Goal: Browse casually: Explore the website without a specific task or goal

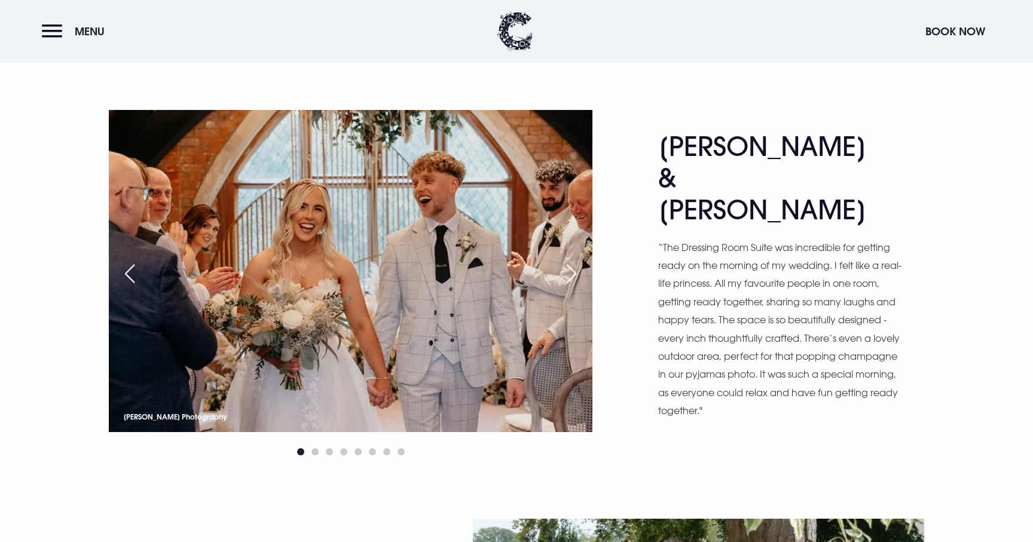
scroll to position [550, 0]
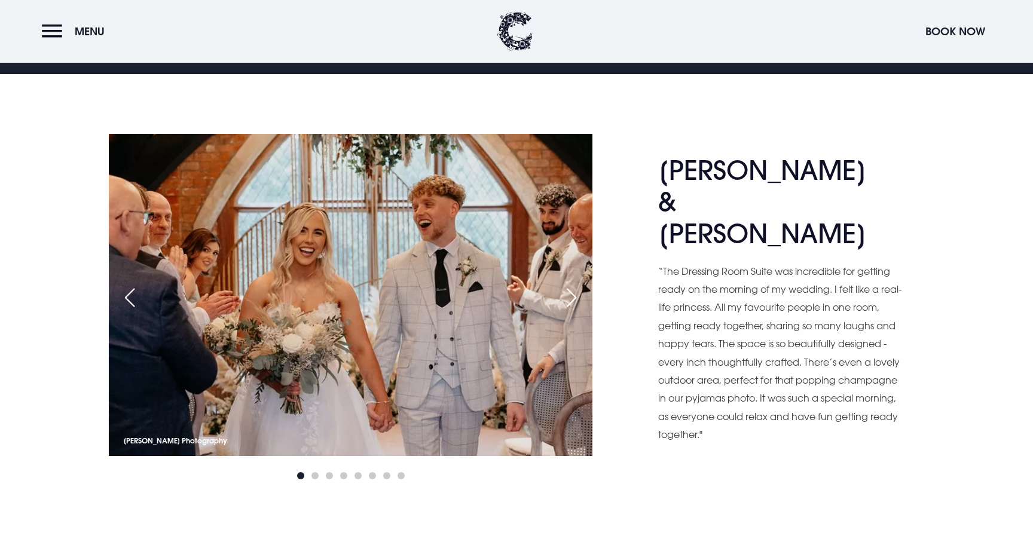
click at [569, 299] on div "Next slide" at bounding box center [571, 297] width 30 height 26
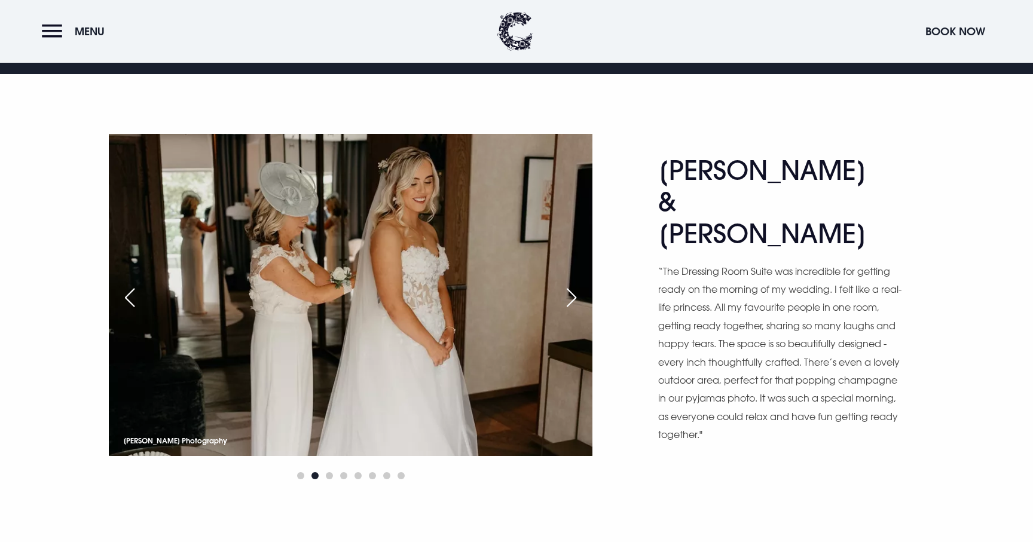
click at [569, 299] on div "Next slide" at bounding box center [571, 297] width 30 height 26
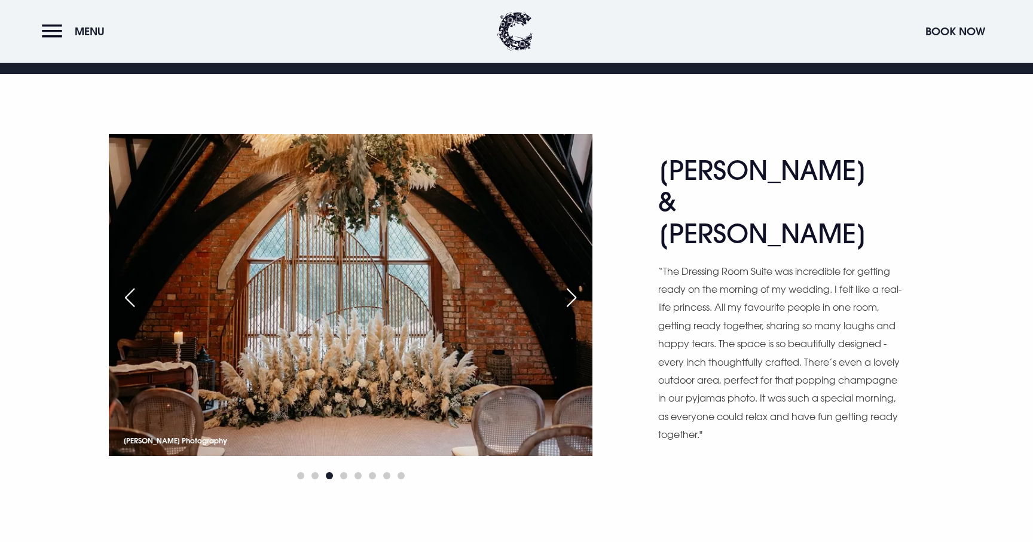
click at [569, 299] on div "Next slide" at bounding box center [571, 297] width 30 height 26
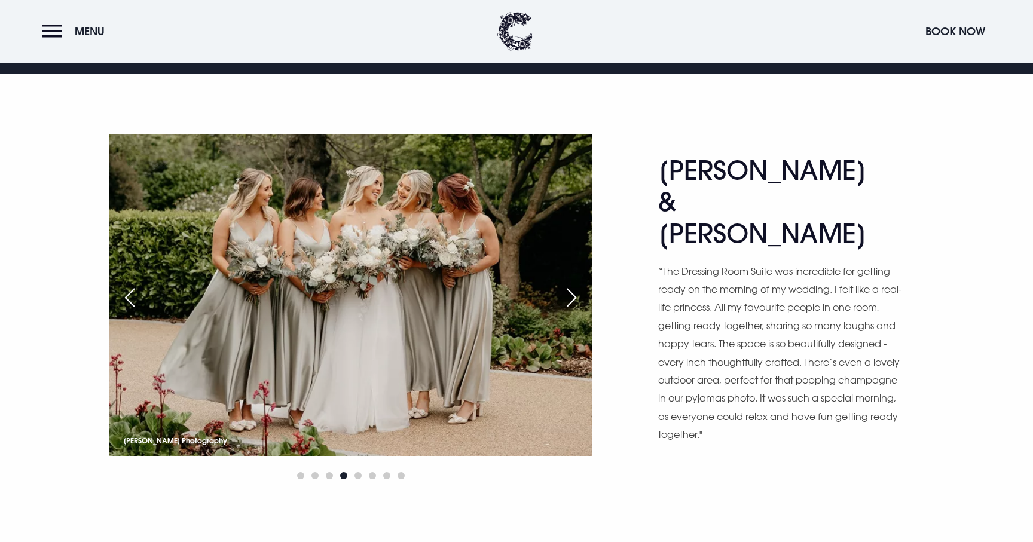
click at [125, 304] on div "Previous slide" at bounding box center [130, 297] width 30 height 26
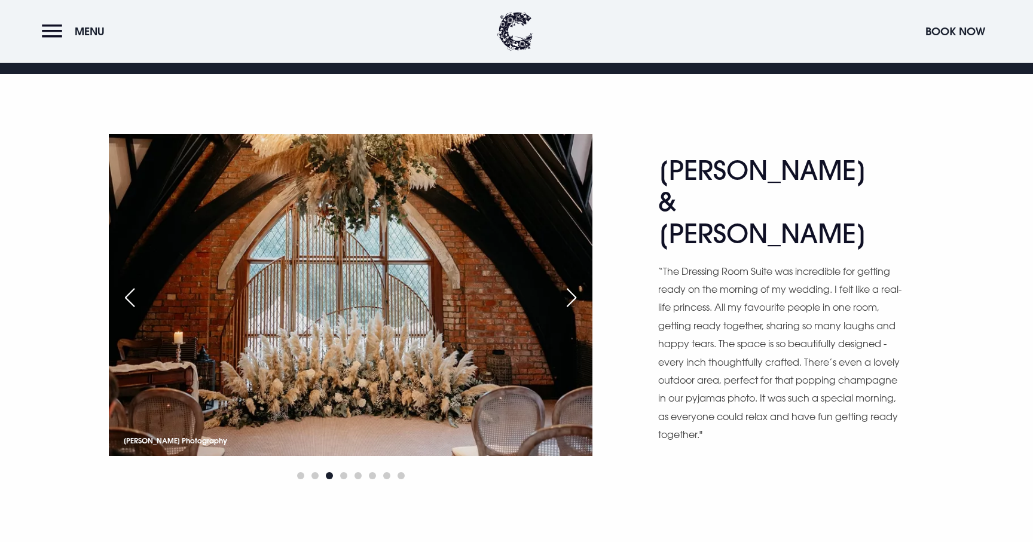
click at [125, 304] on div "Previous slide" at bounding box center [130, 297] width 30 height 26
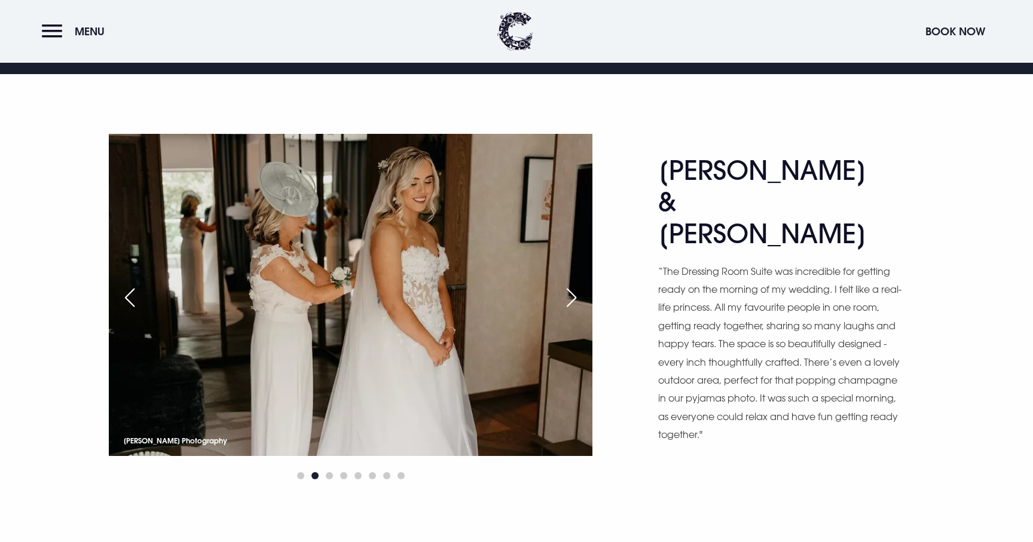
click at [572, 301] on div "Next slide" at bounding box center [571, 297] width 30 height 26
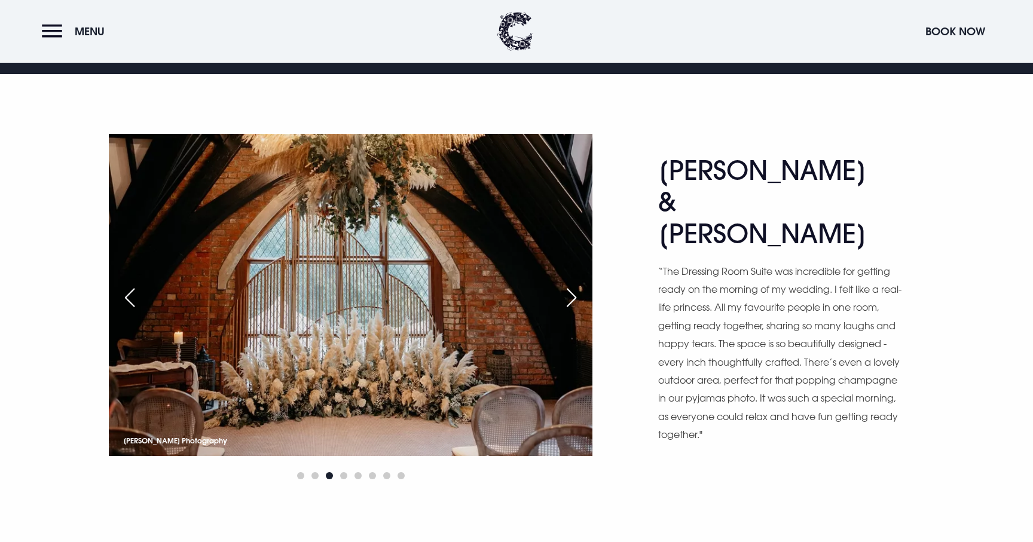
click at [132, 296] on div "Previous slide" at bounding box center [130, 297] width 30 height 26
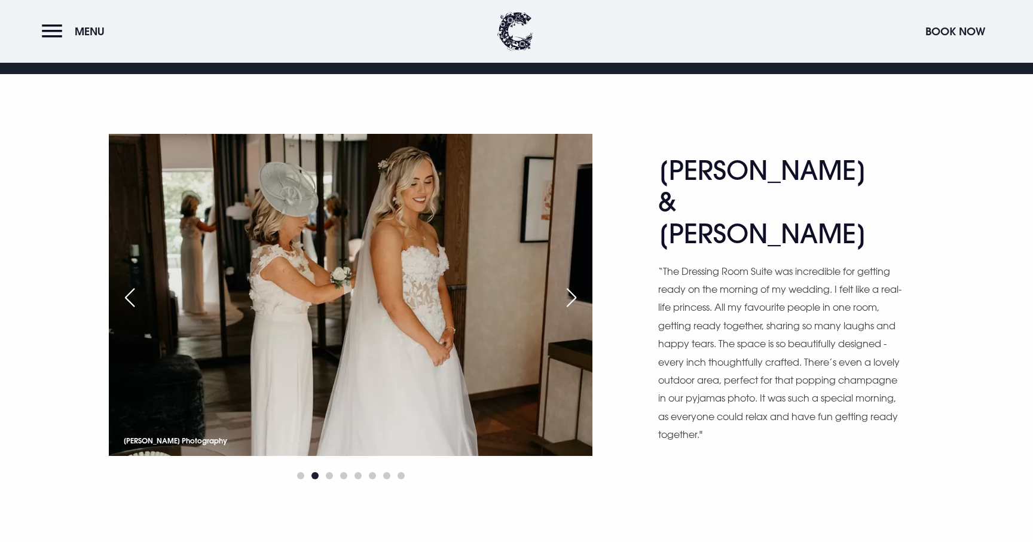
click at [574, 297] on div "Next slide" at bounding box center [571, 297] width 30 height 26
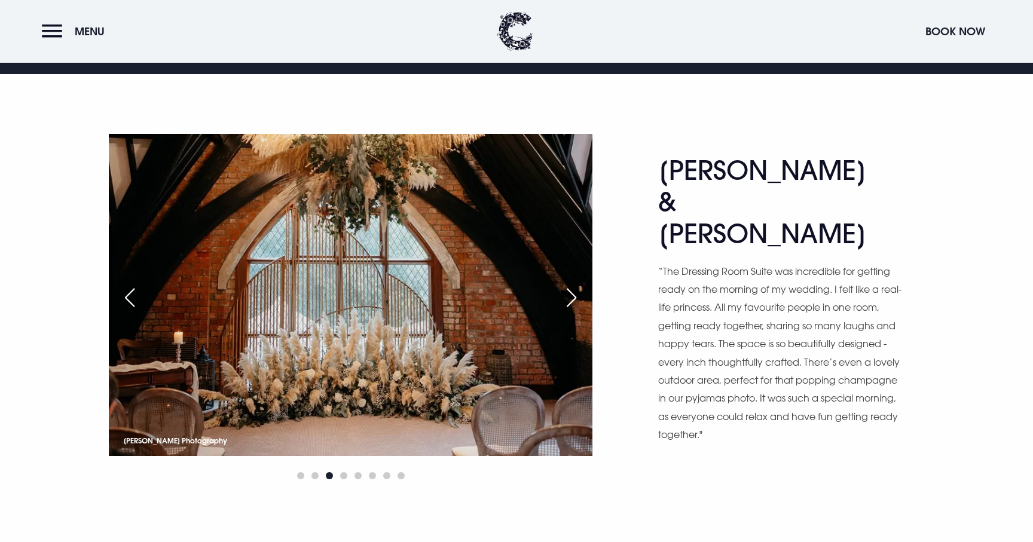
click at [570, 299] on div "Next slide" at bounding box center [571, 297] width 30 height 26
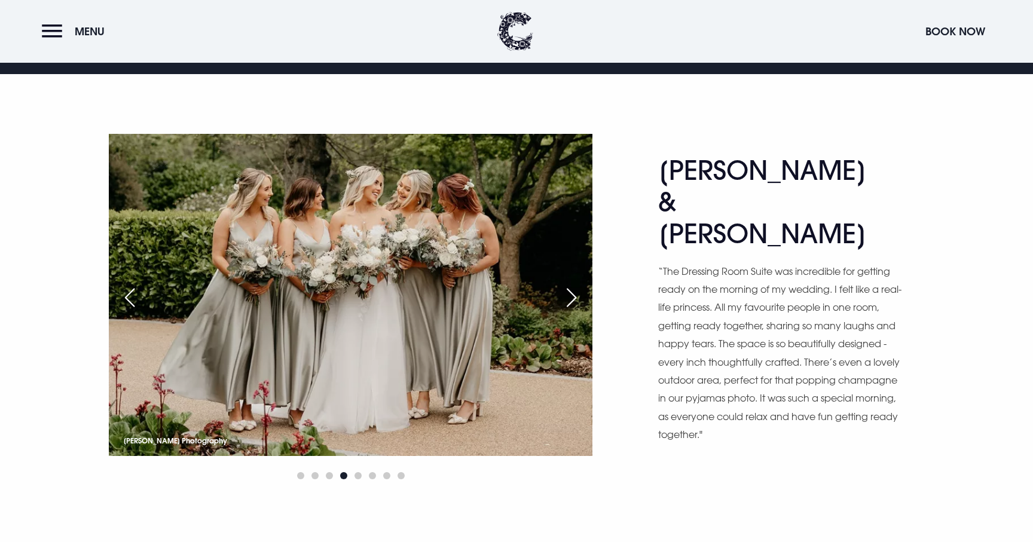
click at [570, 302] on div "Next slide" at bounding box center [571, 297] width 30 height 26
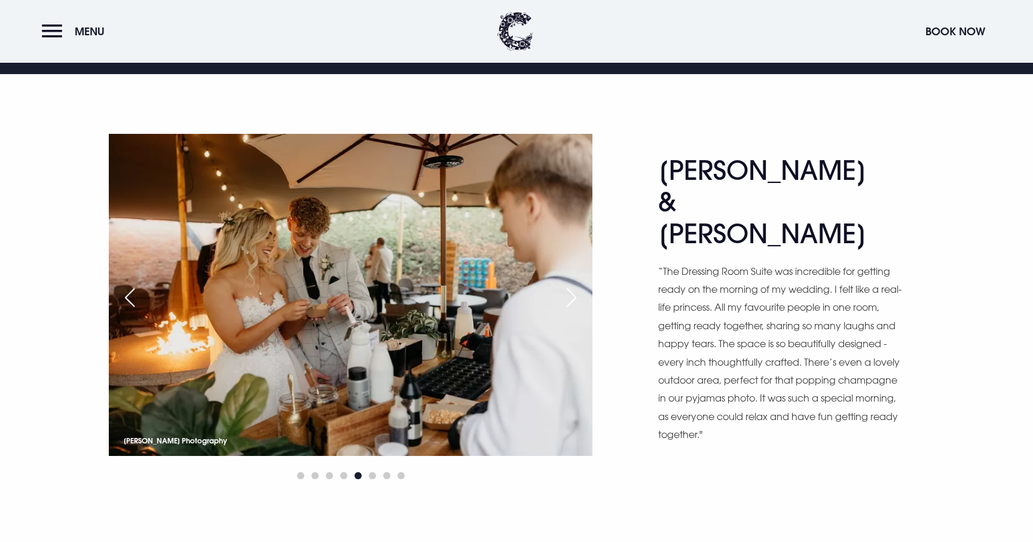
click at [571, 301] on div "Next slide" at bounding box center [571, 297] width 30 height 26
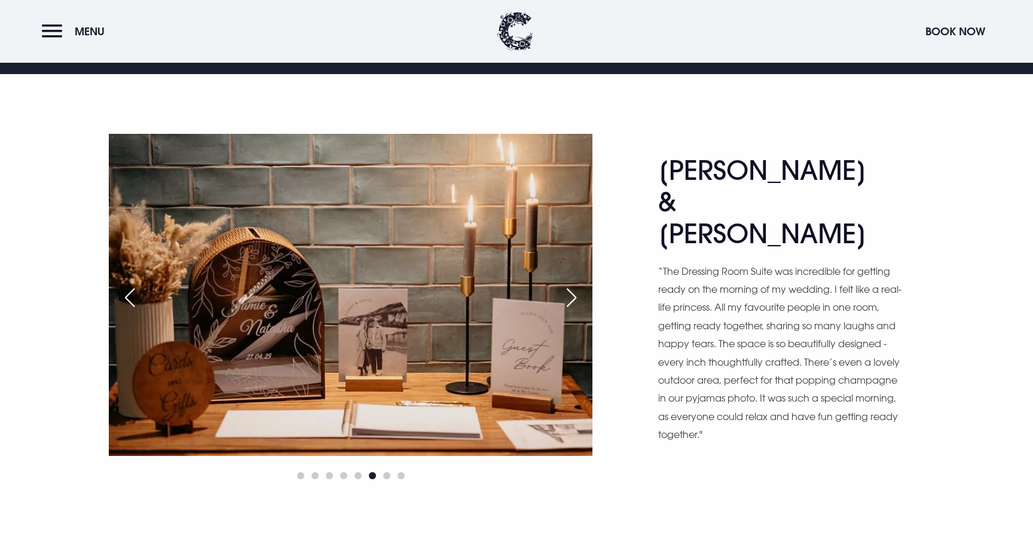
click at [571, 301] on div "Next slide" at bounding box center [571, 297] width 30 height 26
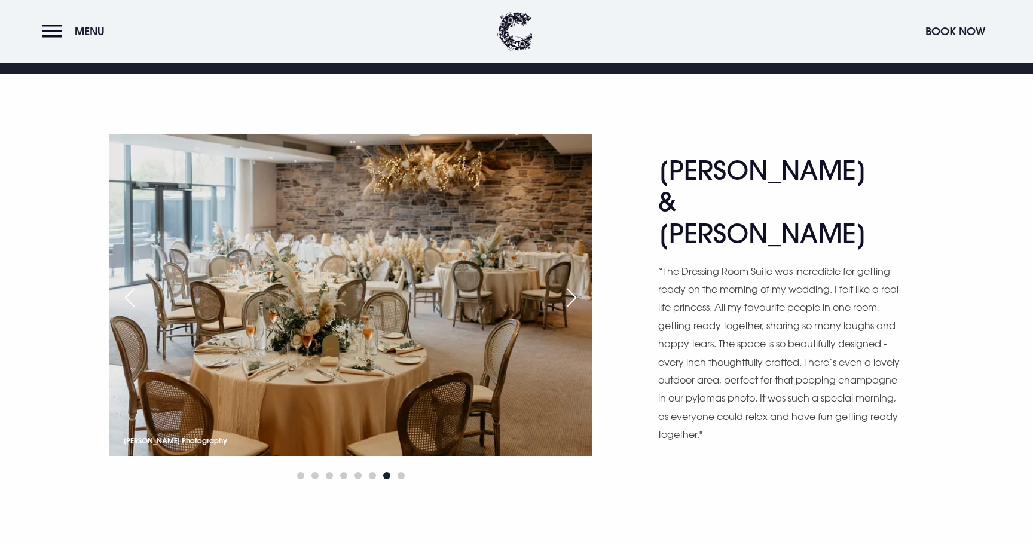
click at [571, 300] on div "Next slide" at bounding box center [571, 297] width 30 height 26
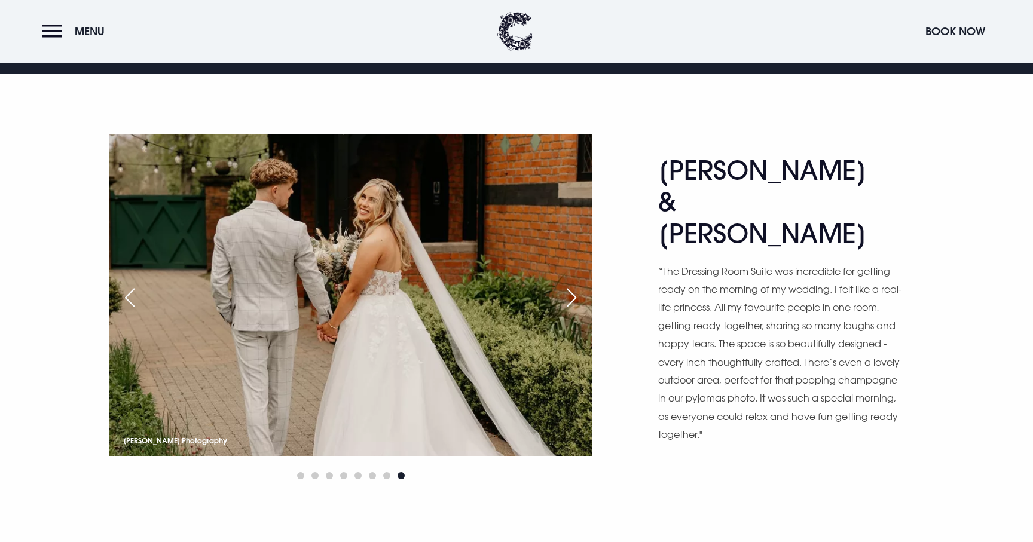
click at [571, 300] on div "Next slide" at bounding box center [571, 297] width 30 height 26
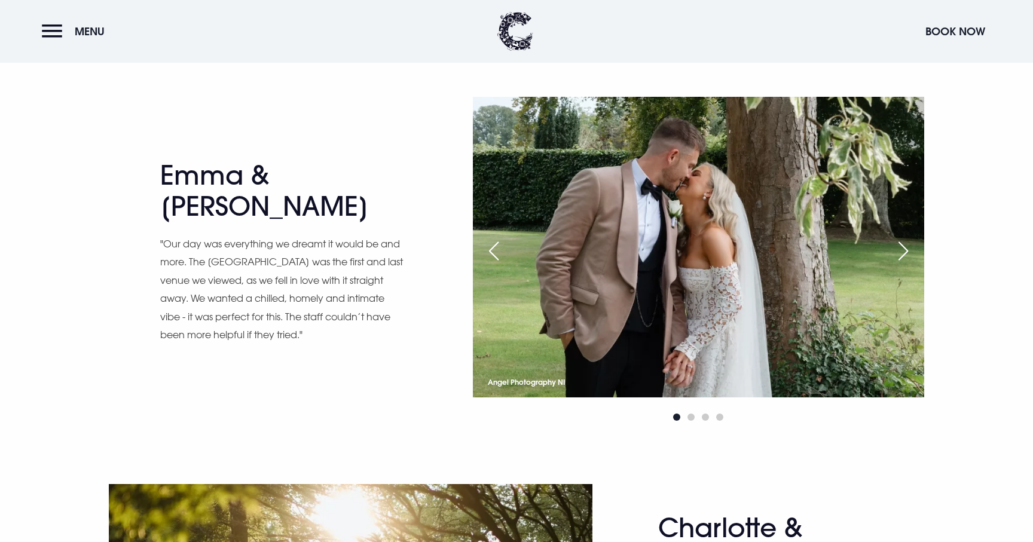
scroll to position [1004, 0]
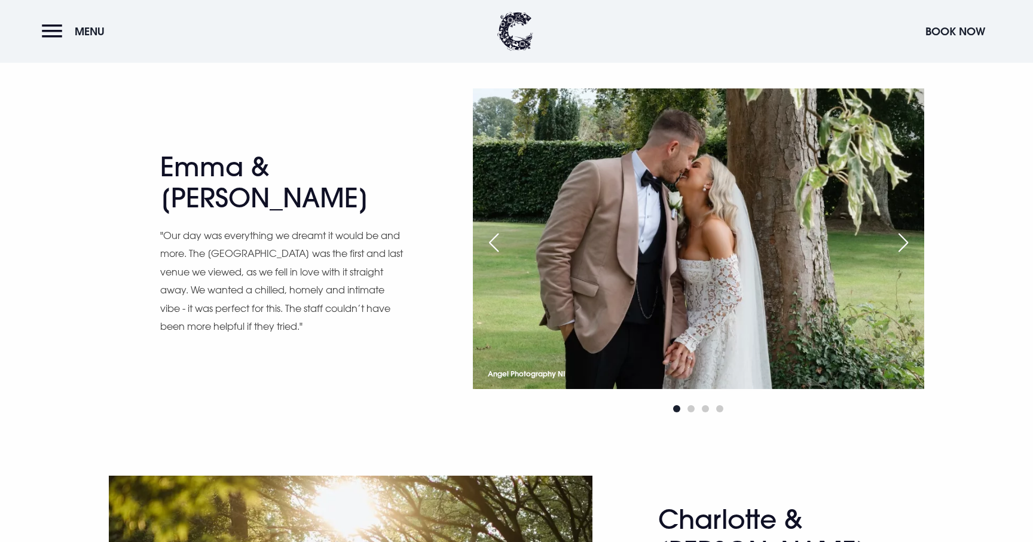
click at [724, 240] on img at bounding box center [698, 238] width 451 height 301
click at [847, 256] on img at bounding box center [698, 238] width 451 height 301
click at [903, 243] on div "Next slide" at bounding box center [903, 242] width 30 height 26
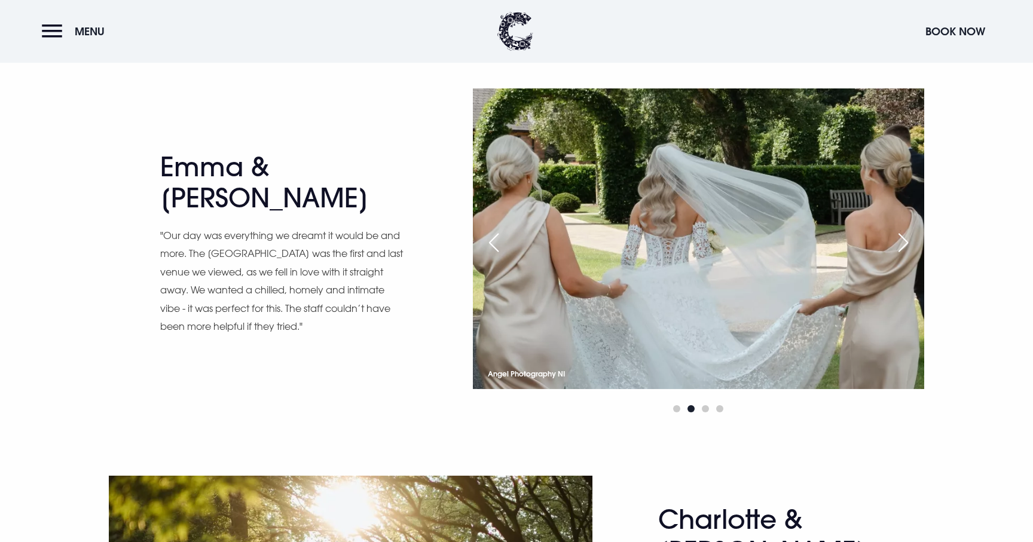
click at [902, 243] on div "Next slide" at bounding box center [903, 242] width 30 height 26
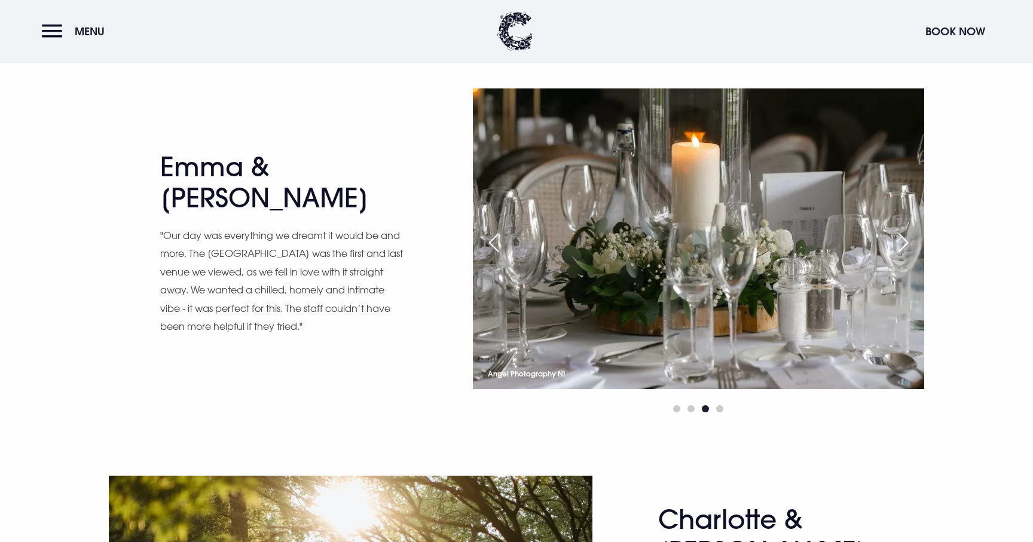
click at [902, 243] on div "Next slide" at bounding box center [903, 242] width 30 height 26
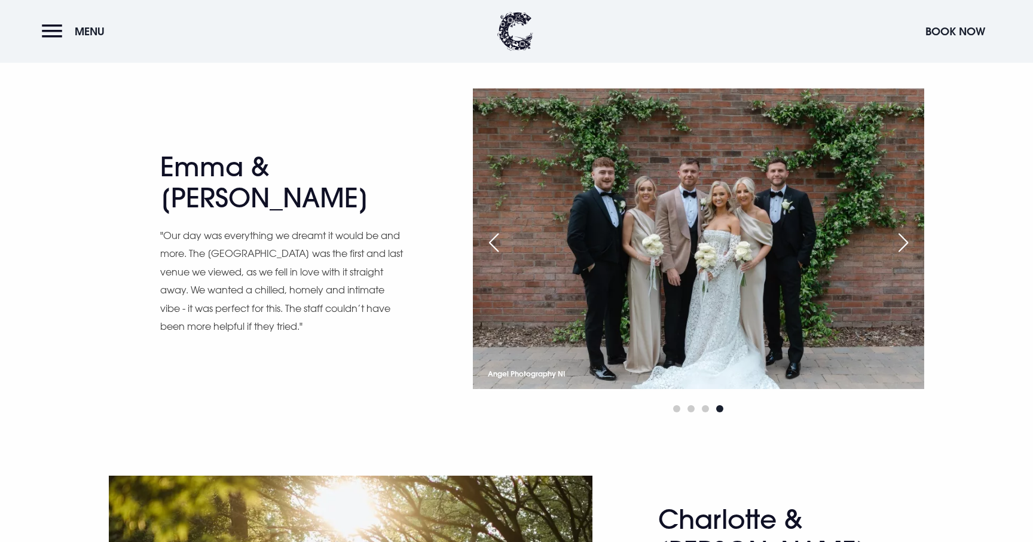
click at [663, 252] on img at bounding box center [698, 238] width 451 height 301
click at [706, 278] on img at bounding box center [698, 238] width 451 height 301
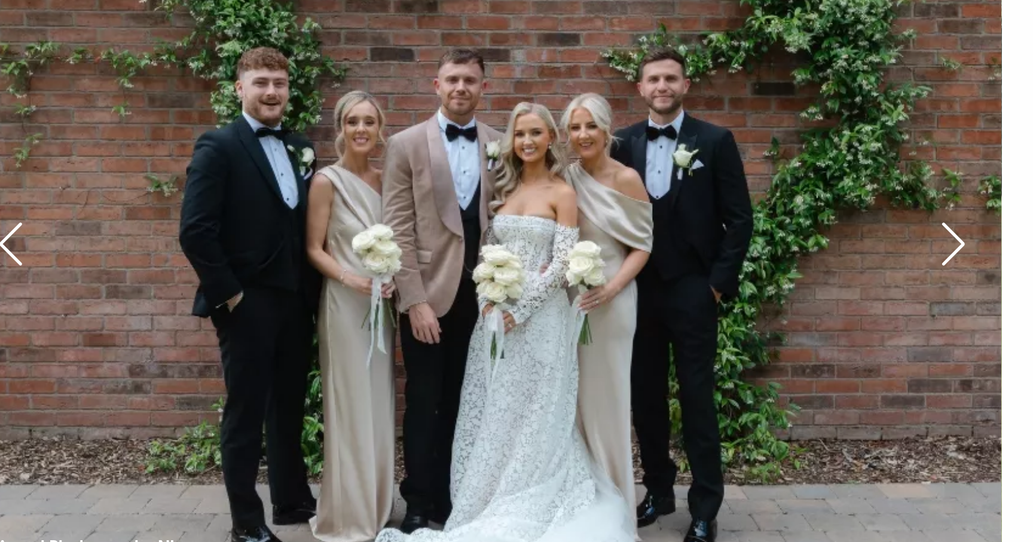
click at [899, 243] on div "Next slide" at bounding box center [903, 242] width 30 height 26
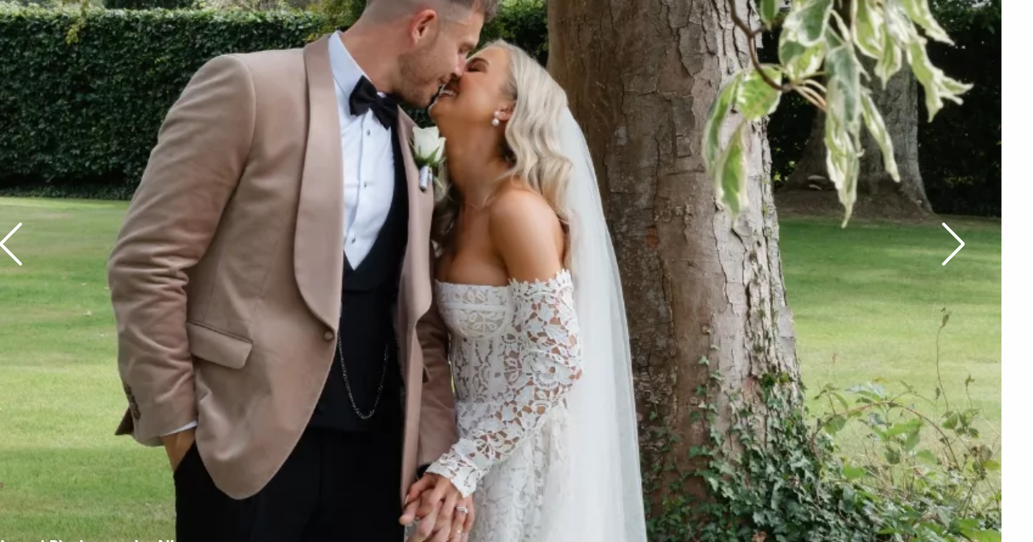
click at [899, 243] on div "Next slide" at bounding box center [903, 242] width 30 height 26
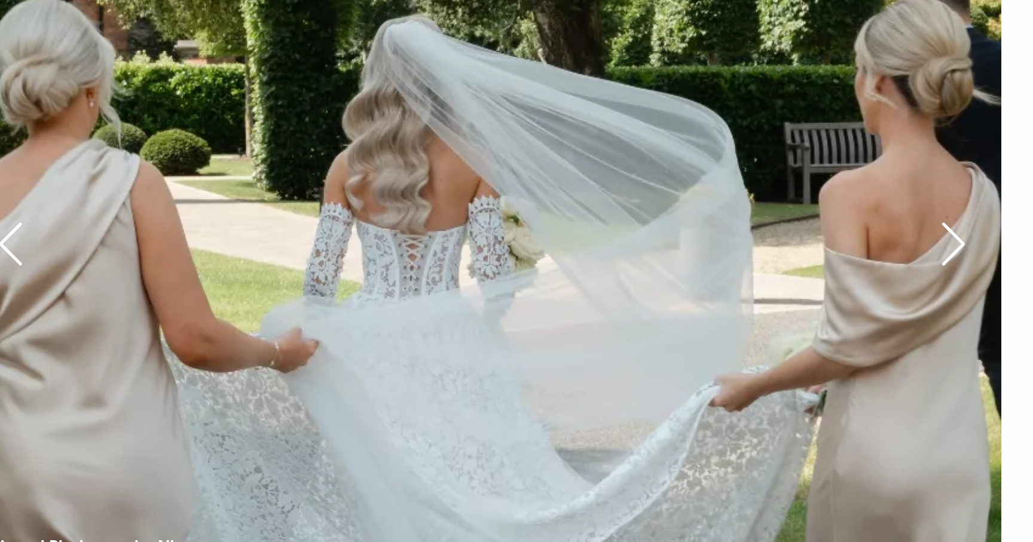
click at [899, 243] on div "Next slide" at bounding box center [903, 242] width 30 height 26
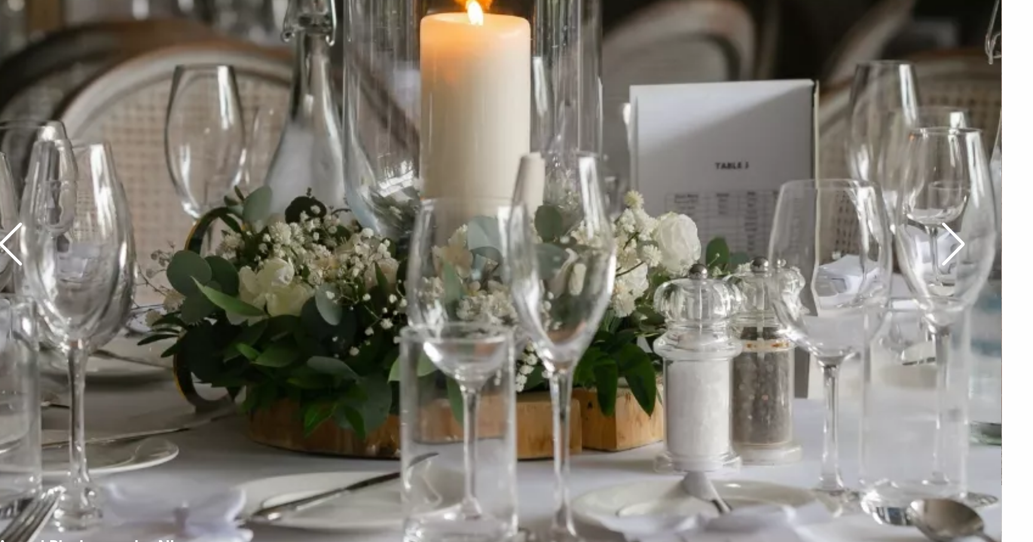
click at [899, 243] on div "Next slide" at bounding box center [903, 242] width 30 height 26
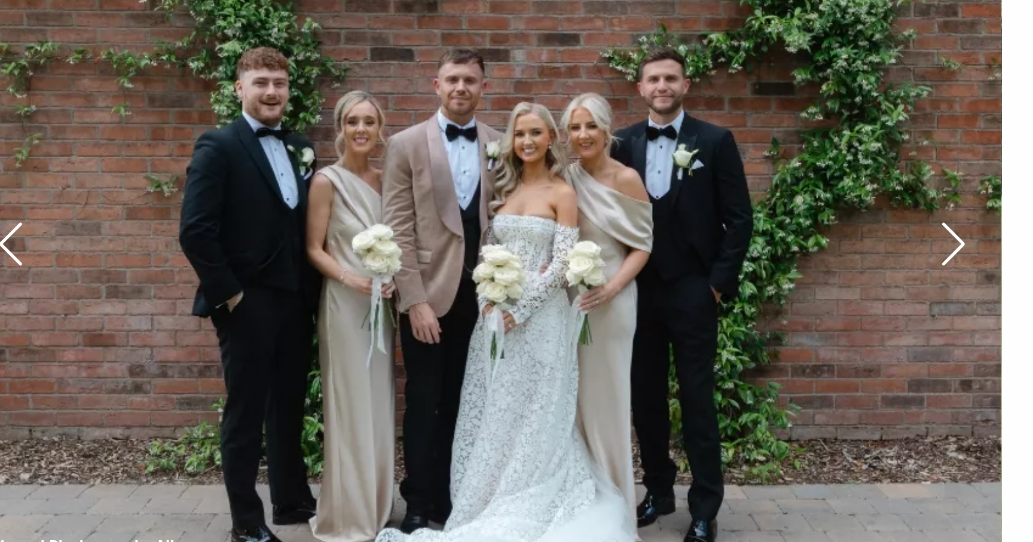
click at [899, 243] on div "Next slide" at bounding box center [903, 242] width 30 height 26
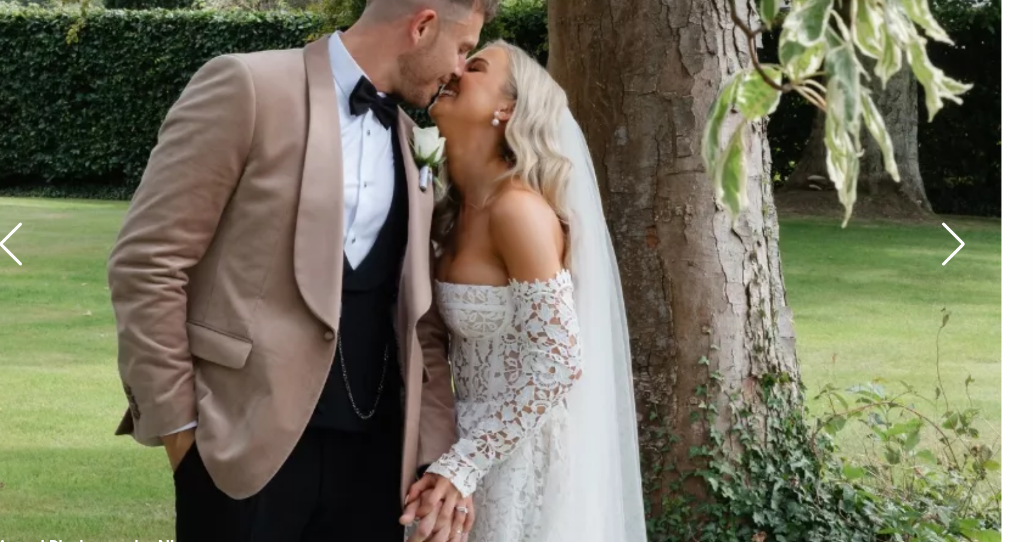
click at [899, 243] on div "Next slide" at bounding box center [903, 242] width 30 height 26
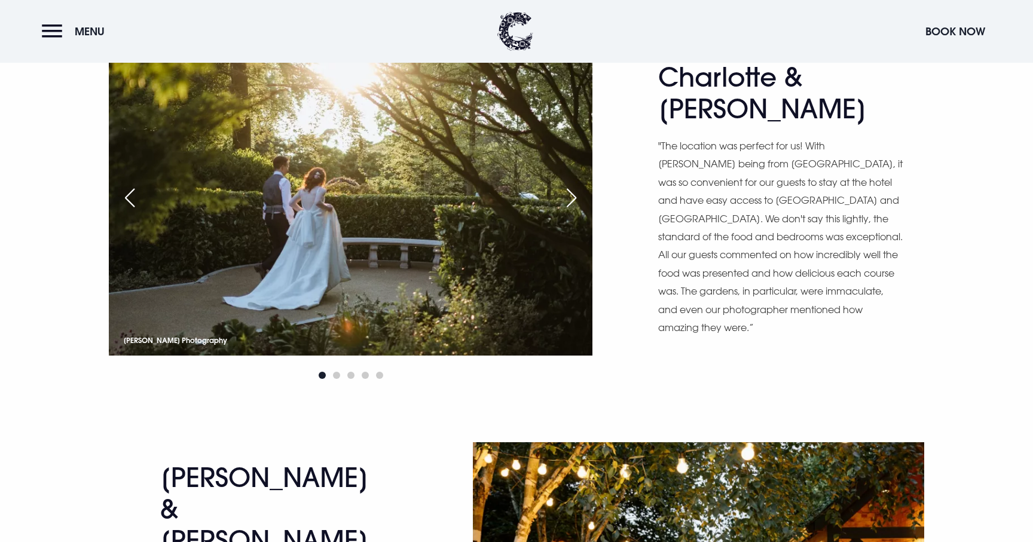
scroll to position [1446, 0]
click at [571, 199] on div "Next slide" at bounding box center [571, 198] width 30 height 26
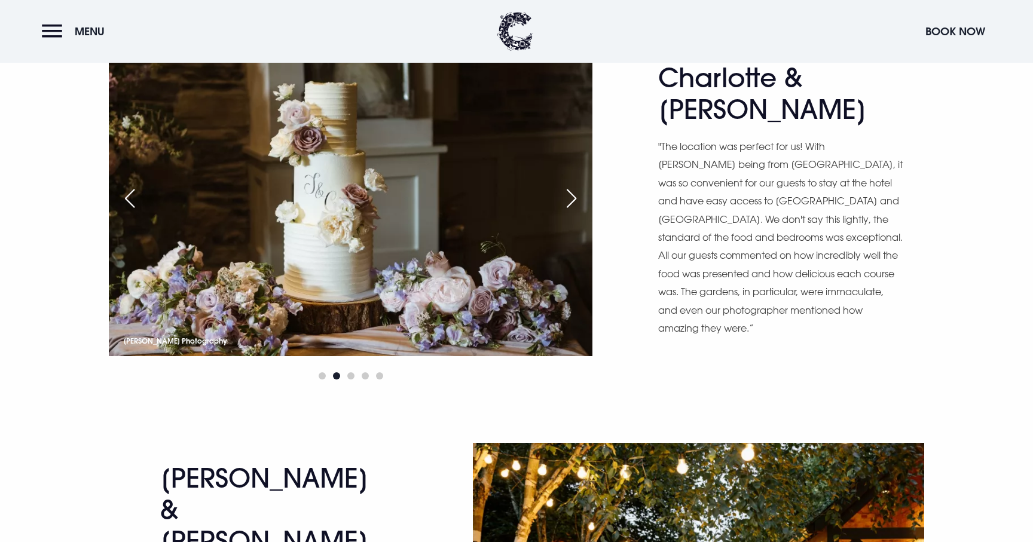
click at [571, 199] on div "Next slide" at bounding box center [571, 198] width 30 height 26
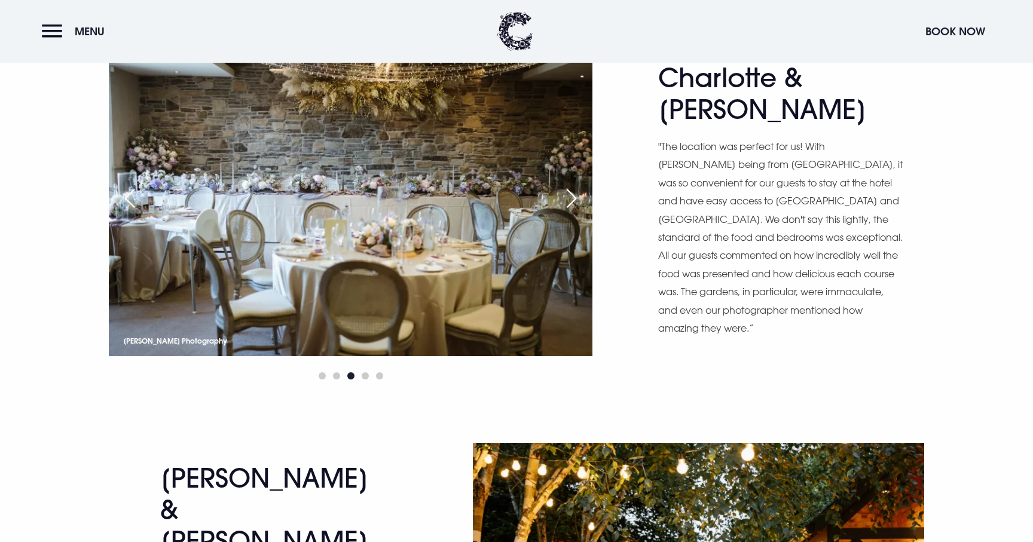
click at [571, 199] on div "Next slide" at bounding box center [571, 198] width 30 height 26
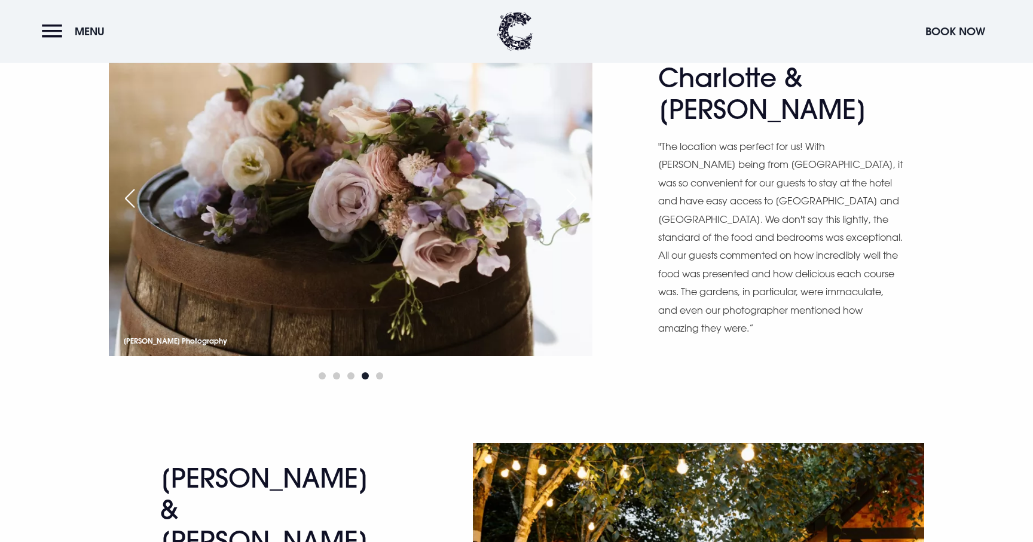
click at [571, 199] on div "Next slide" at bounding box center [571, 198] width 30 height 26
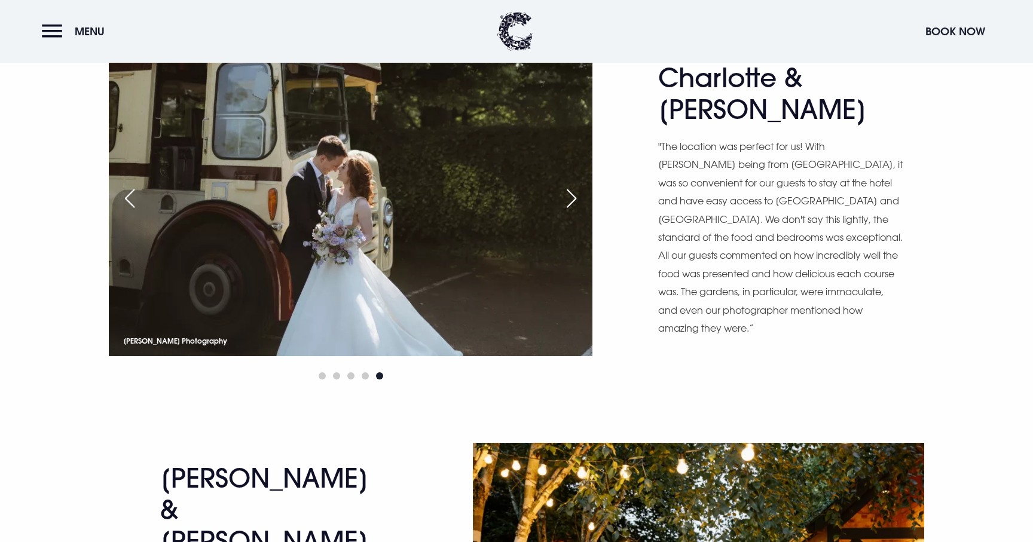
click at [571, 199] on div "Next slide" at bounding box center [571, 198] width 30 height 26
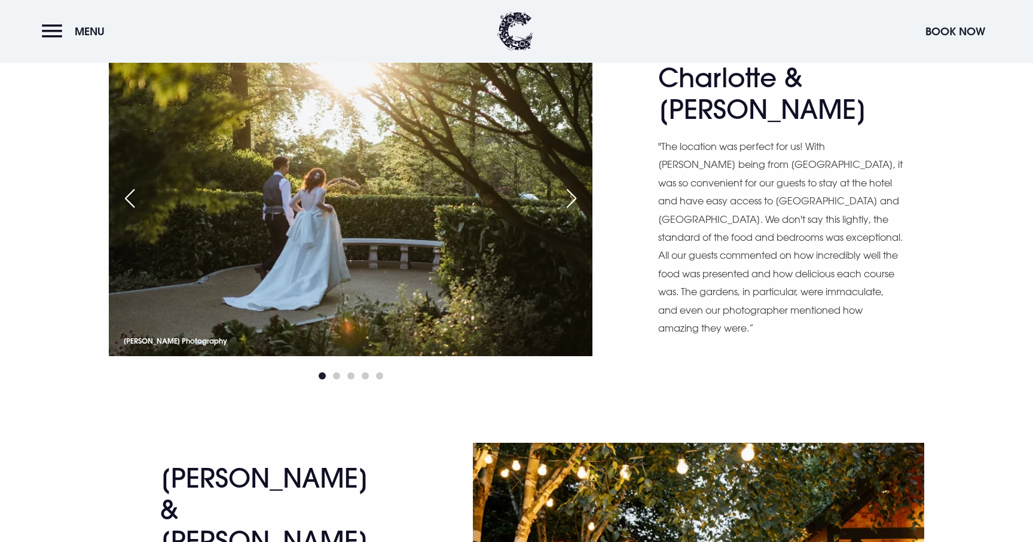
click at [571, 199] on div "Next slide" at bounding box center [571, 198] width 30 height 26
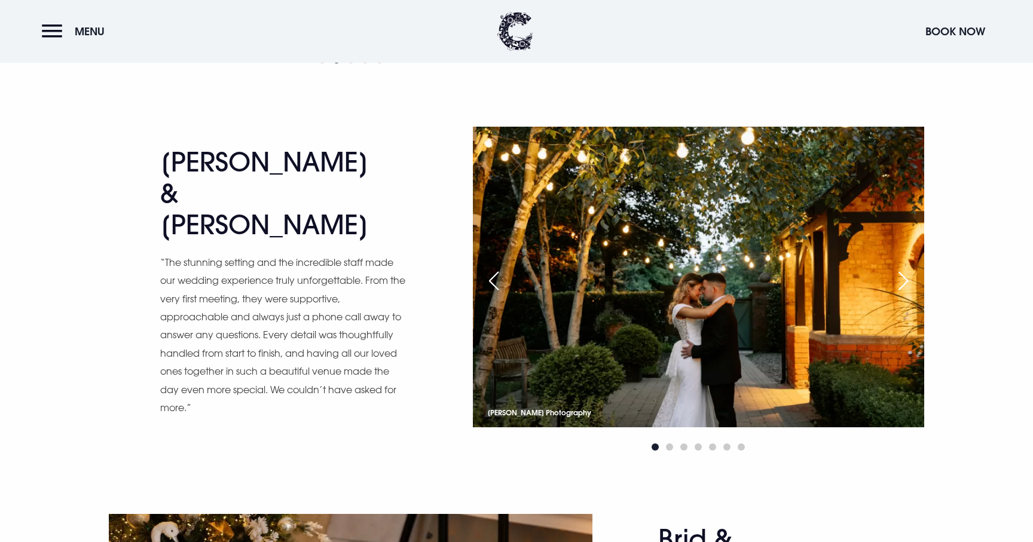
scroll to position [1780, 0]
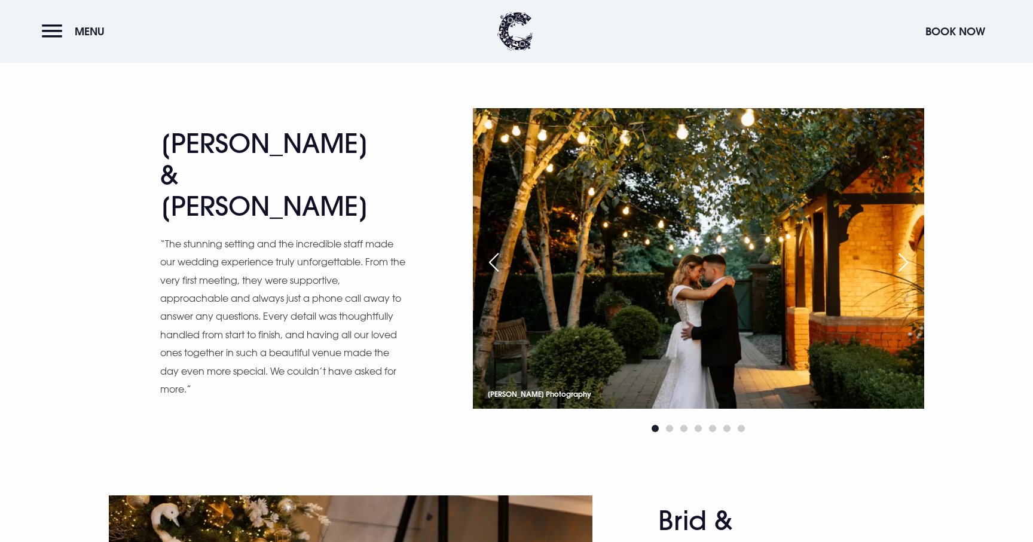
click at [685, 298] on img at bounding box center [698, 258] width 451 height 301
click at [907, 265] on div "Next slide" at bounding box center [903, 262] width 30 height 26
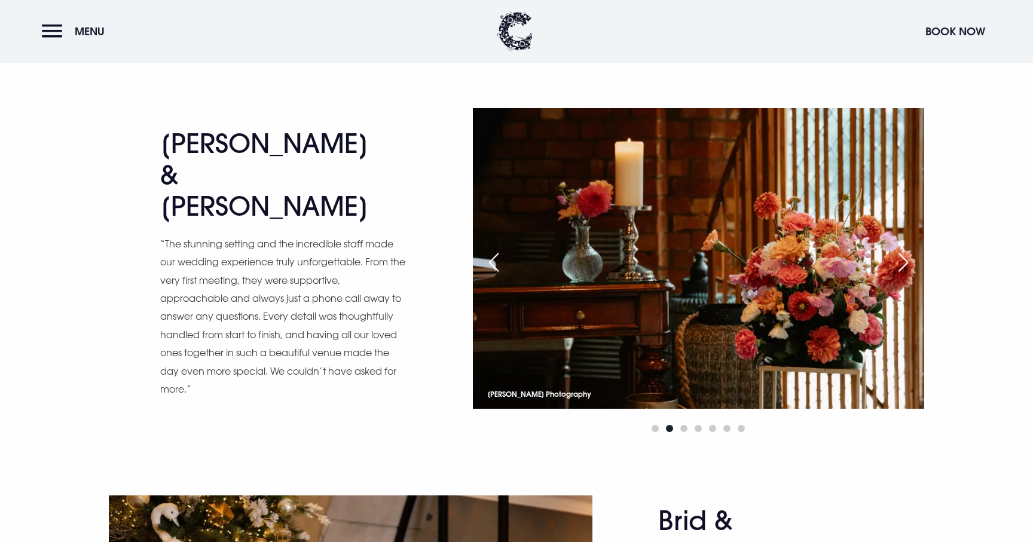
click at [907, 265] on div "Next slide" at bounding box center [903, 262] width 30 height 26
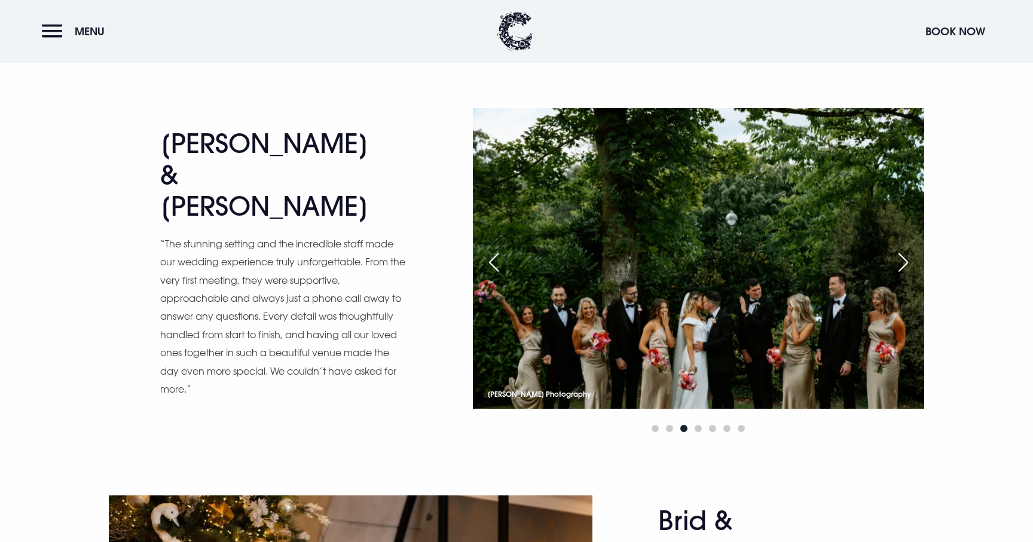
click at [907, 265] on div "Next slide" at bounding box center [903, 262] width 30 height 26
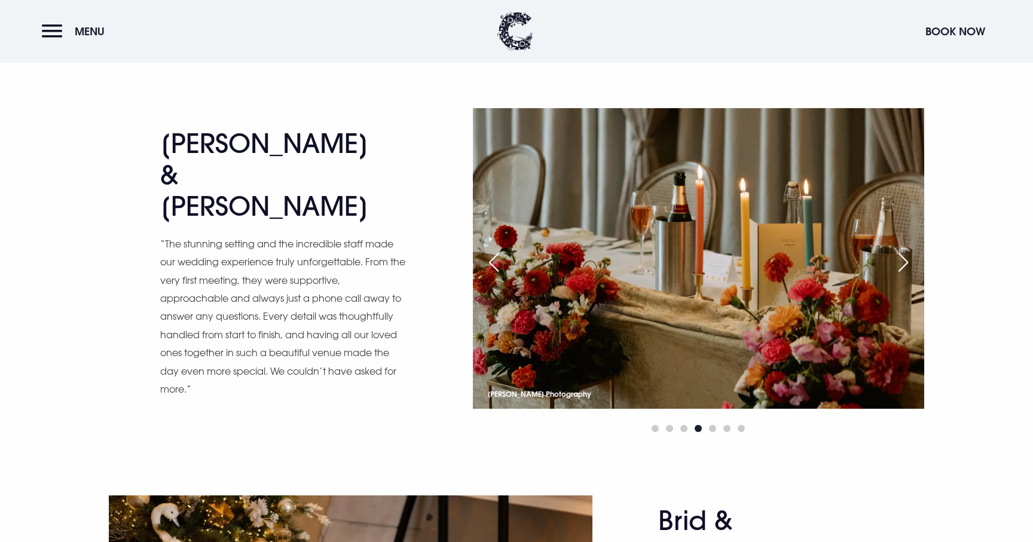
click at [907, 265] on div "Next slide" at bounding box center [903, 262] width 30 height 26
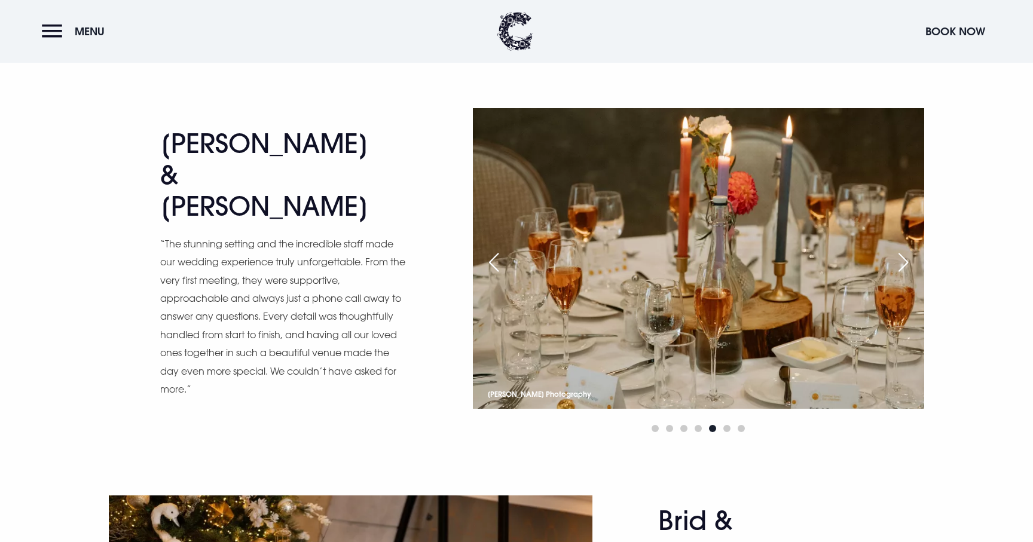
click at [907, 265] on div "Next slide" at bounding box center [903, 262] width 30 height 26
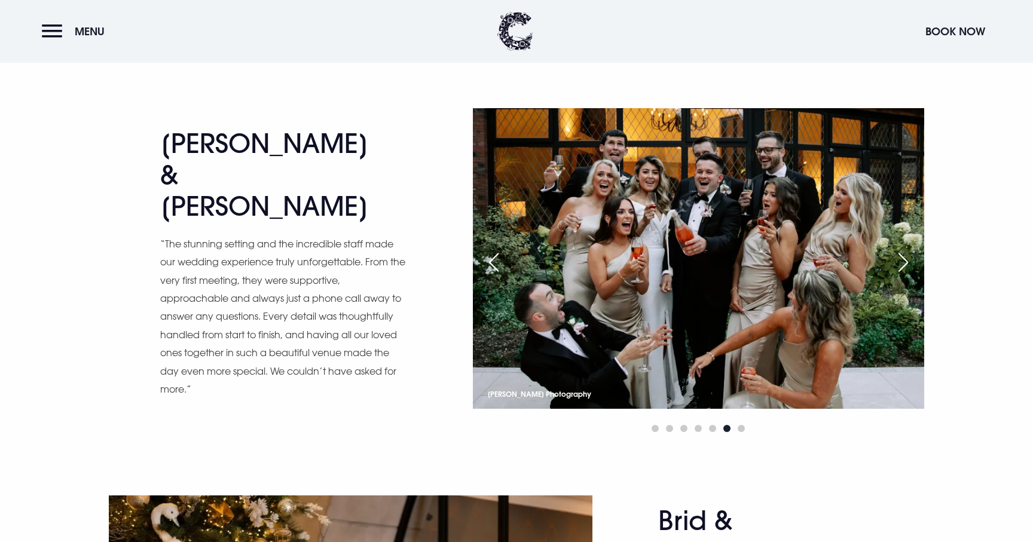
click at [907, 265] on div "Next slide" at bounding box center [903, 262] width 30 height 26
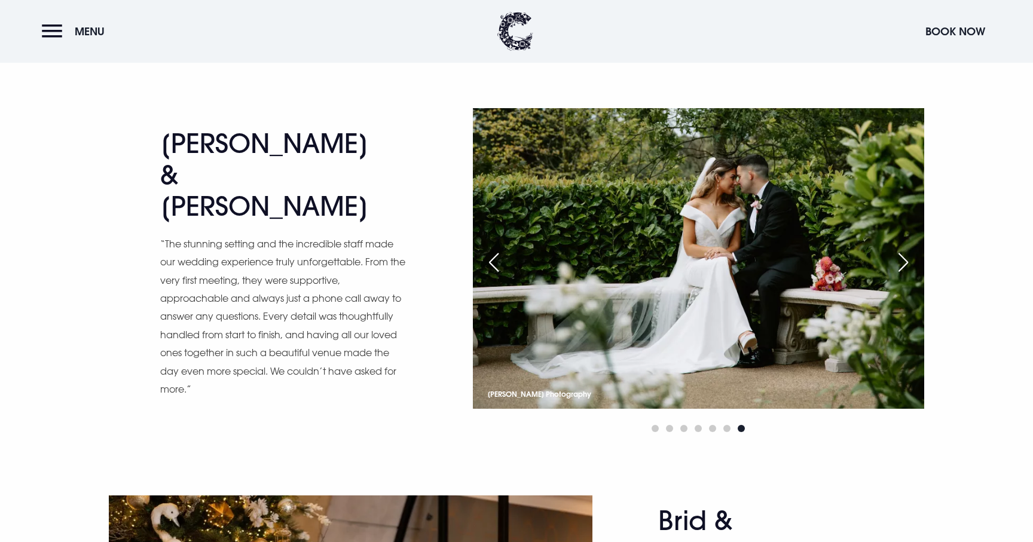
click at [907, 265] on div "Next slide" at bounding box center [903, 262] width 30 height 26
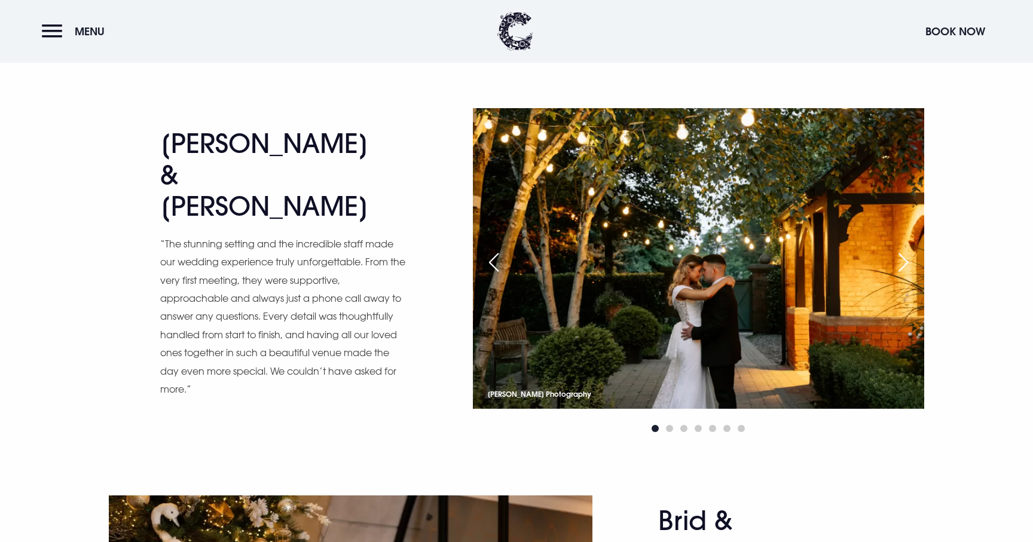
click at [907, 265] on div "Next slide" at bounding box center [903, 262] width 30 height 26
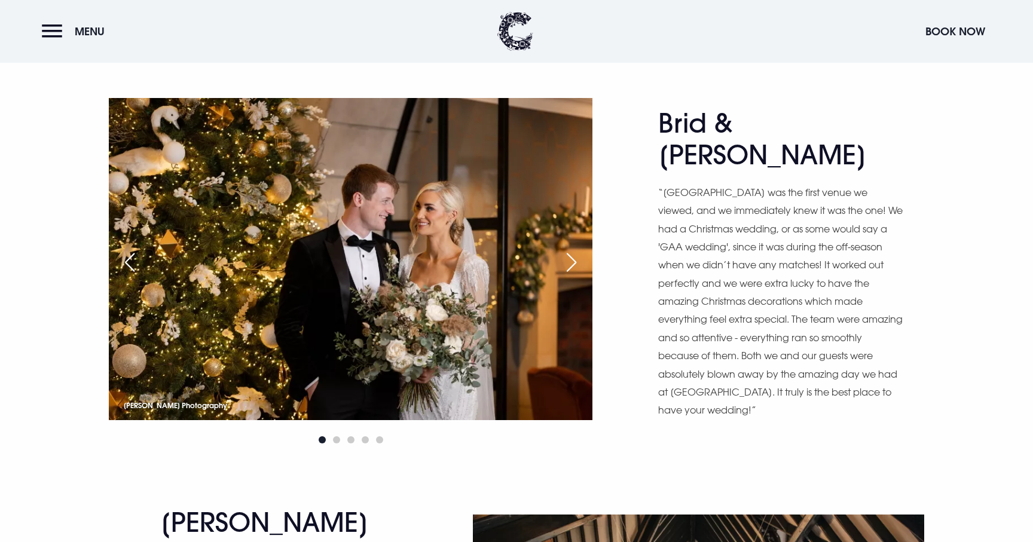
scroll to position [2186, 0]
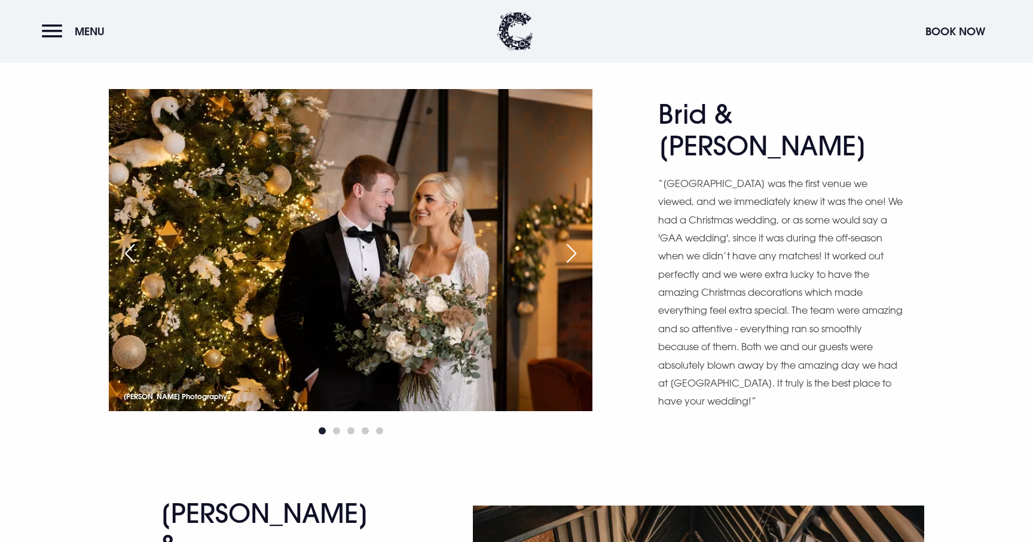
click at [570, 255] on div "Next slide" at bounding box center [571, 253] width 30 height 26
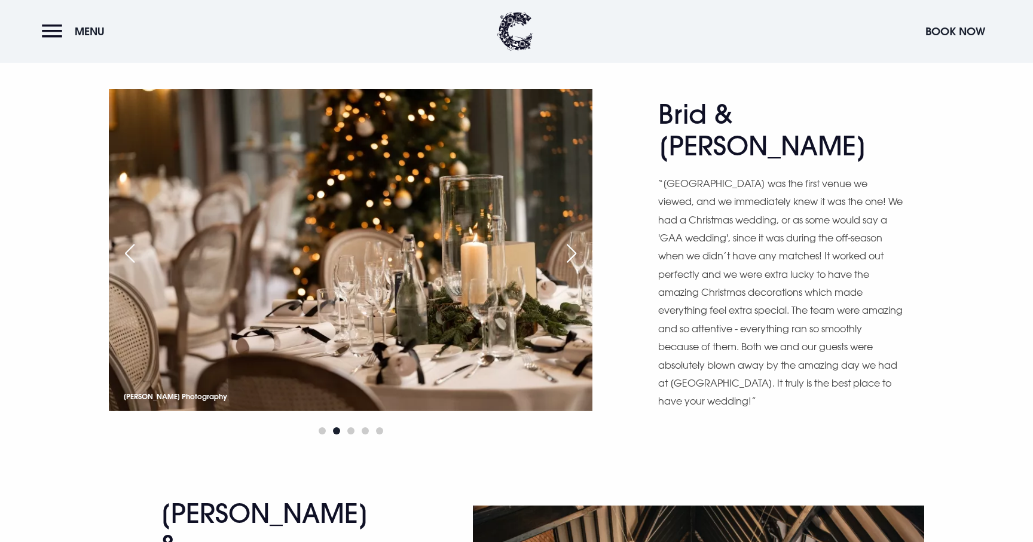
click at [570, 255] on div "Next slide" at bounding box center [571, 253] width 30 height 26
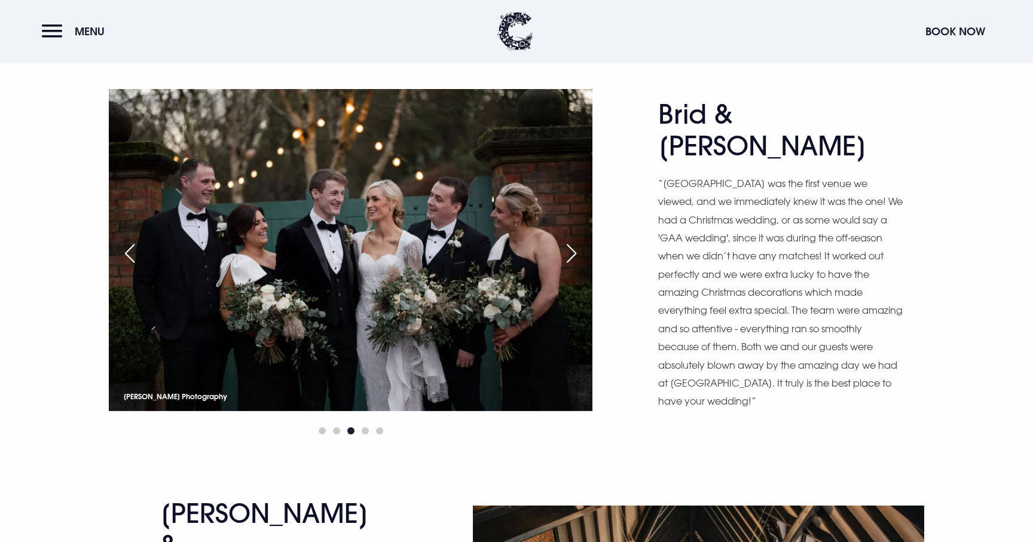
scroll to position [2186, 0]
click at [572, 253] on div "Next slide" at bounding box center [571, 254] width 30 height 26
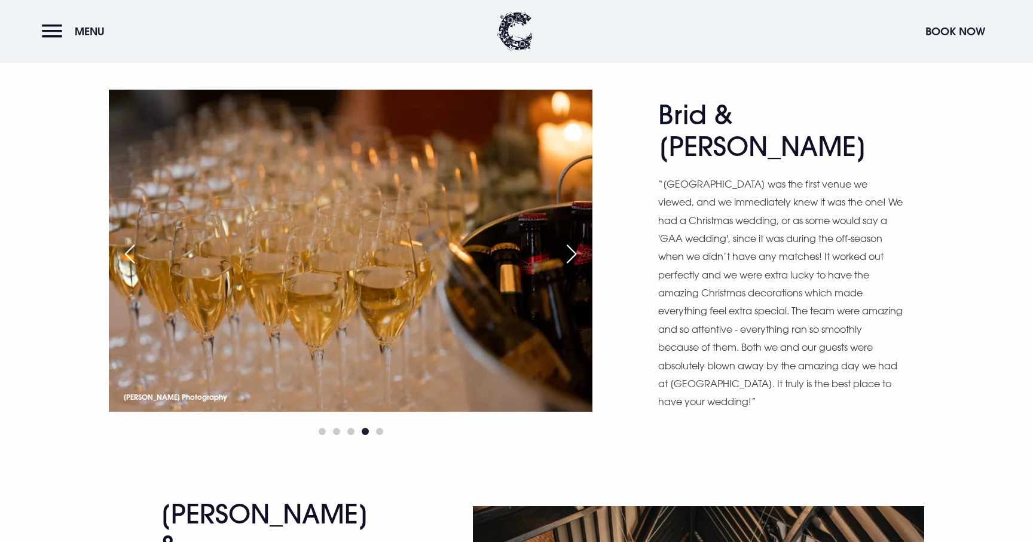
click at [572, 253] on div "Next slide" at bounding box center [571, 254] width 30 height 26
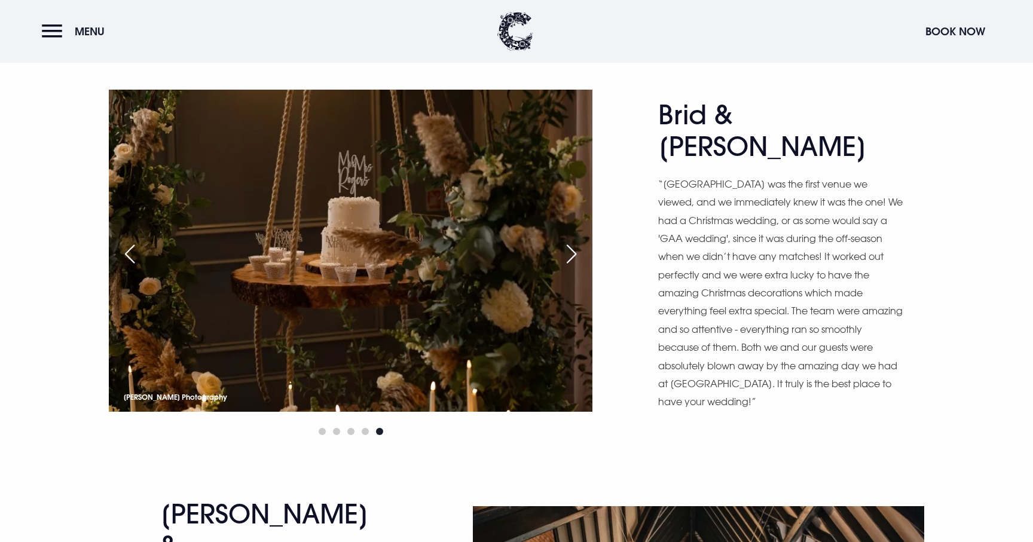
click at [572, 253] on div "Next slide" at bounding box center [571, 254] width 30 height 26
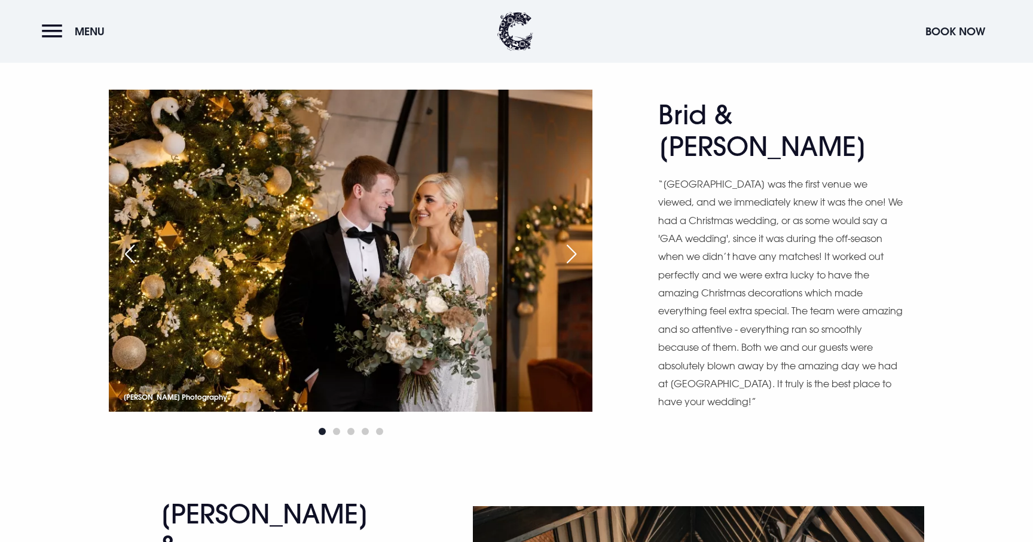
click at [572, 253] on div "Next slide" at bounding box center [571, 254] width 30 height 26
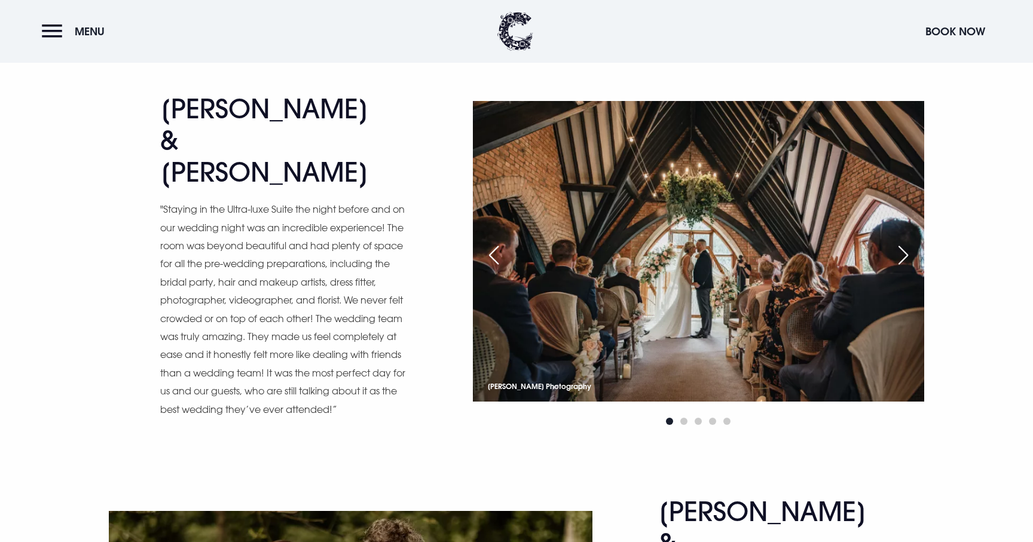
scroll to position [2592, 0]
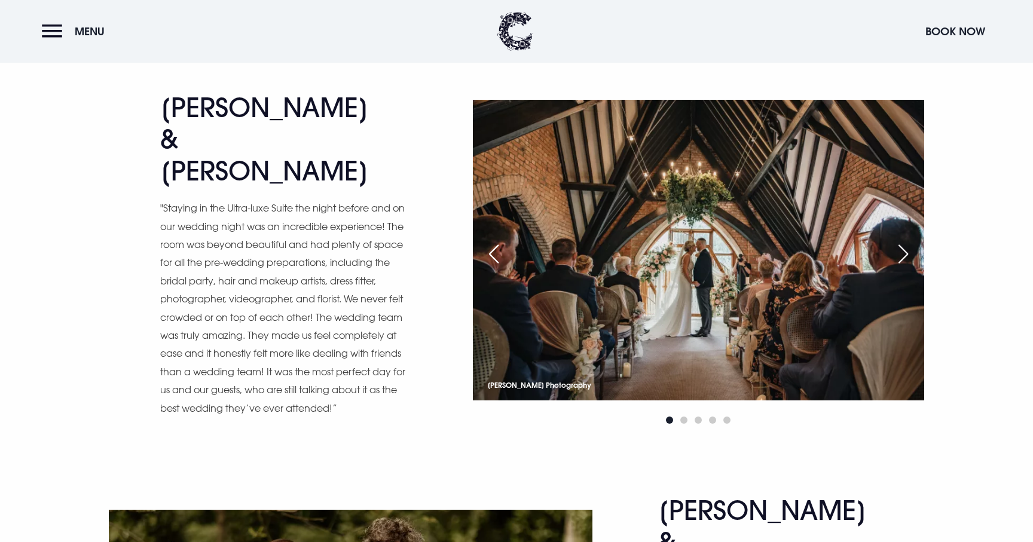
click at [899, 250] on div "Next slide" at bounding box center [903, 254] width 30 height 26
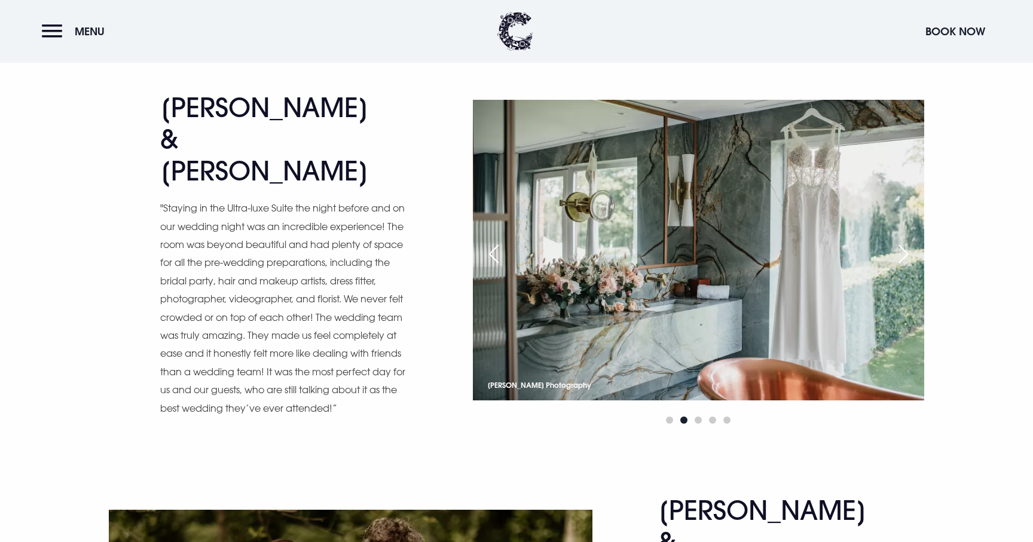
click at [899, 250] on div "Next slide" at bounding box center [903, 254] width 30 height 26
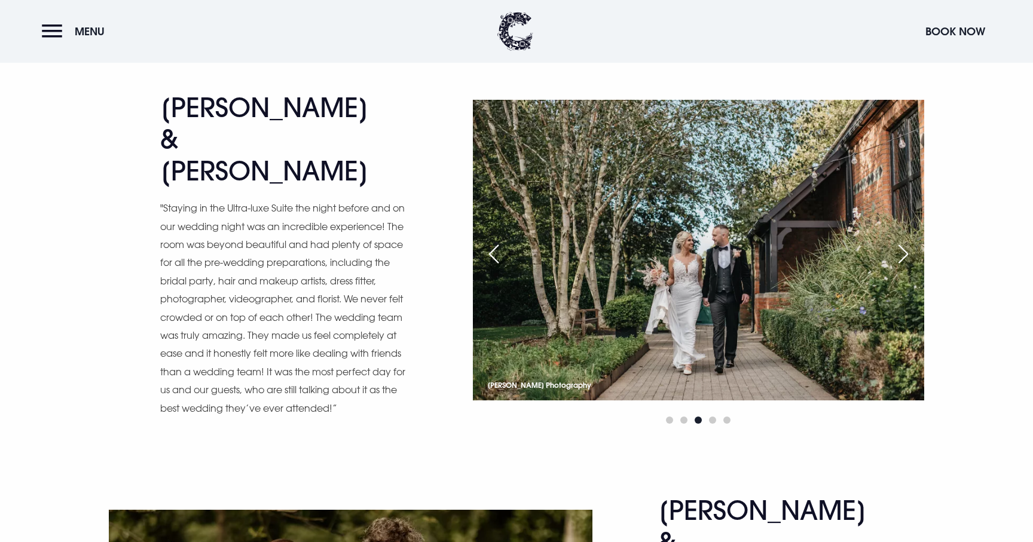
click at [899, 250] on div "Next slide" at bounding box center [903, 254] width 30 height 26
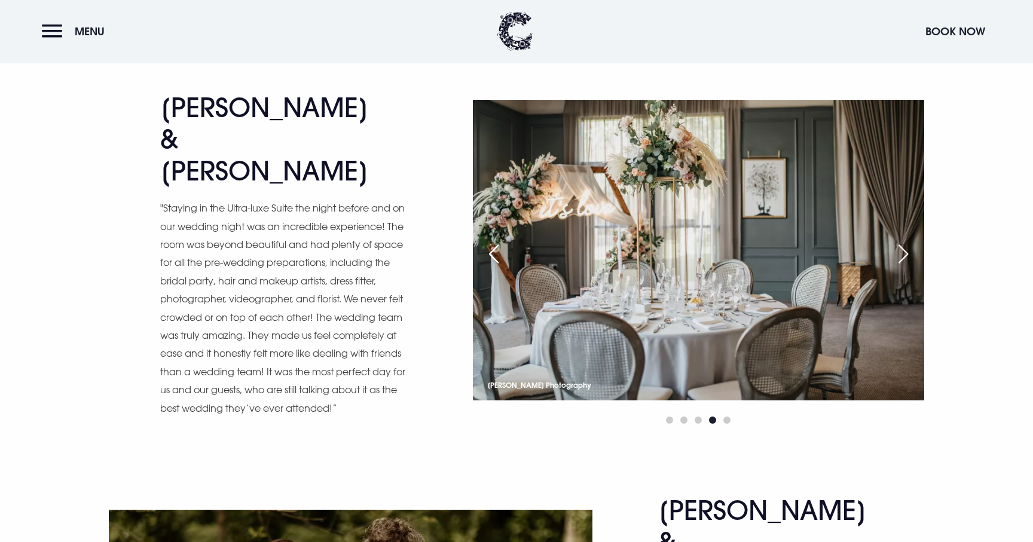
click at [899, 250] on div "Next slide" at bounding box center [903, 254] width 30 height 26
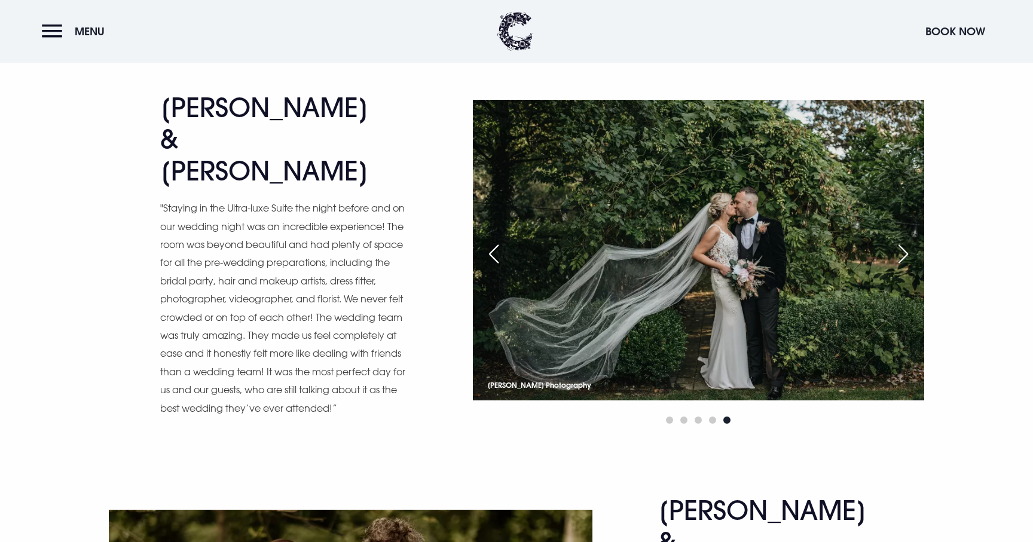
click at [899, 250] on div "Next slide" at bounding box center [903, 254] width 30 height 26
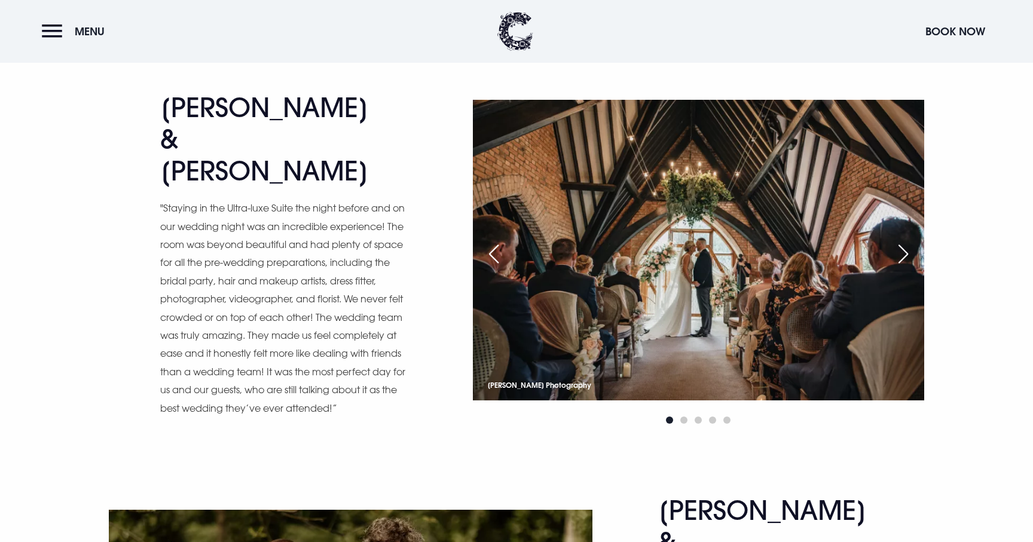
click at [899, 250] on div "Next slide" at bounding box center [903, 254] width 30 height 26
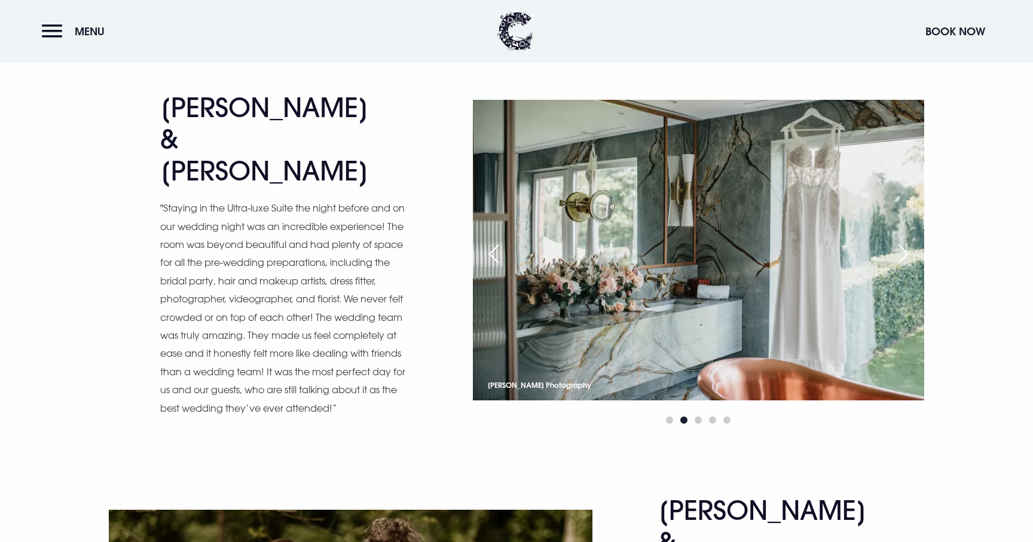
click at [899, 250] on div "Next slide" at bounding box center [903, 254] width 30 height 26
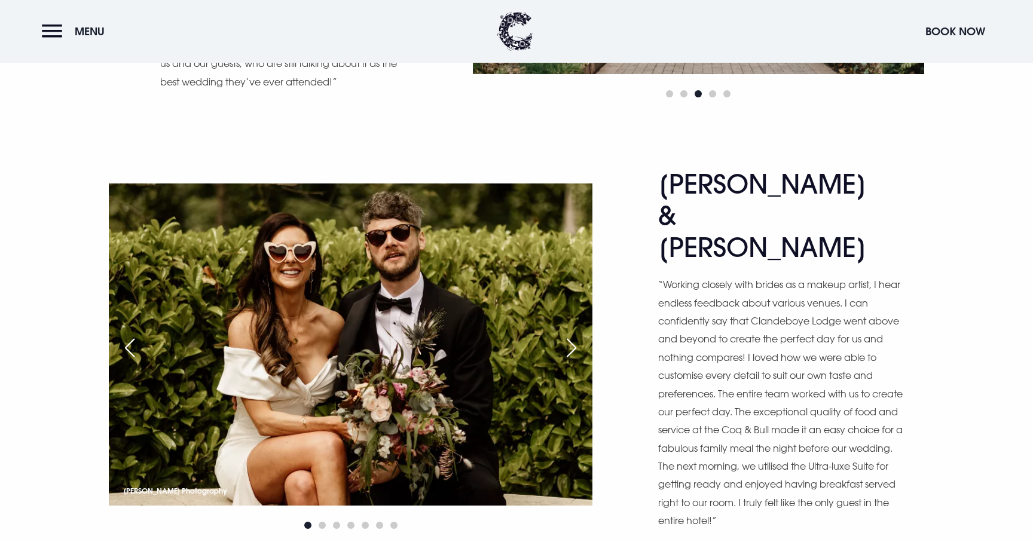
scroll to position [2927, 0]
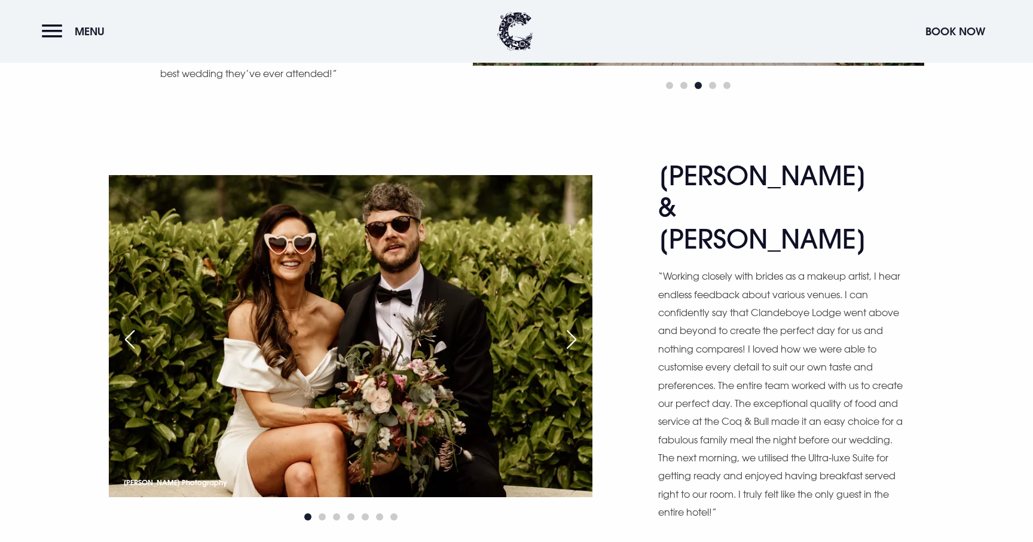
click at [574, 326] on div "Next slide" at bounding box center [571, 339] width 30 height 26
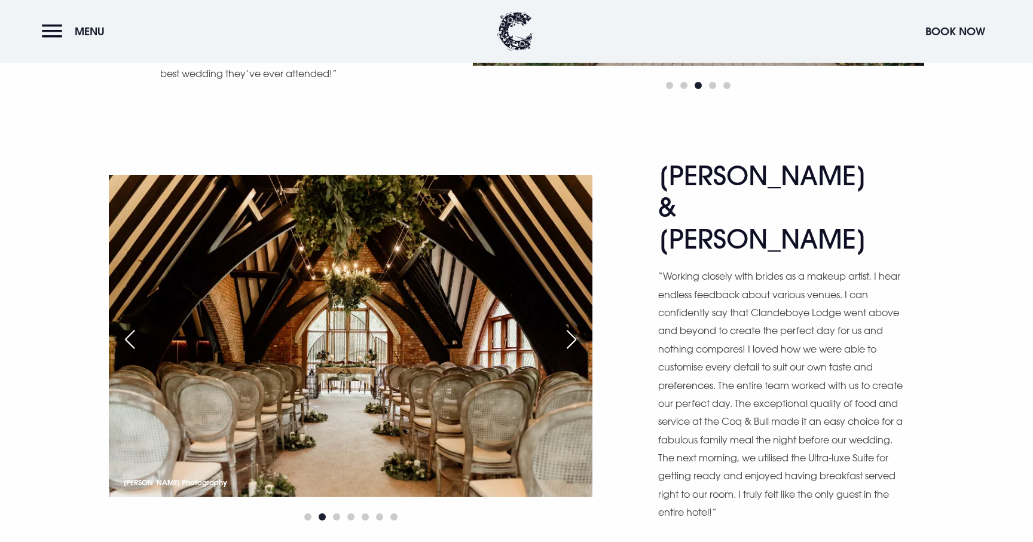
click at [574, 326] on div "Next slide" at bounding box center [571, 339] width 30 height 26
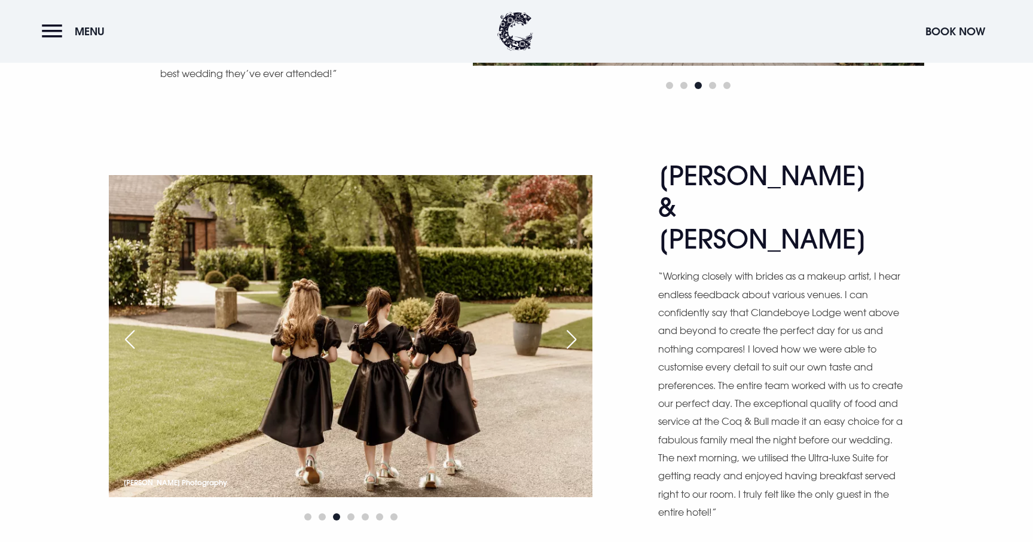
click at [574, 326] on div "Next slide" at bounding box center [571, 339] width 30 height 26
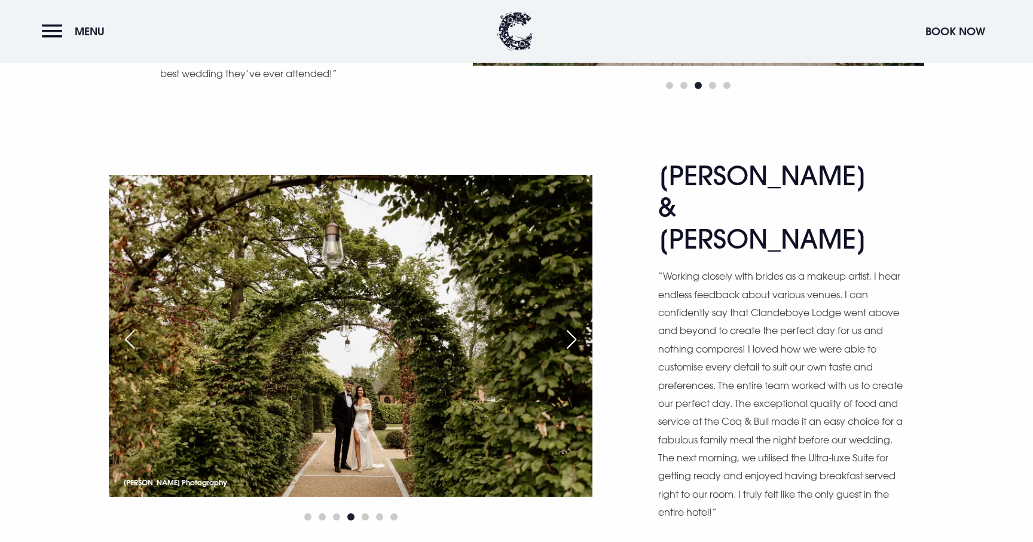
click at [574, 326] on div "Next slide" at bounding box center [571, 339] width 30 height 26
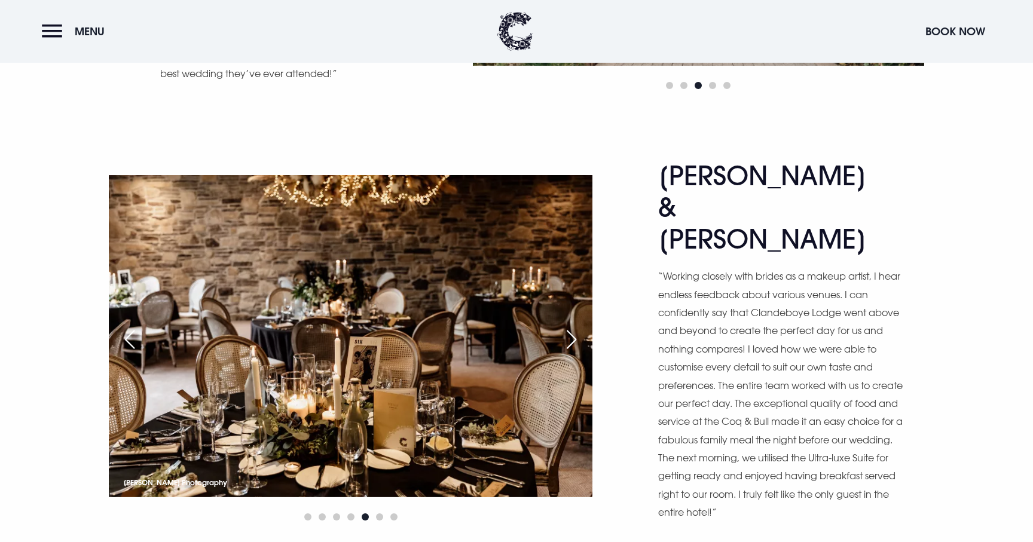
click at [574, 326] on div "Next slide" at bounding box center [571, 339] width 30 height 26
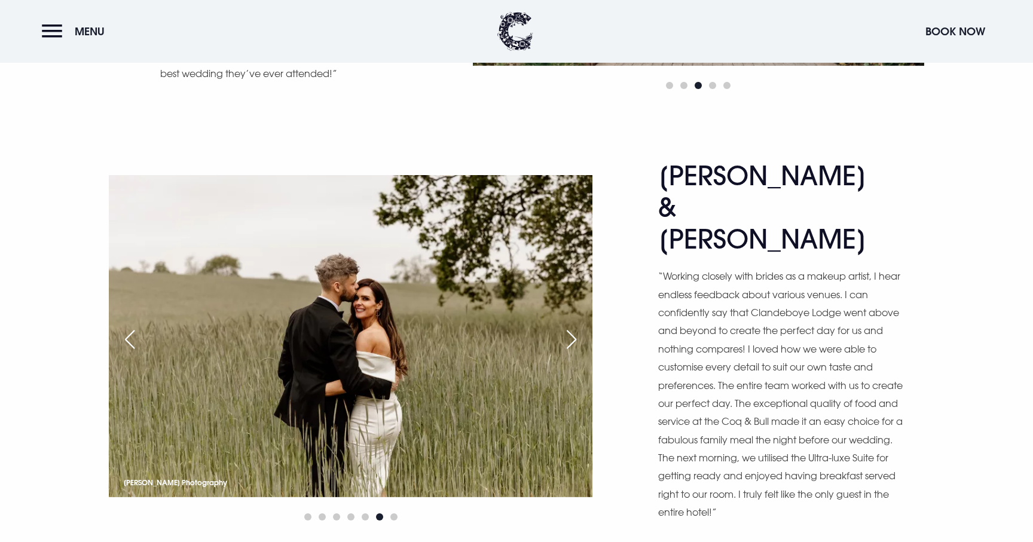
click at [574, 326] on div "Next slide" at bounding box center [571, 339] width 30 height 26
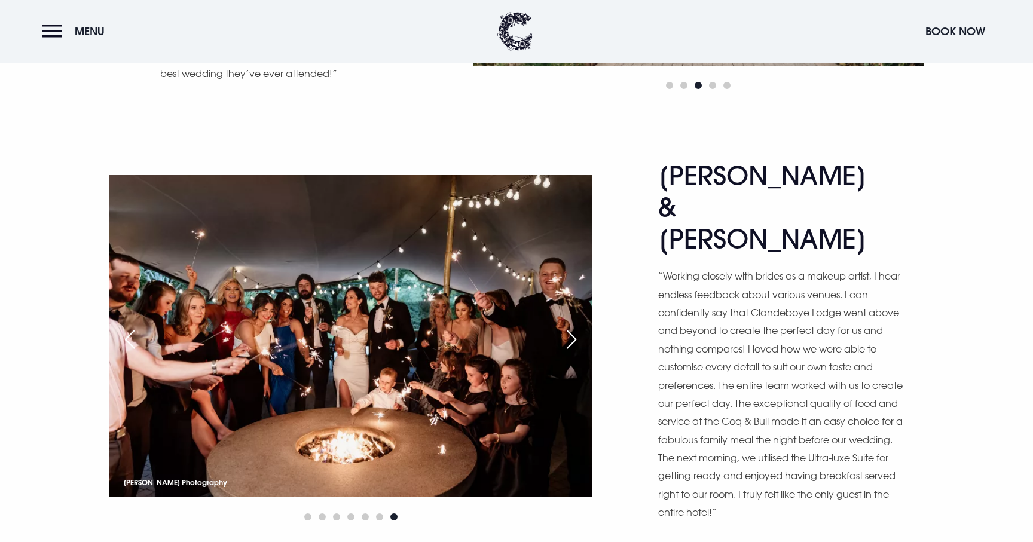
click at [572, 326] on div "Next slide" at bounding box center [571, 339] width 30 height 26
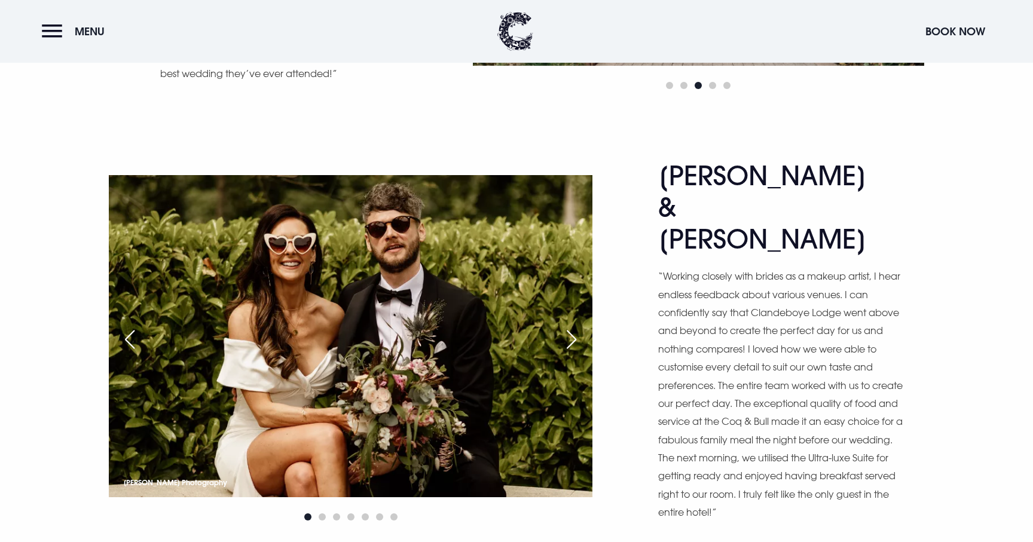
click at [572, 326] on div "Next slide" at bounding box center [571, 339] width 30 height 26
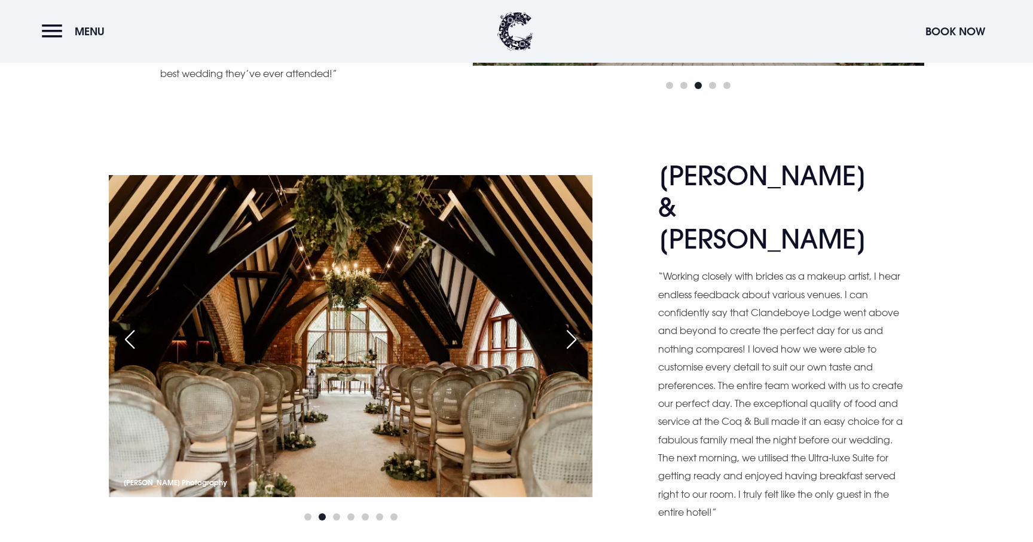
click at [572, 326] on div "Next slide" at bounding box center [571, 339] width 30 height 26
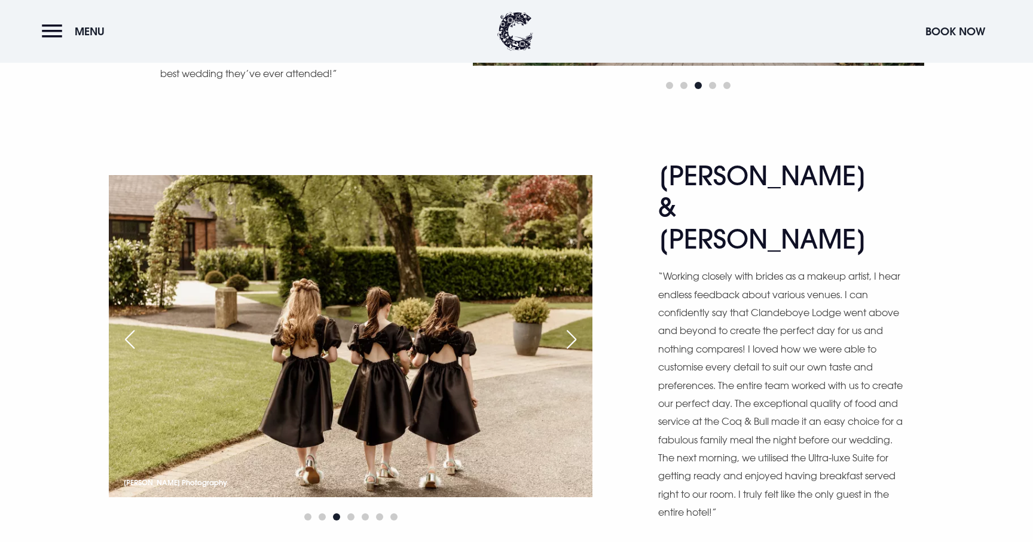
click at [572, 326] on div "Next slide" at bounding box center [571, 339] width 30 height 26
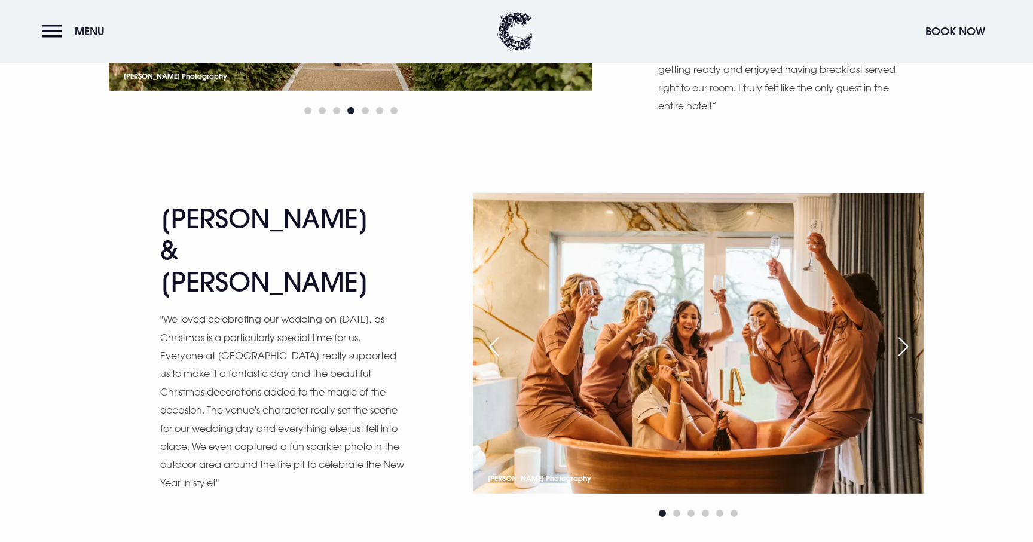
scroll to position [3357, 0]
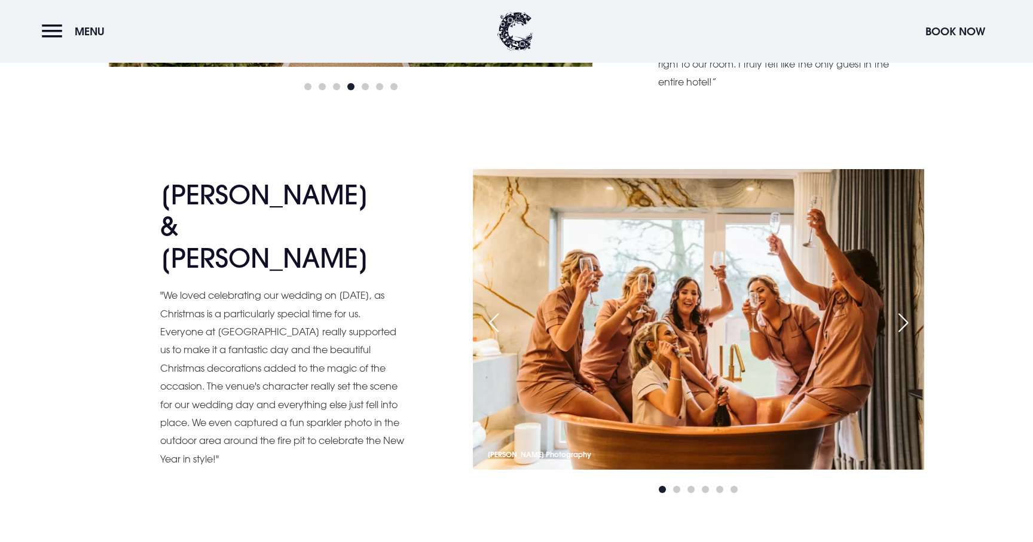
click at [905, 310] on div "Next slide" at bounding box center [903, 323] width 30 height 26
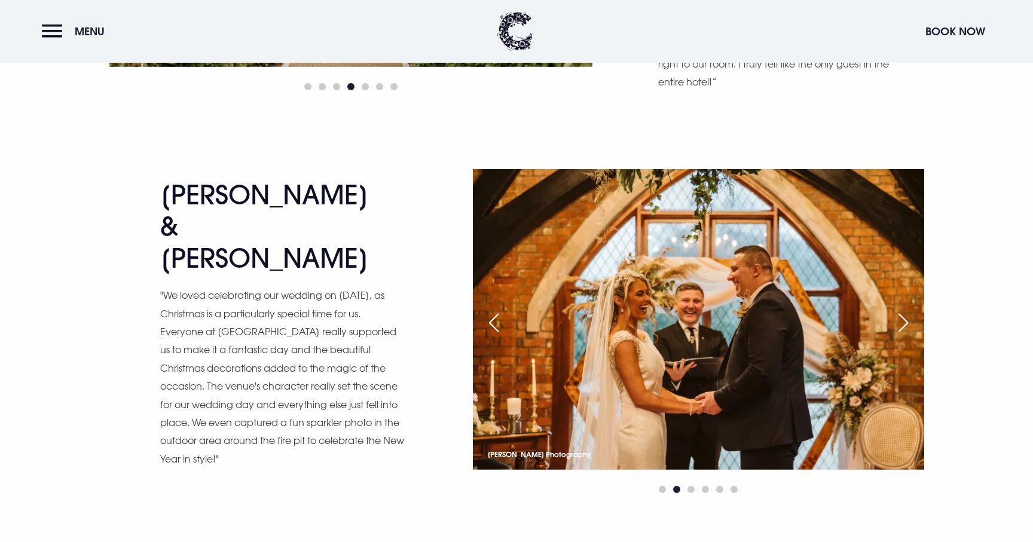
click at [905, 310] on div "Next slide" at bounding box center [903, 323] width 30 height 26
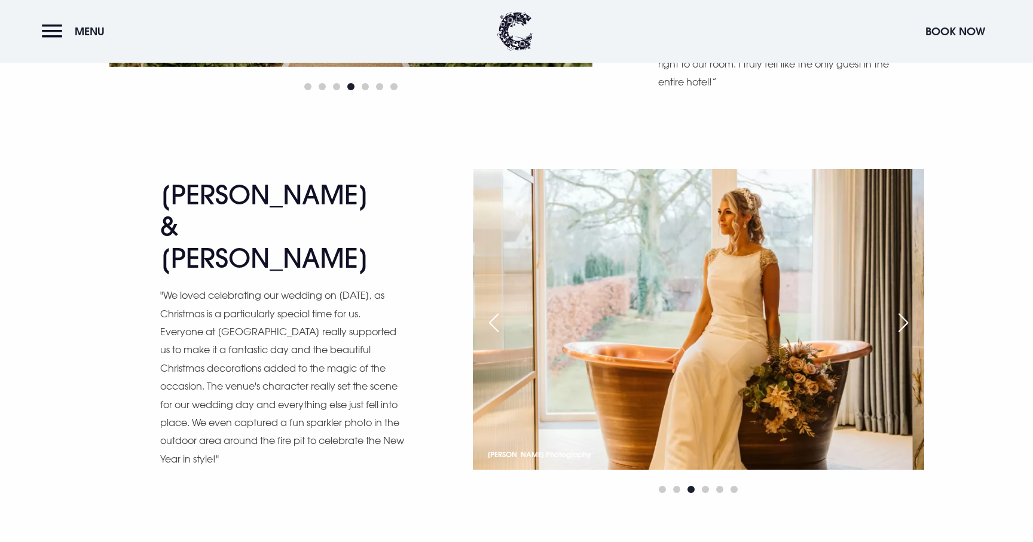
click at [905, 310] on div "Next slide" at bounding box center [903, 323] width 30 height 26
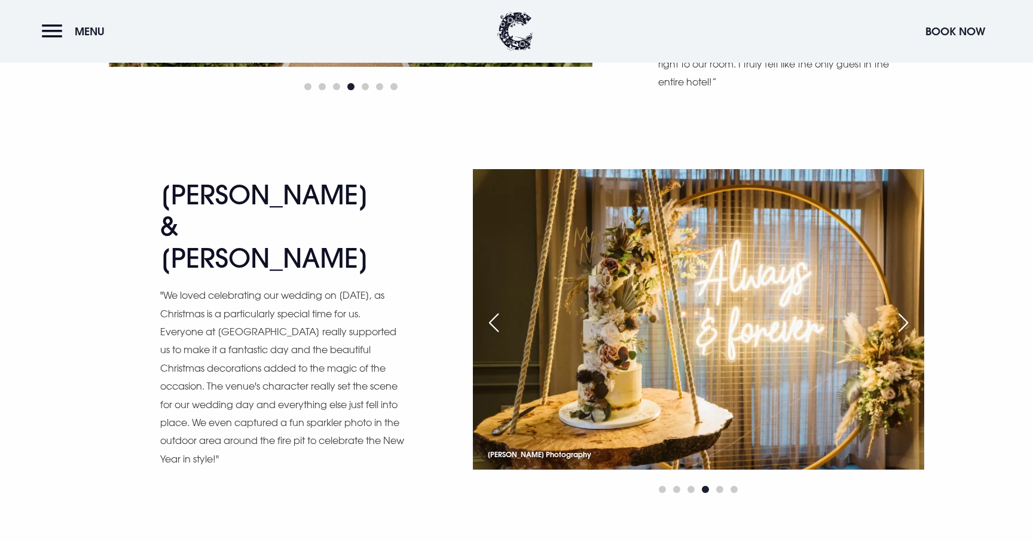
click at [905, 310] on div "Next slide" at bounding box center [903, 323] width 30 height 26
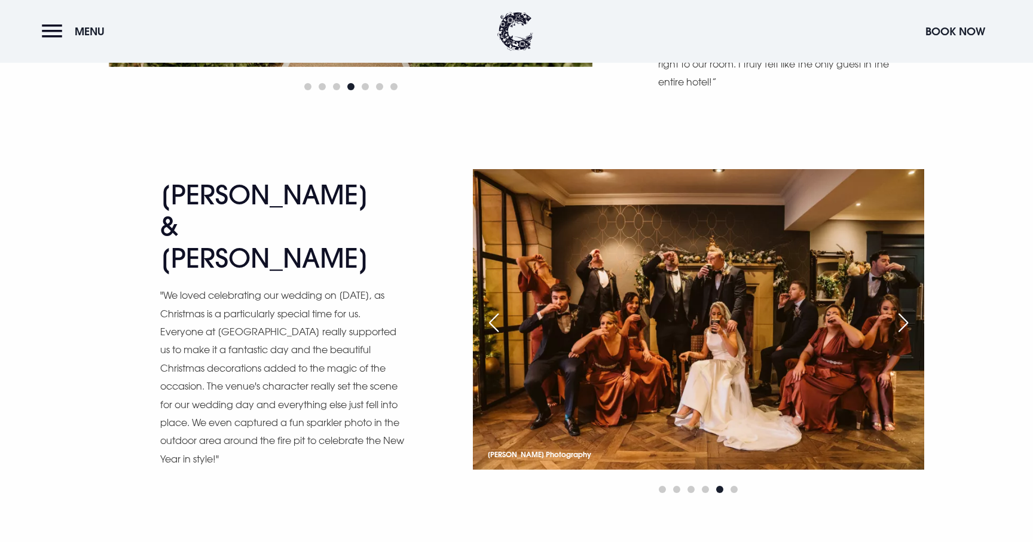
click at [905, 310] on div "Next slide" at bounding box center [903, 323] width 30 height 26
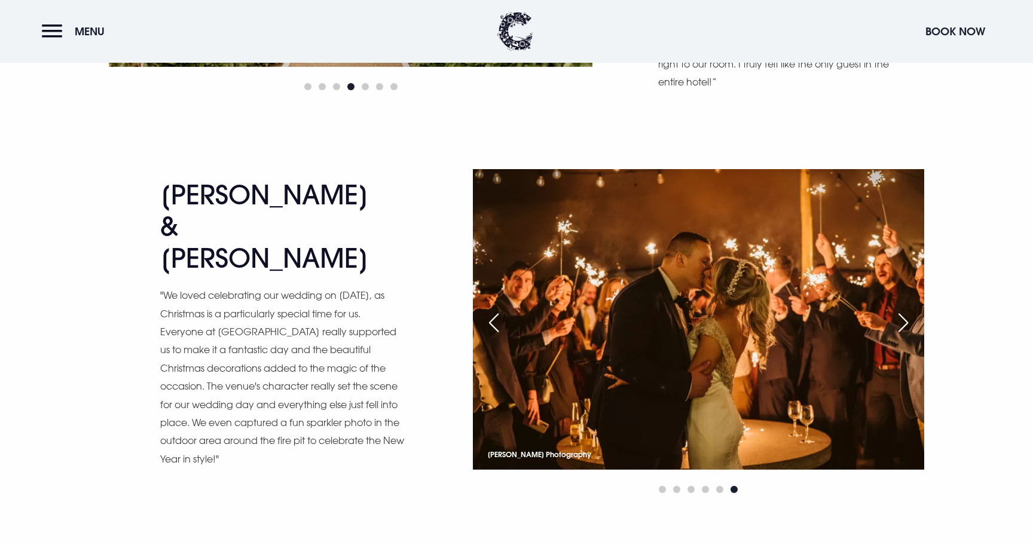
click at [905, 310] on div "Next slide" at bounding box center [903, 323] width 30 height 26
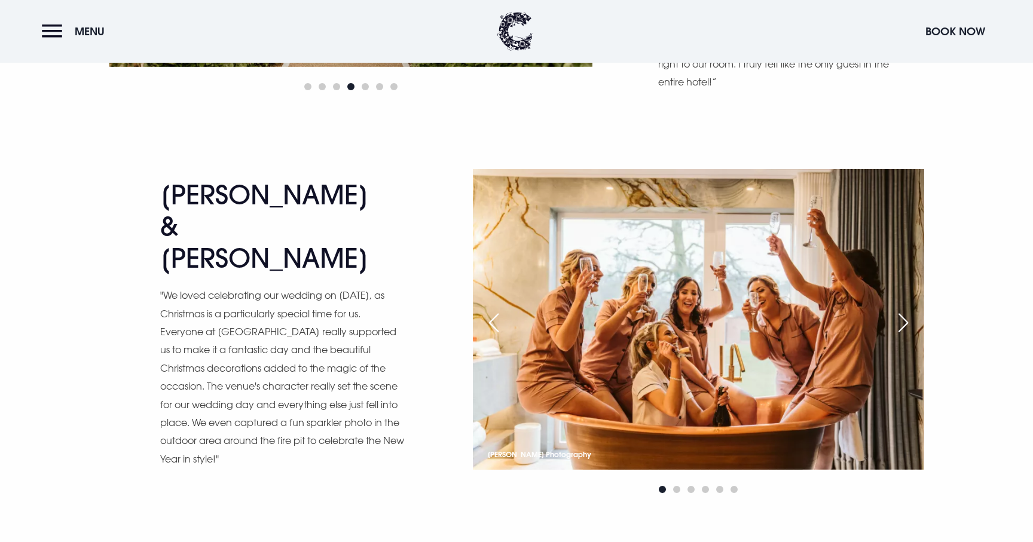
click at [905, 310] on div "Next slide" at bounding box center [903, 323] width 30 height 26
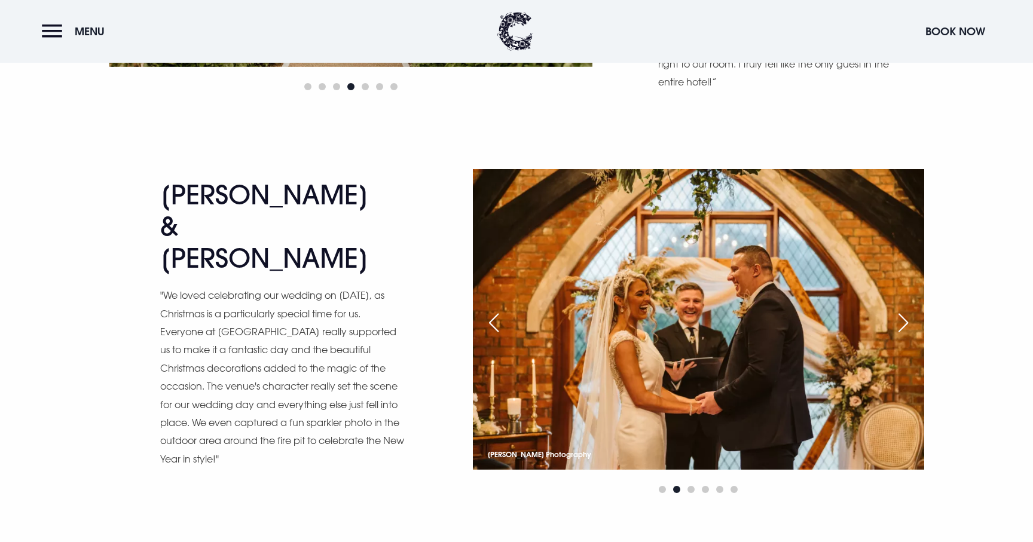
click at [905, 310] on div "Next slide" at bounding box center [903, 323] width 30 height 26
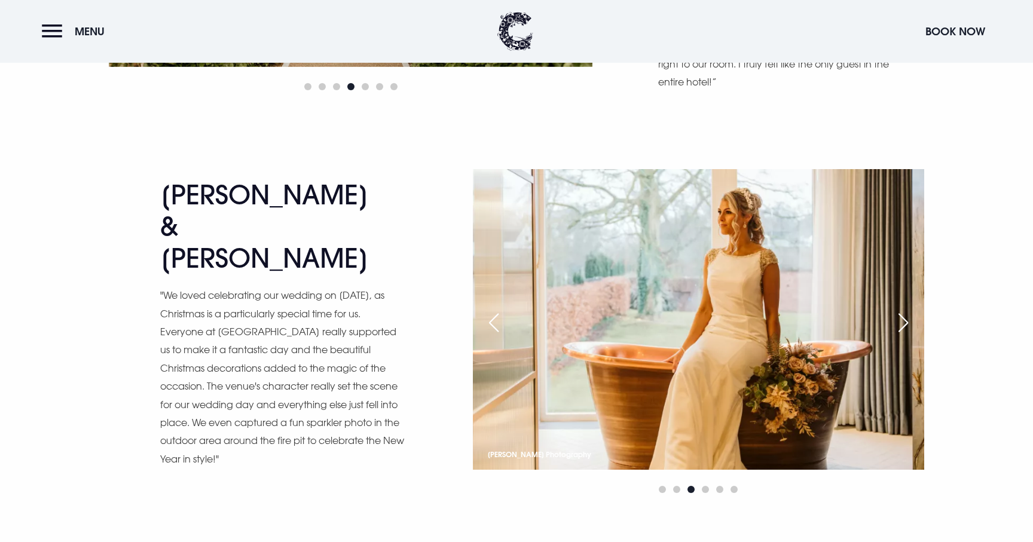
click at [905, 310] on div "Next slide" at bounding box center [903, 323] width 30 height 26
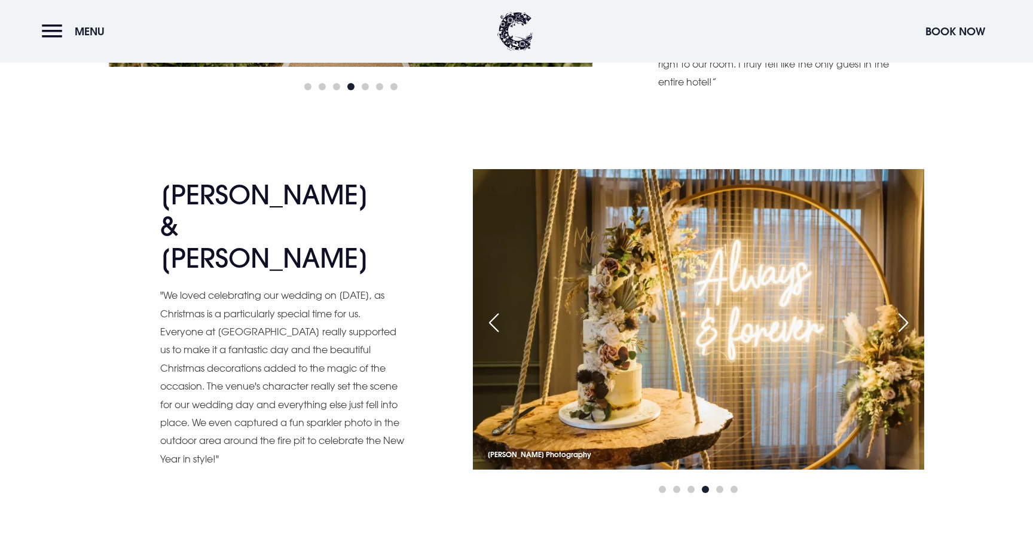
click at [905, 310] on div "Next slide" at bounding box center [903, 323] width 30 height 26
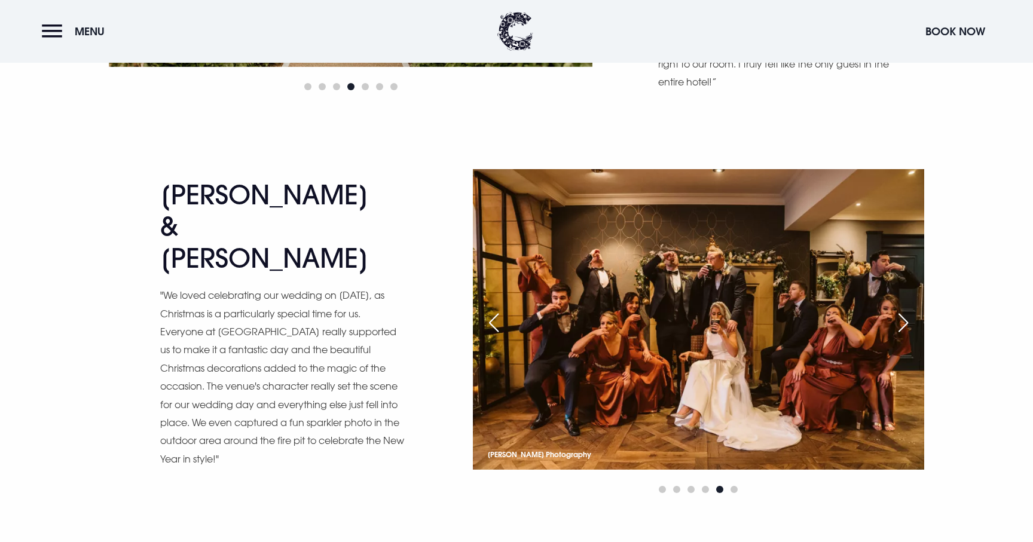
click at [904, 310] on div "Next slide" at bounding box center [903, 323] width 30 height 26
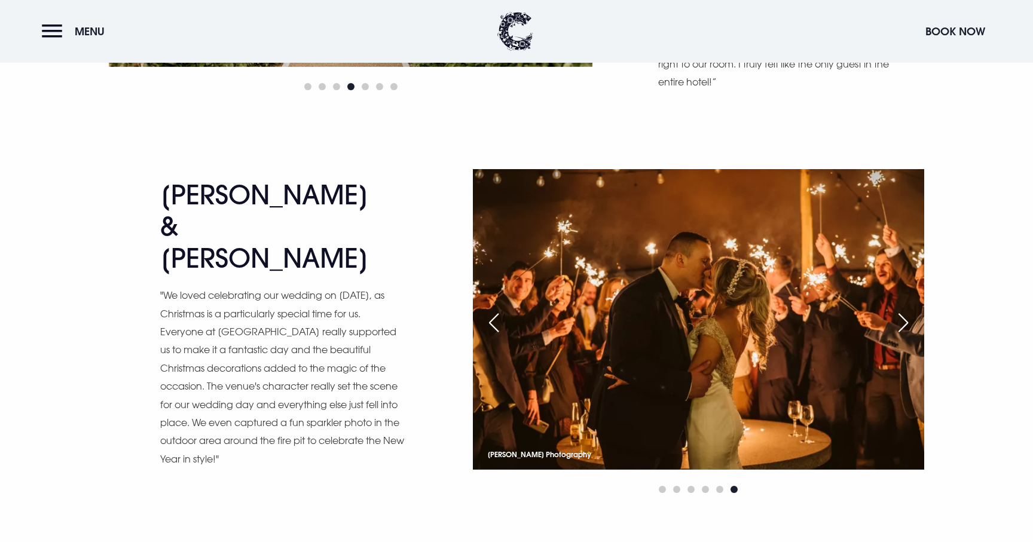
click at [904, 310] on div "Next slide" at bounding box center [903, 323] width 30 height 26
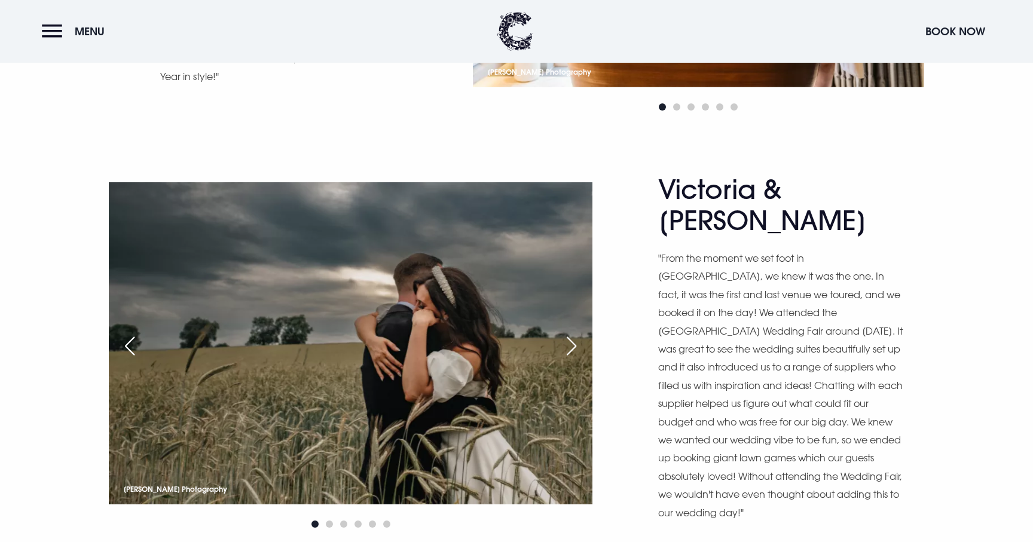
scroll to position [3763, 0]
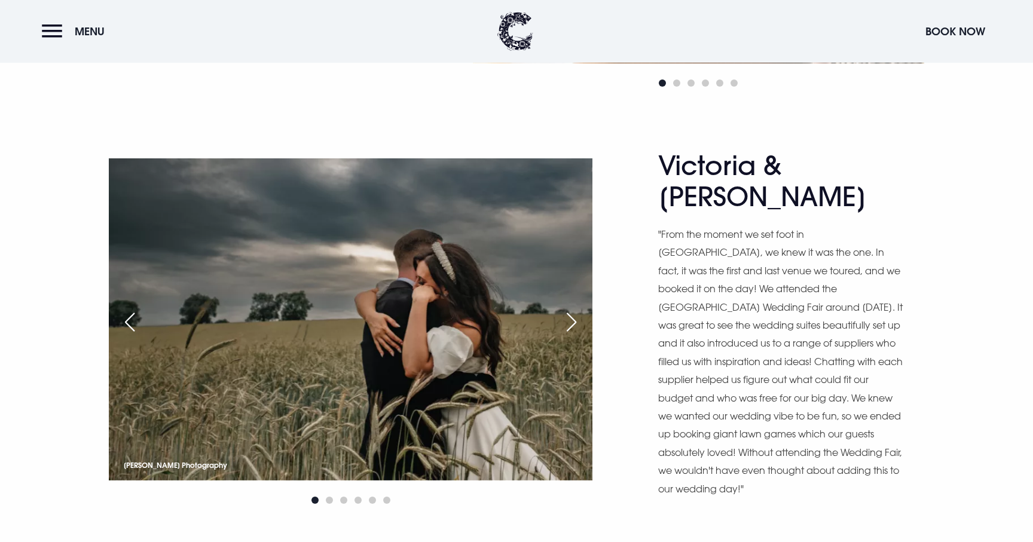
click at [572, 309] on div "Next slide" at bounding box center [571, 322] width 30 height 26
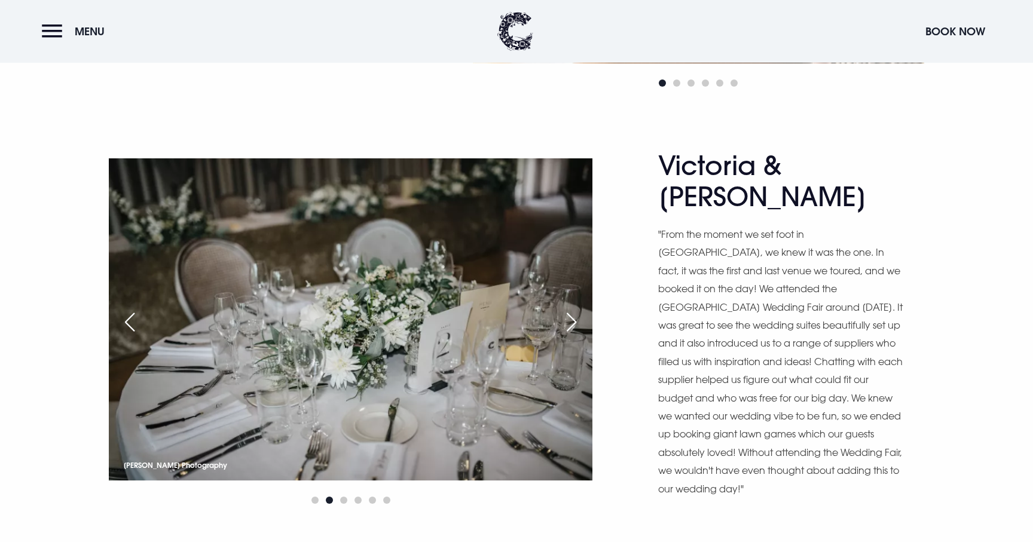
click at [572, 309] on div "Next slide" at bounding box center [571, 322] width 30 height 26
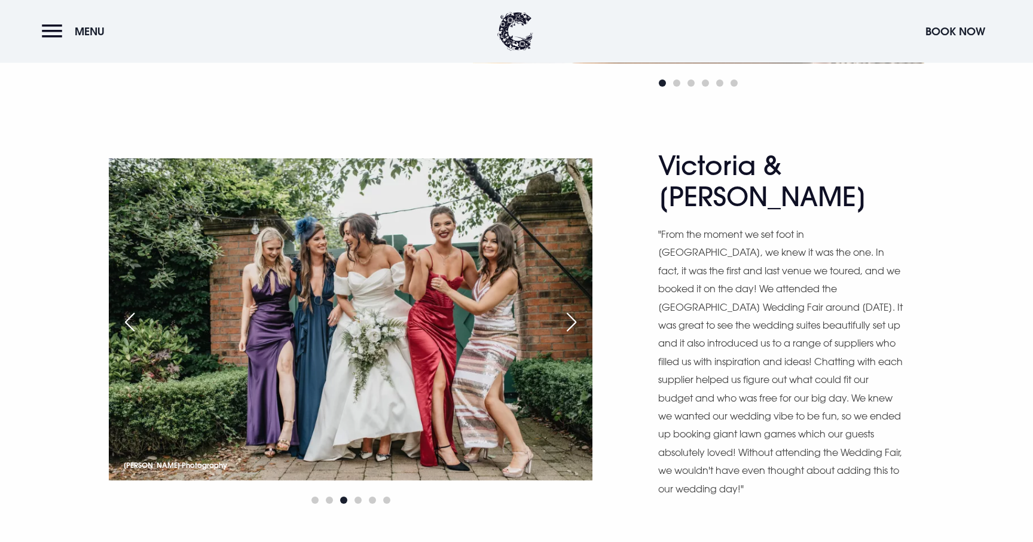
click at [570, 309] on div "Next slide" at bounding box center [571, 322] width 30 height 26
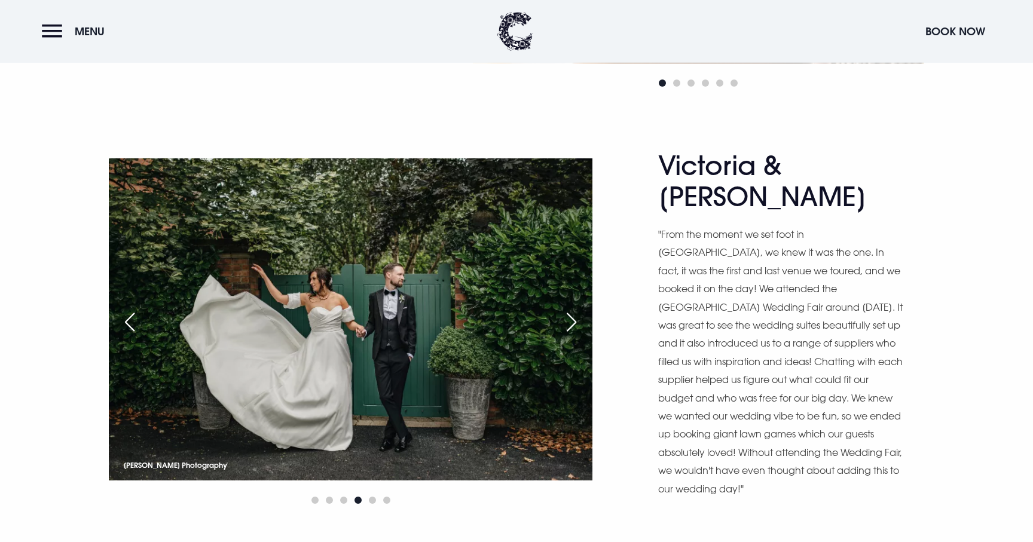
click at [570, 309] on div "Next slide" at bounding box center [571, 322] width 30 height 26
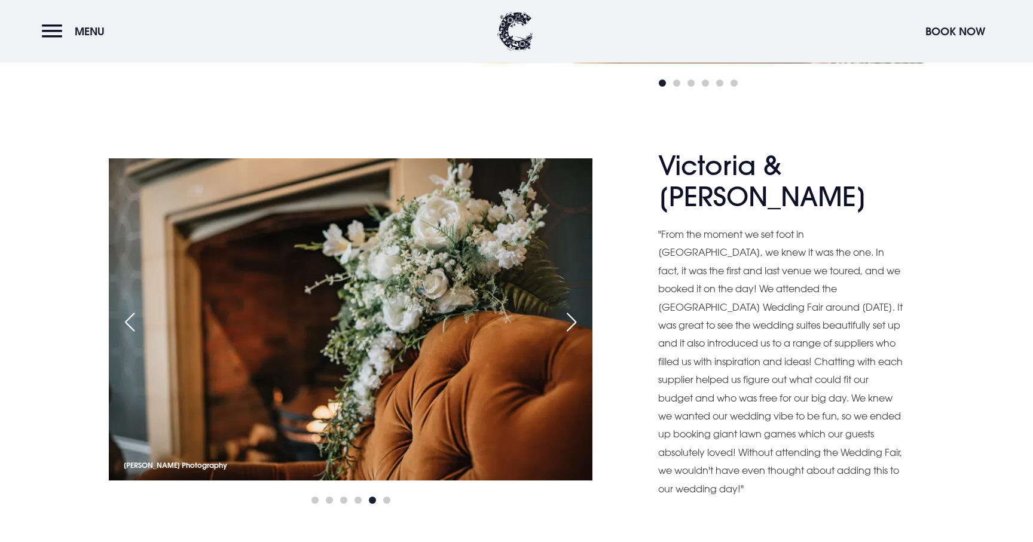
click at [570, 309] on div "Next slide" at bounding box center [571, 322] width 30 height 26
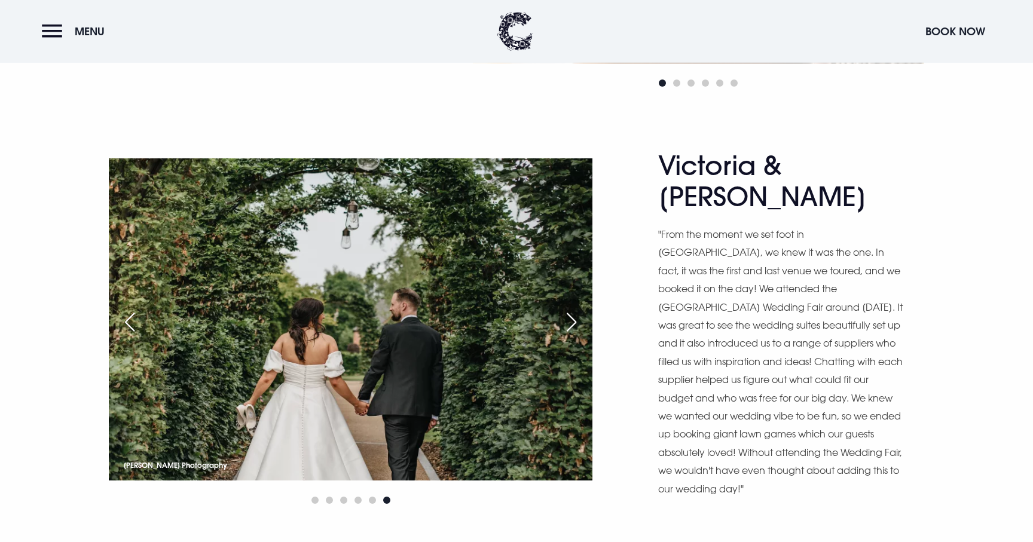
click at [570, 309] on div "Next slide" at bounding box center [571, 322] width 30 height 26
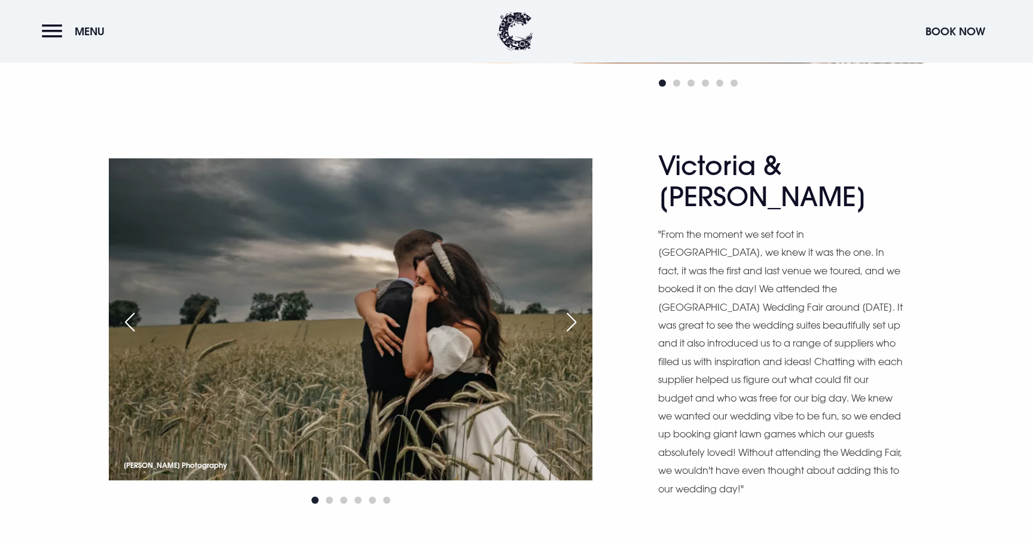
click at [570, 309] on div "Next slide" at bounding box center [571, 322] width 30 height 26
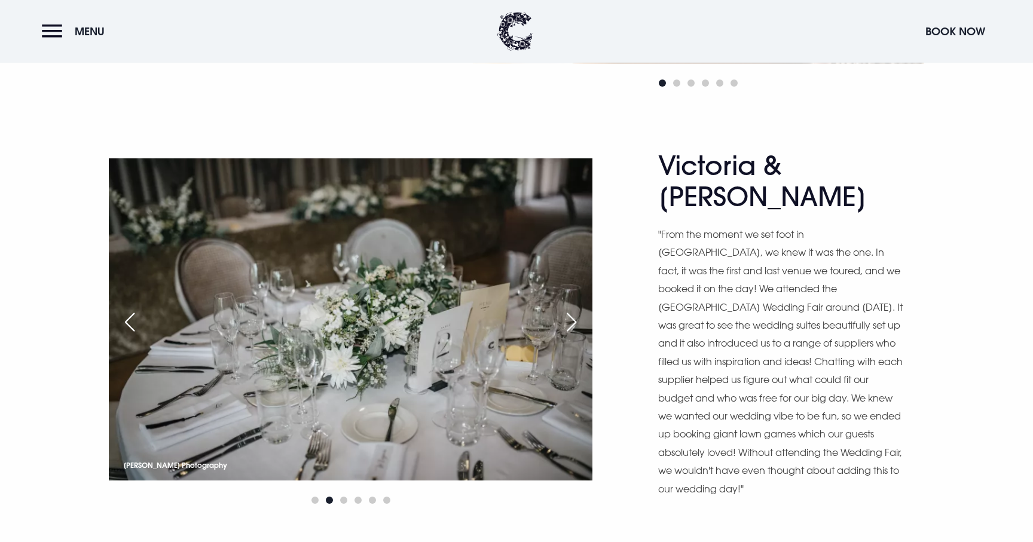
click at [570, 309] on div "Next slide" at bounding box center [571, 322] width 30 height 26
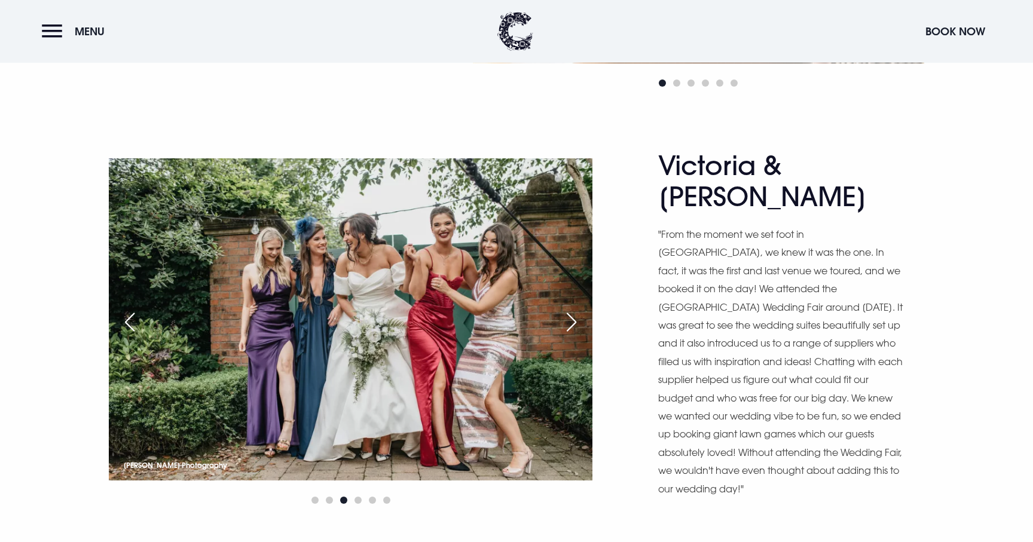
click at [570, 309] on div "Next slide" at bounding box center [571, 322] width 30 height 26
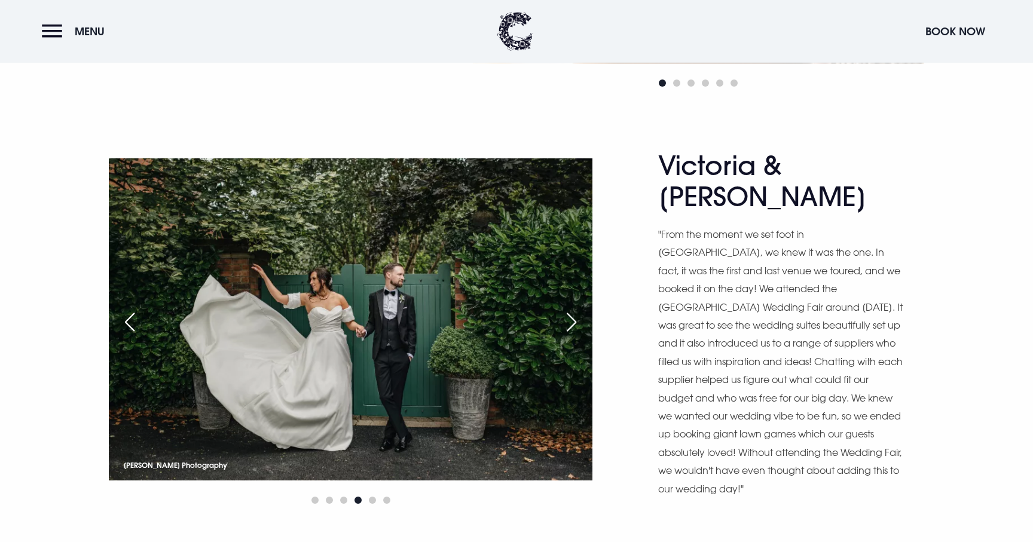
click at [570, 309] on div "Next slide" at bounding box center [571, 322] width 30 height 26
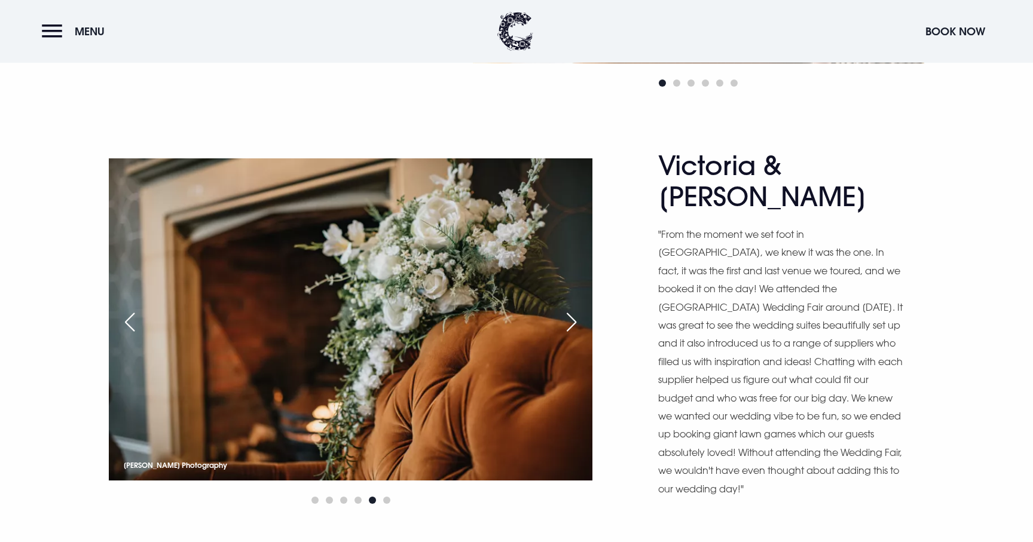
click at [570, 309] on div "Next slide" at bounding box center [571, 322] width 30 height 26
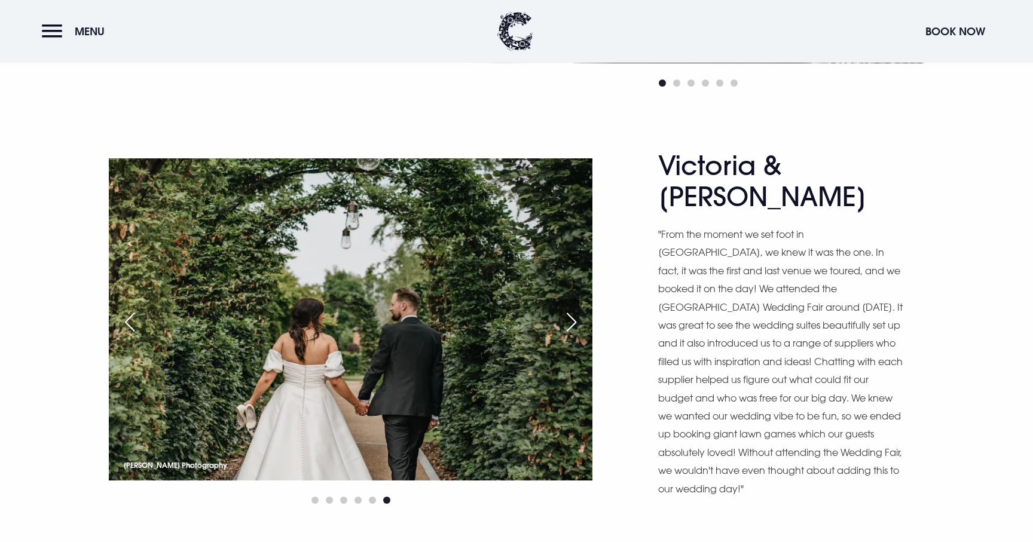
click at [570, 309] on div "Next slide" at bounding box center [571, 322] width 30 height 26
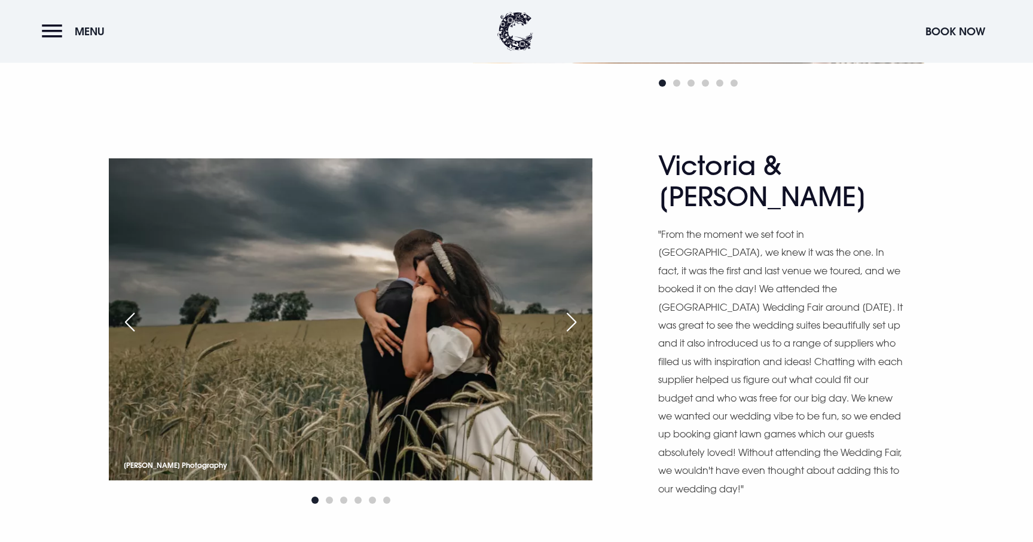
click at [134, 309] on div "Previous slide" at bounding box center [130, 322] width 30 height 26
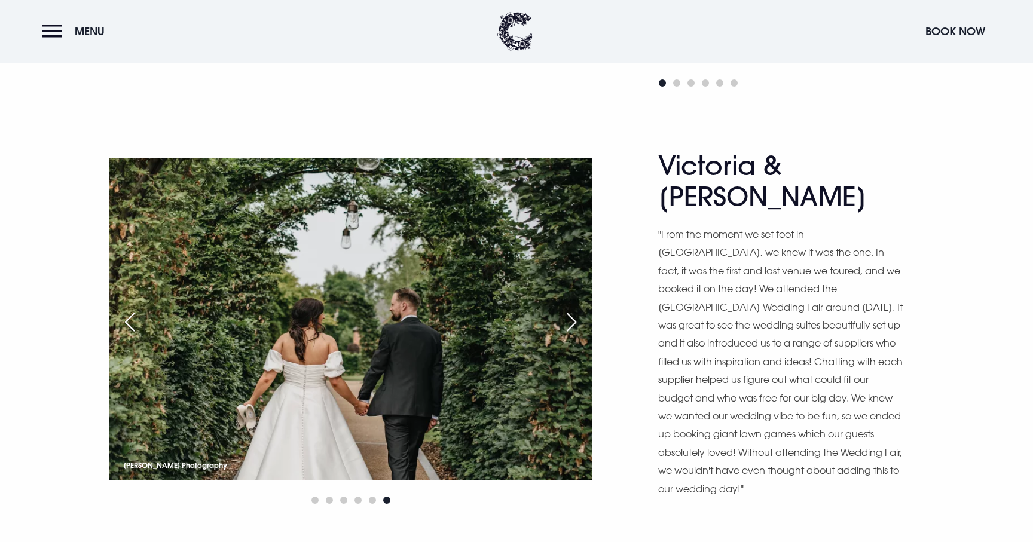
click at [134, 309] on div "Previous slide" at bounding box center [130, 322] width 30 height 26
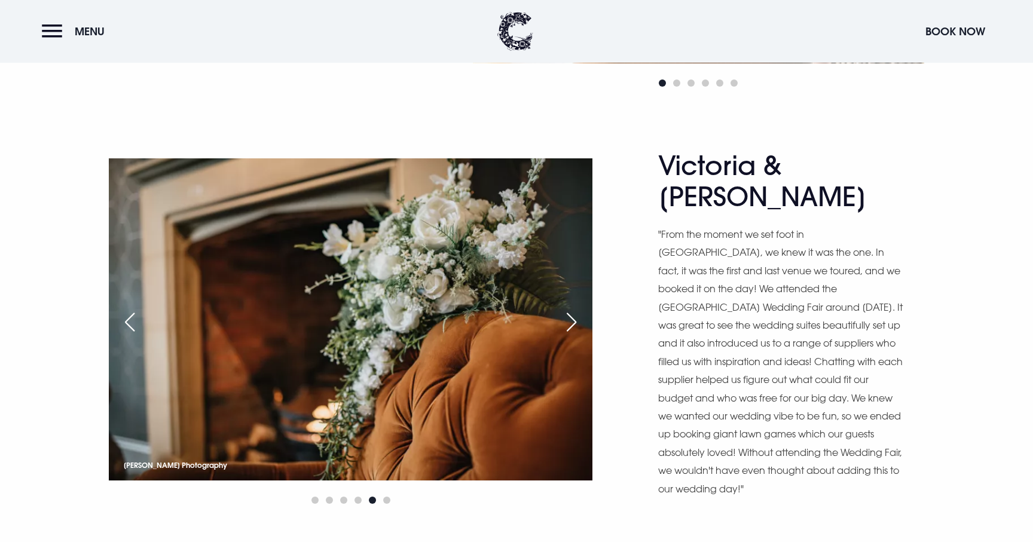
click at [134, 309] on div "Previous slide" at bounding box center [130, 322] width 30 height 26
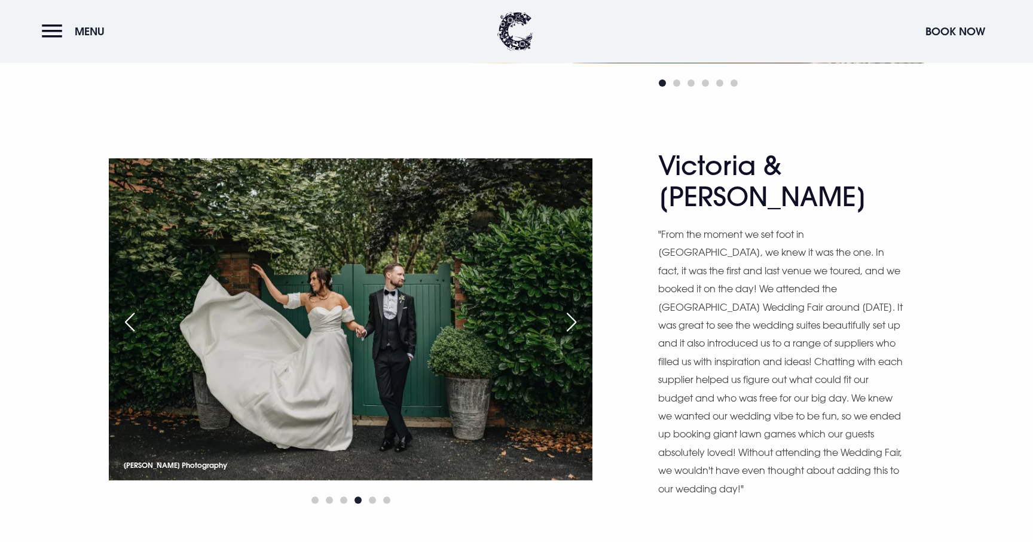
click at [134, 309] on div "Previous slide" at bounding box center [130, 322] width 30 height 26
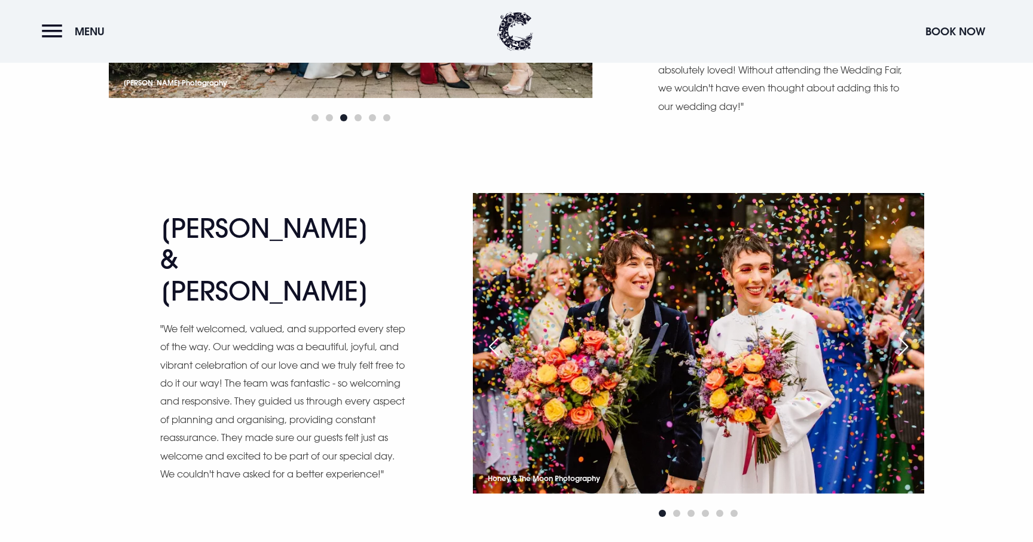
scroll to position [4170, 0]
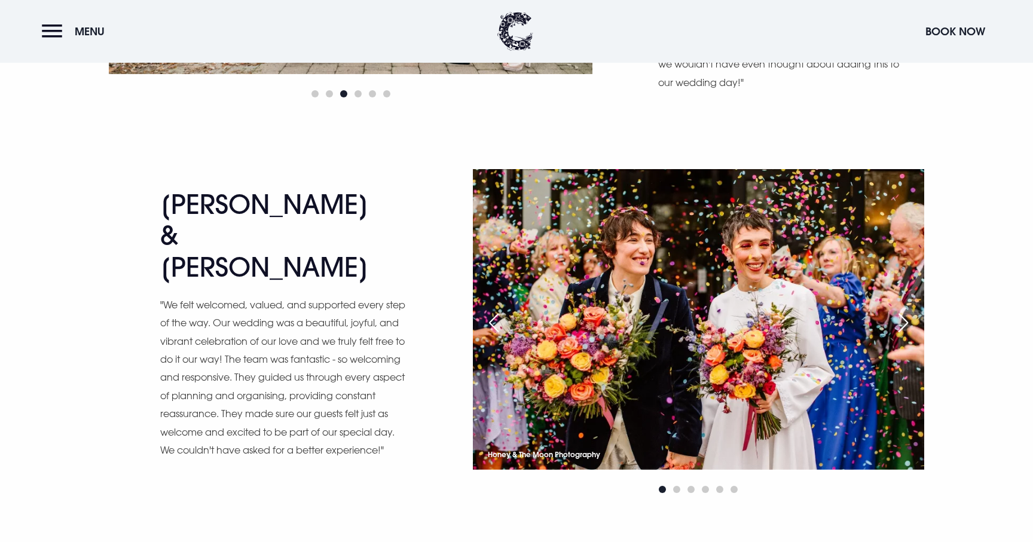
click at [898, 310] on div "Next slide" at bounding box center [903, 323] width 30 height 26
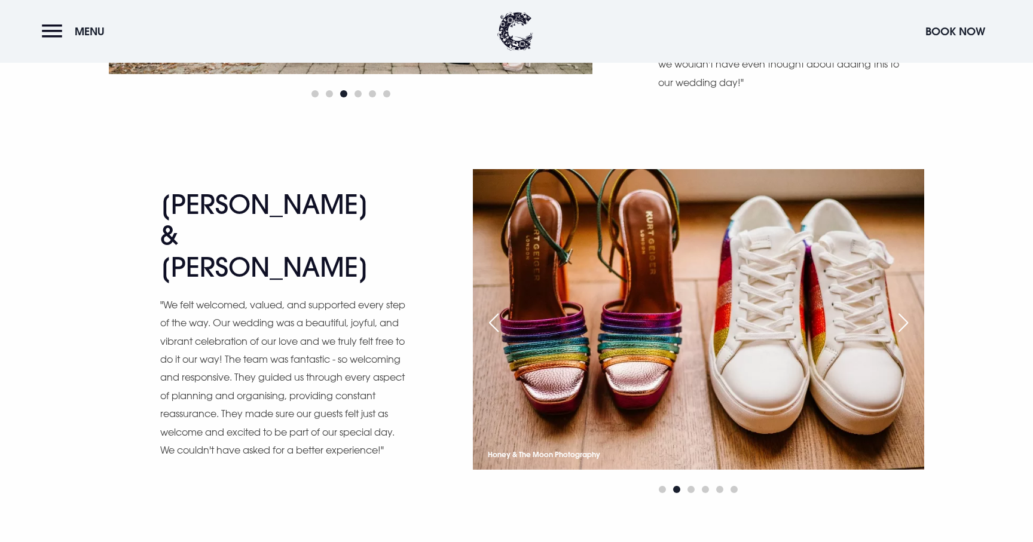
click at [898, 310] on div "Next slide" at bounding box center [903, 323] width 30 height 26
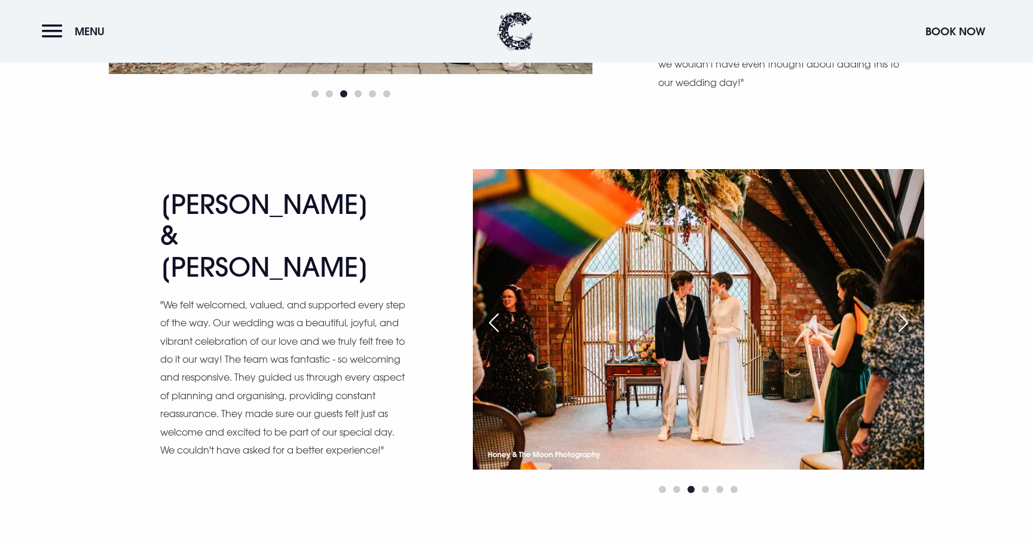
click at [898, 310] on div "Next slide" at bounding box center [903, 323] width 30 height 26
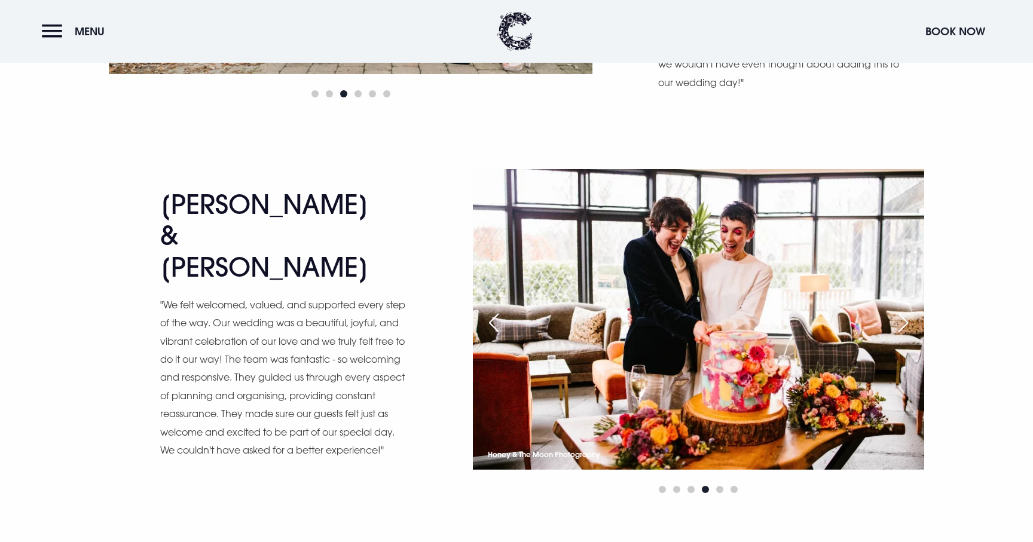
click at [898, 310] on div "Next slide" at bounding box center [903, 323] width 30 height 26
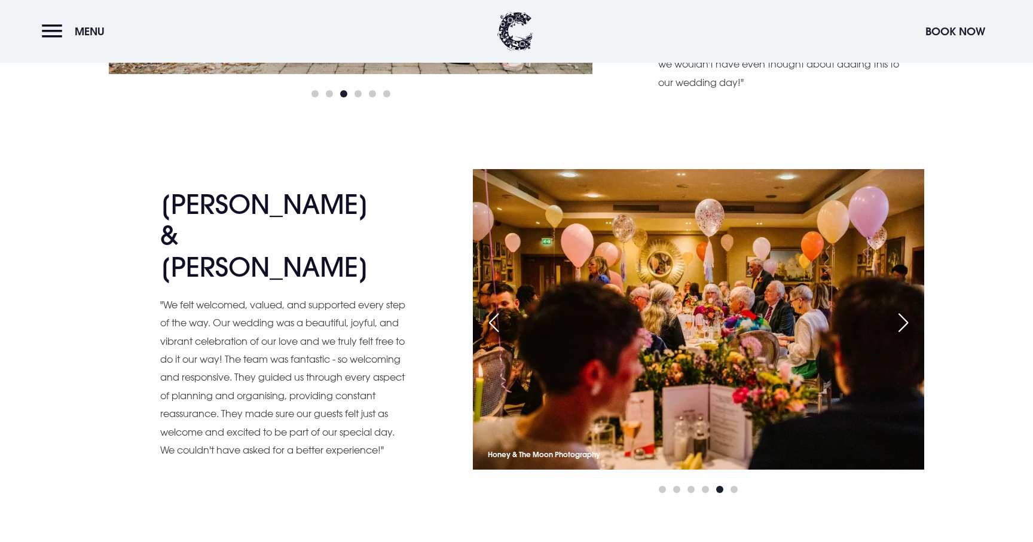
click at [898, 310] on div "Next slide" at bounding box center [903, 323] width 30 height 26
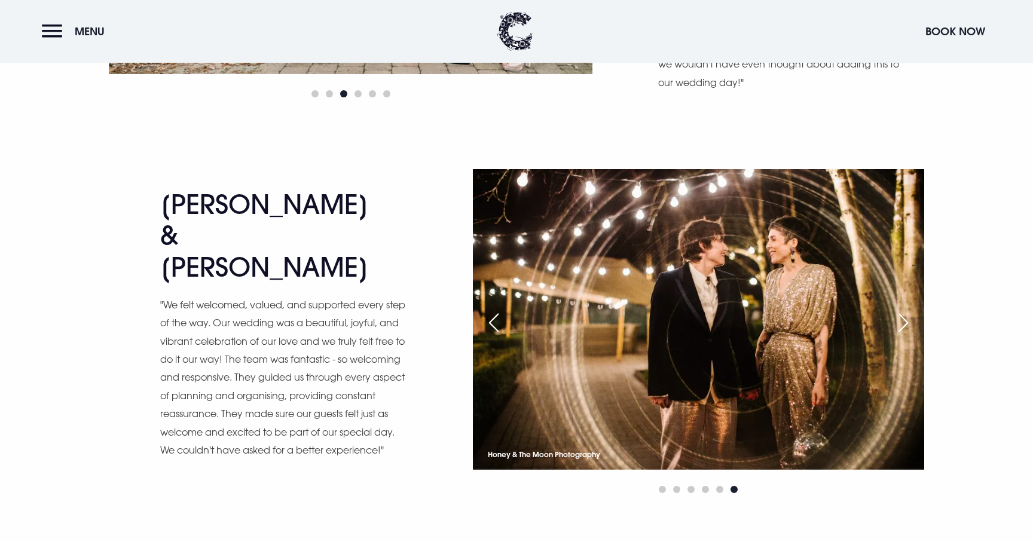
click at [898, 310] on div "Next slide" at bounding box center [903, 323] width 30 height 26
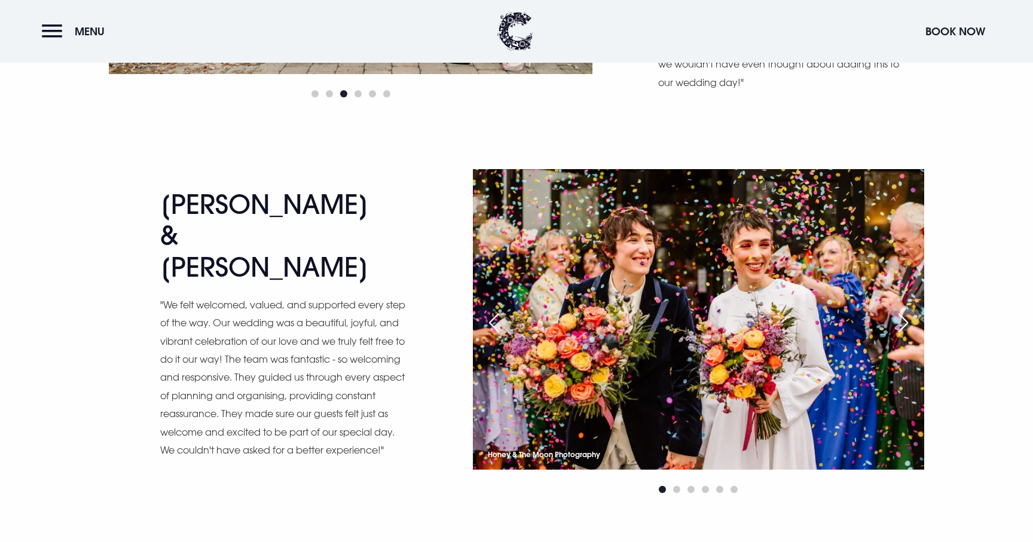
click at [898, 310] on div "Next slide" at bounding box center [903, 323] width 30 height 26
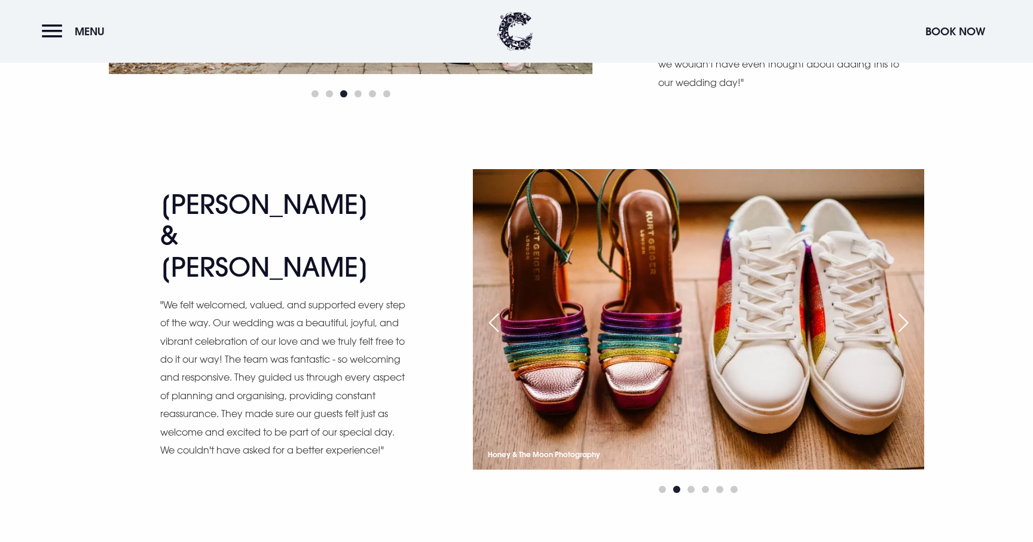
click at [898, 310] on div "Next slide" at bounding box center [903, 323] width 30 height 26
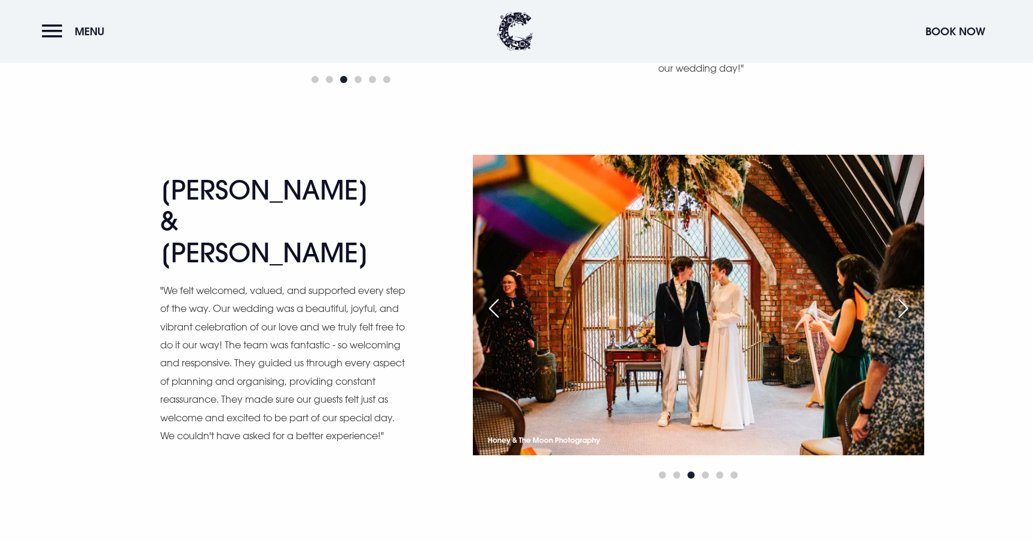
click at [898, 265] on div "Honey & The Moon Photography Honey & The Moon Photography Honey & The Moon Phot…" at bounding box center [698, 318] width 451 height 327
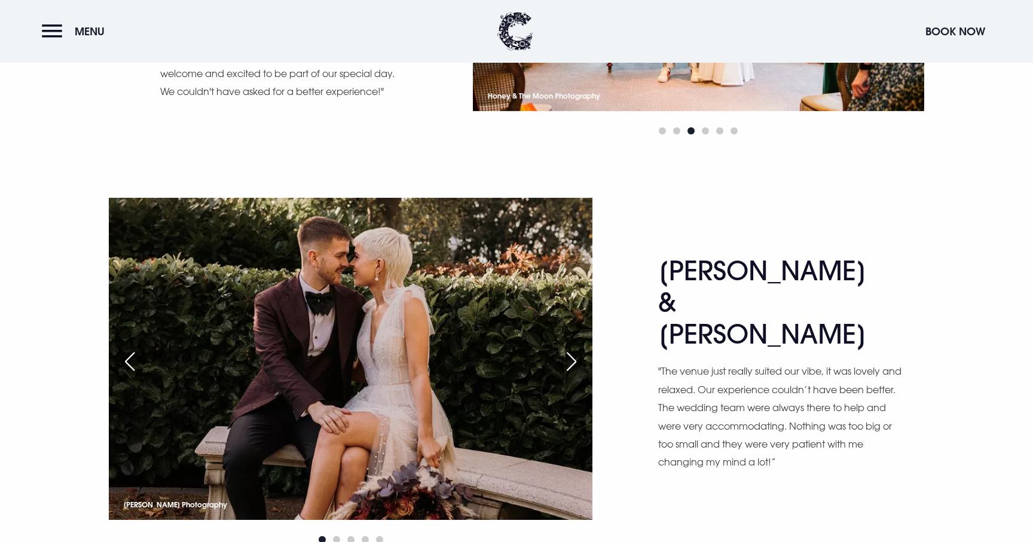
scroll to position [4552, 0]
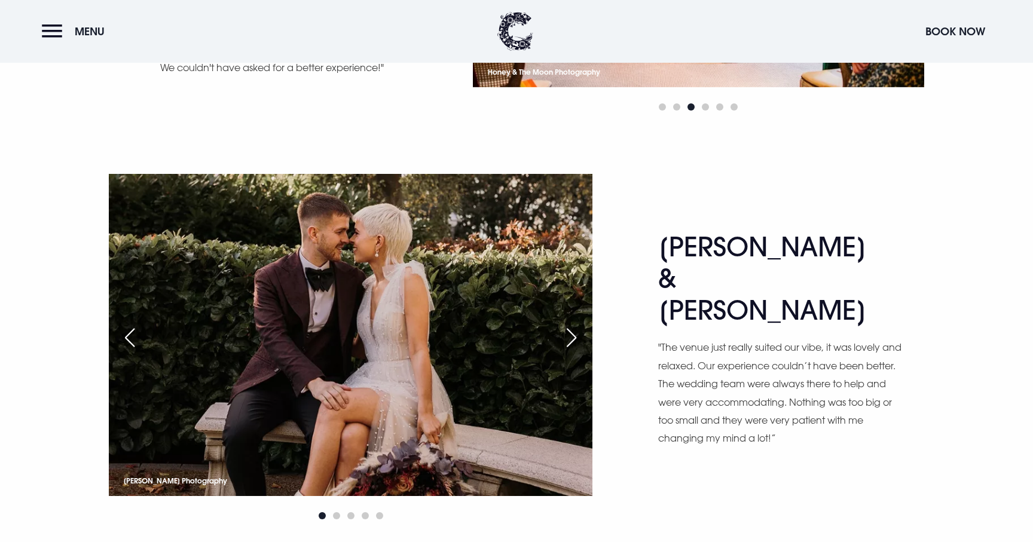
click at [576, 324] on div "Next slide" at bounding box center [571, 337] width 30 height 26
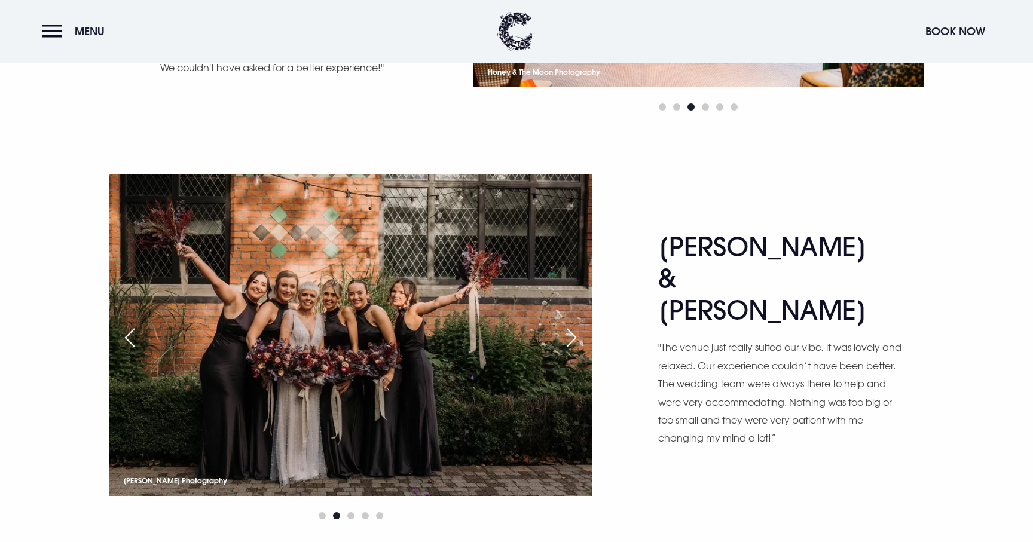
click at [576, 324] on div "Next slide" at bounding box center [571, 337] width 30 height 26
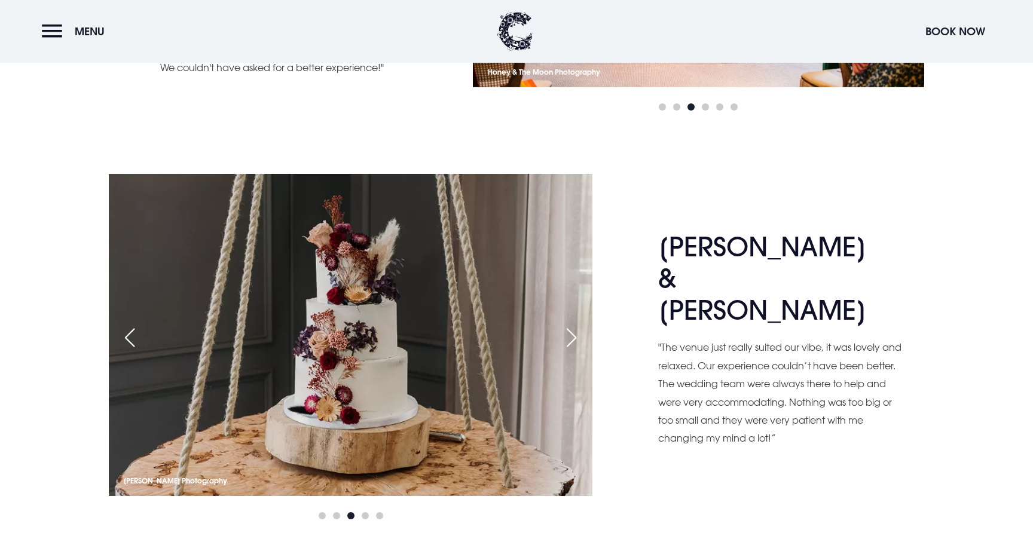
click at [576, 324] on div "Next slide" at bounding box center [571, 337] width 30 height 26
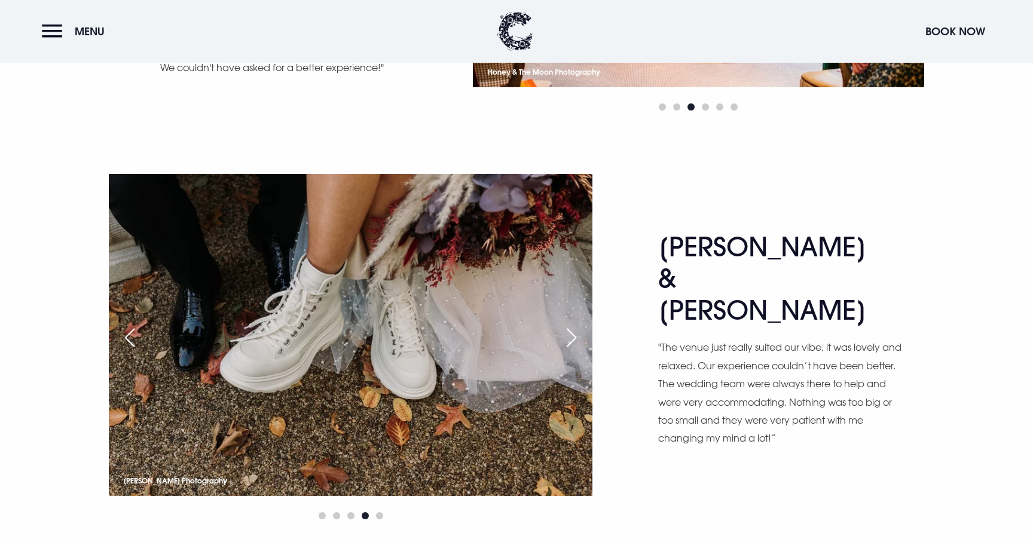
click at [576, 324] on div "Next slide" at bounding box center [571, 337] width 30 height 26
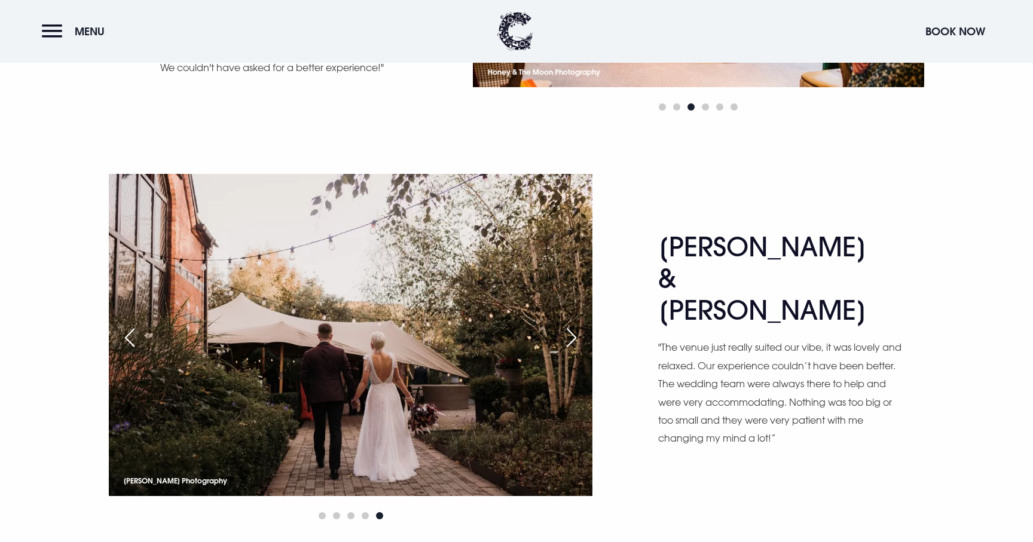
click at [576, 324] on div "Next slide" at bounding box center [571, 337] width 30 height 26
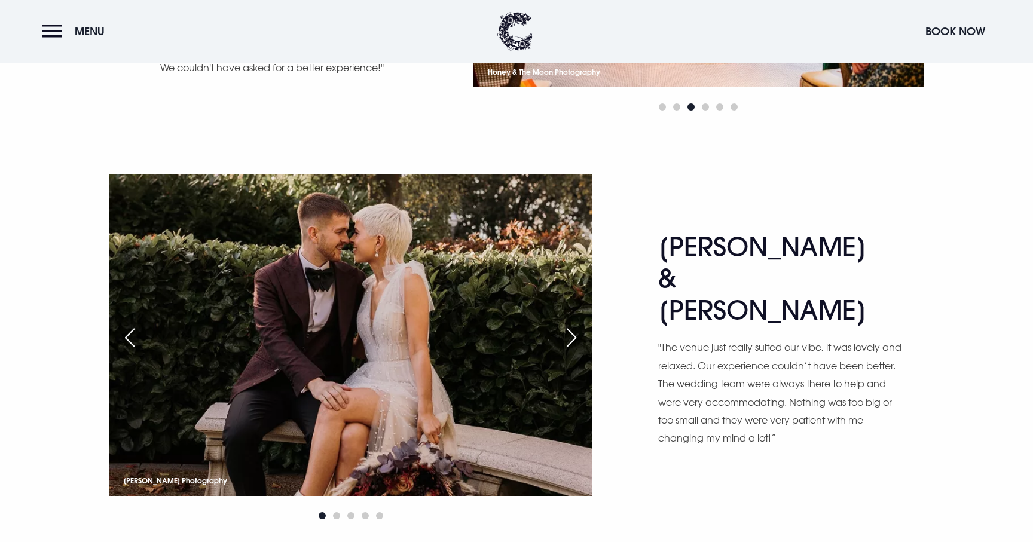
click at [576, 324] on div "Next slide" at bounding box center [571, 337] width 30 height 26
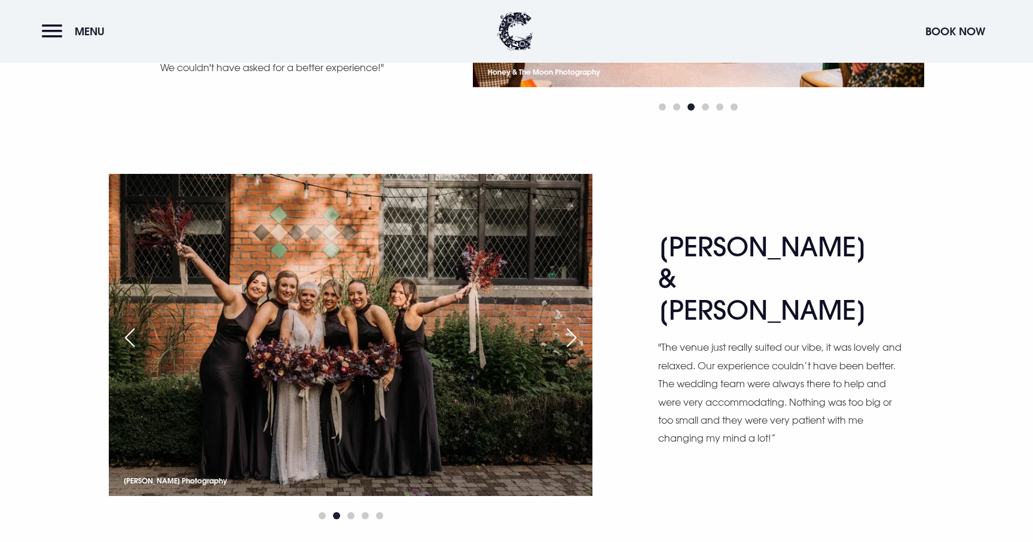
click at [576, 324] on div "Next slide" at bounding box center [571, 337] width 30 height 26
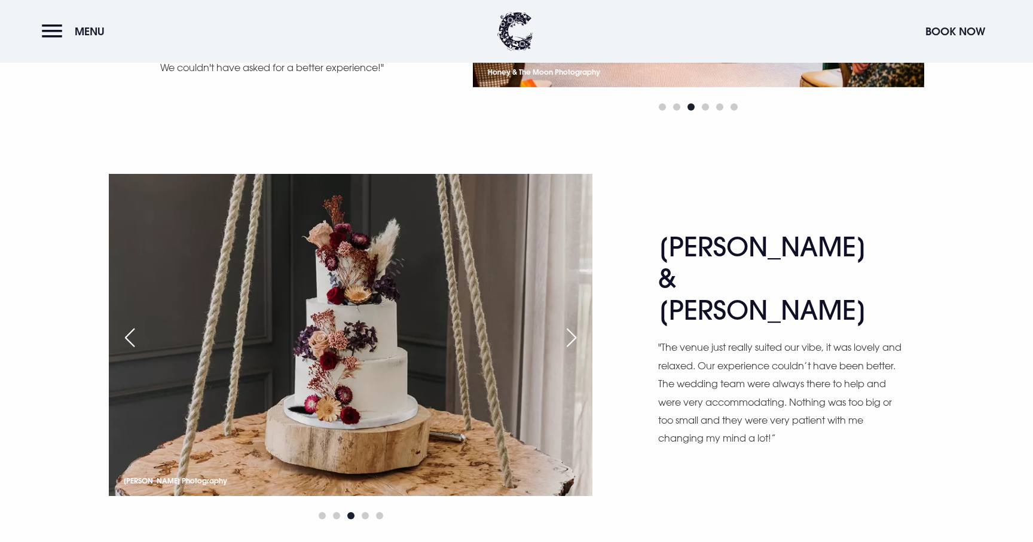
click at [576, 324] on div "Next slide" at bounding box center [571, 337] width 30 height 26
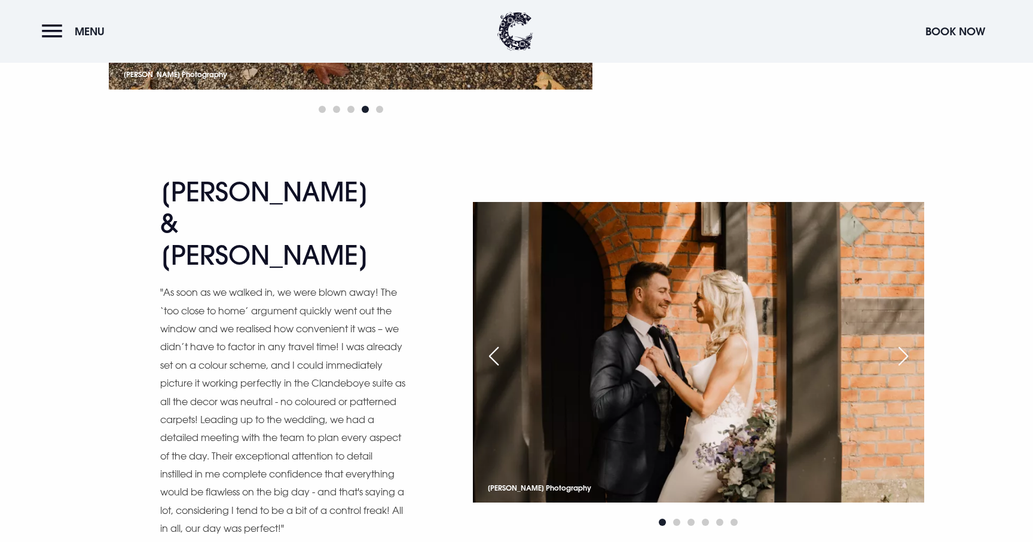
scroll to position [4983, 0]
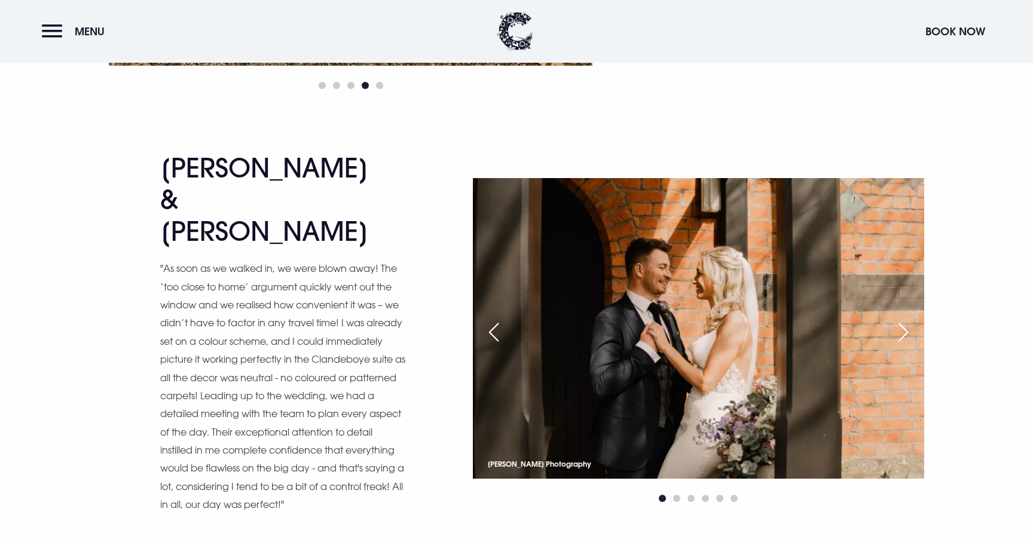
click at [907, 319] on div "Next slide" at bounding box center [903, 332] width 30 height 26
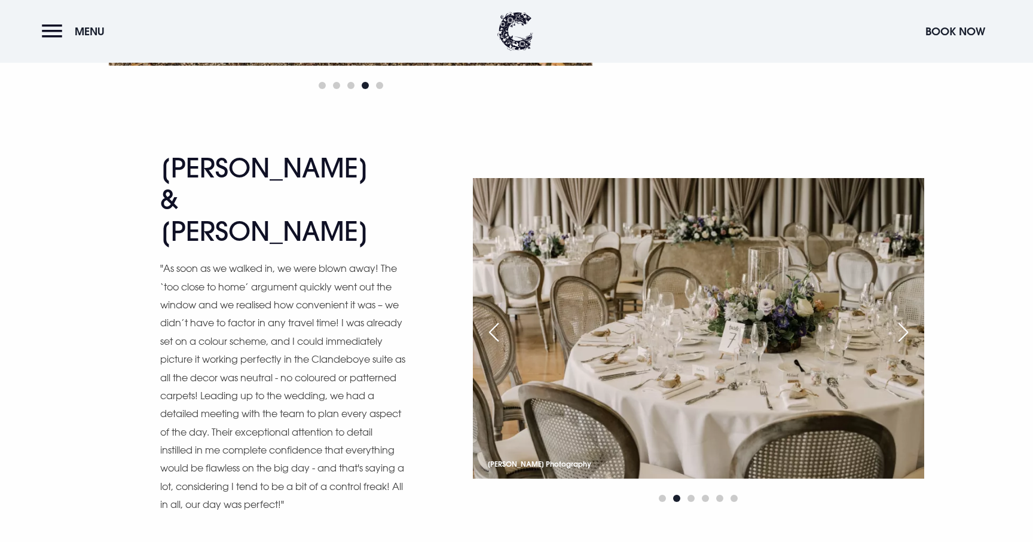
click at [907, 319] on div "Next slide" at bounding box center [903, 332] width 30 height 26
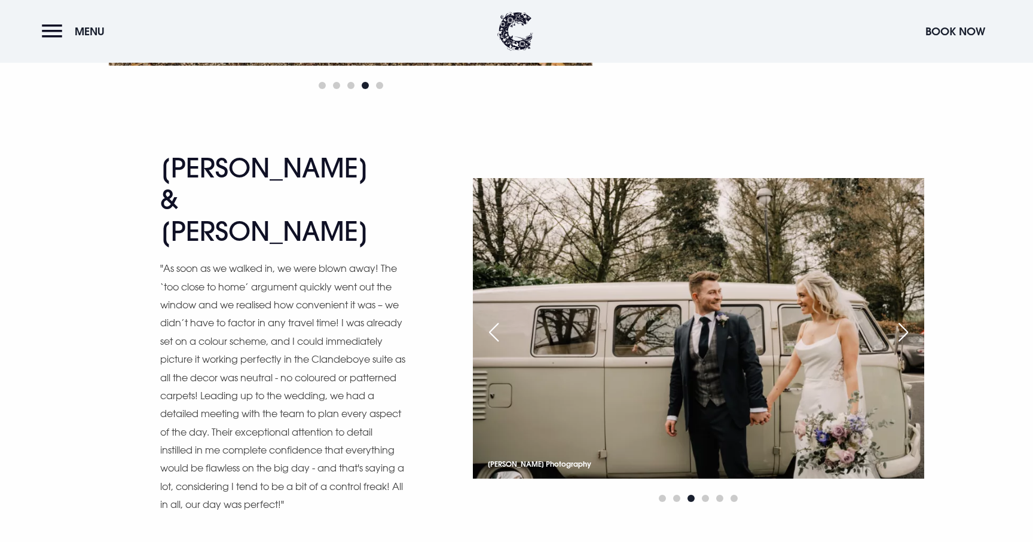
click at [906, 319] on div "Next slide" at bounding box center [903, 332] width 30 height 26
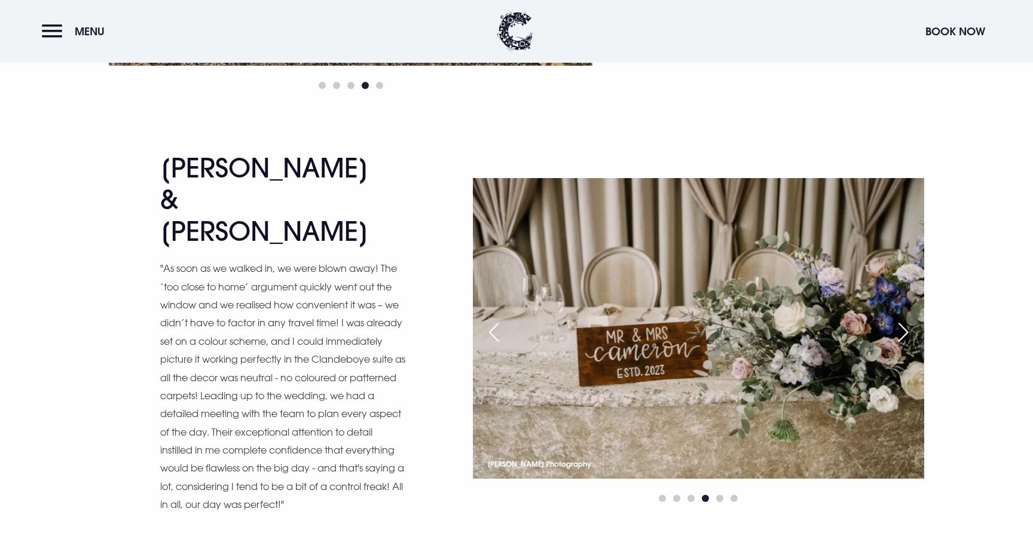
click at [906, 319] on div "Next slide" at bounding box center [903, 332] width 30 height 26
